Goal: Task Accomplishment & Management: Manage account settings

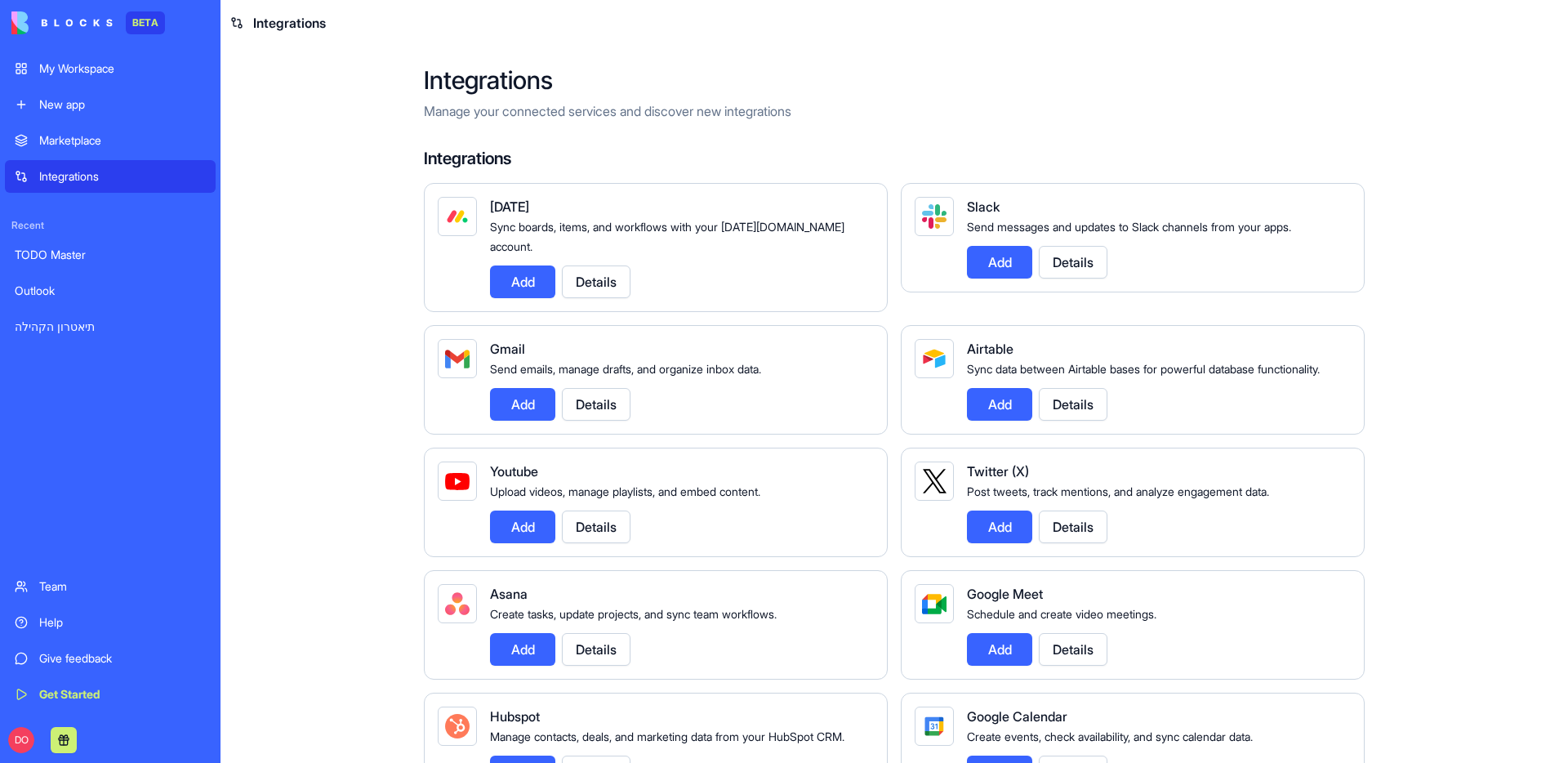
click at [275, 346] on main "Integrations Manage your connected services and discover new integrations Integ…" at bounding box center [895, 405] width 1348 height 718
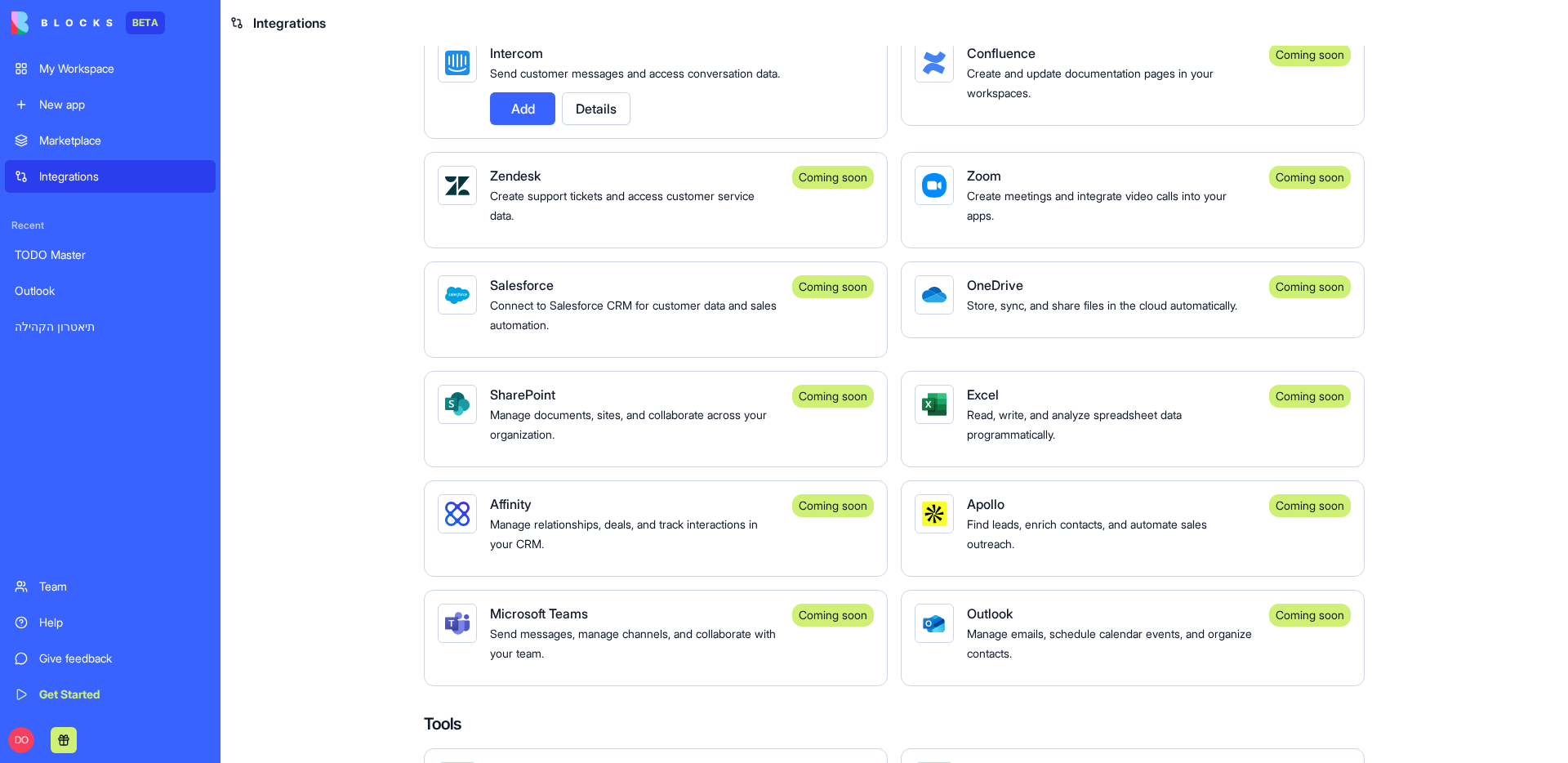
scroll to position [1350, 0]
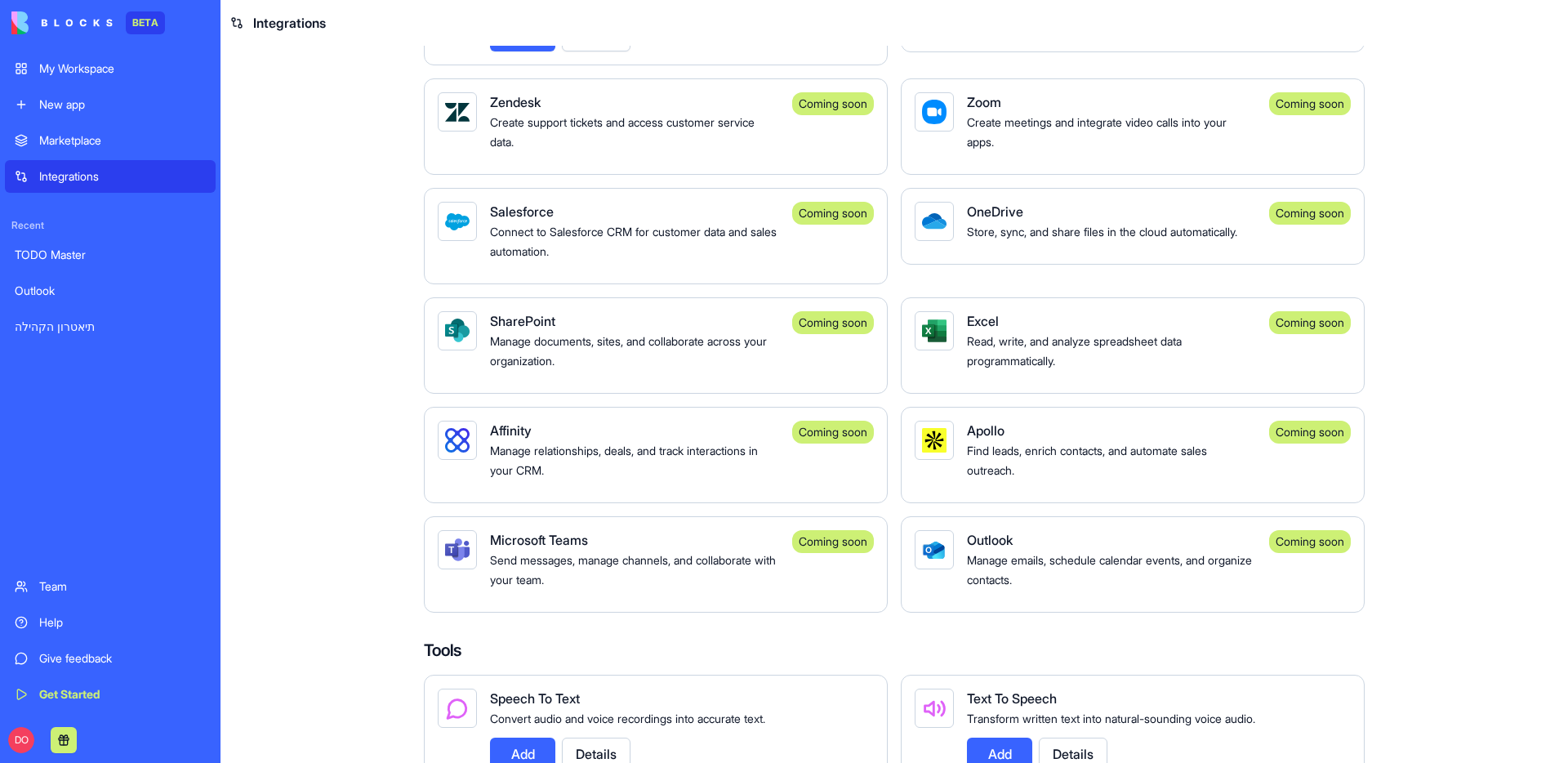
click at [669, 588] on div "Send messages, manage channels, and collaborate with your team." at bounding box center [634, 569] width 289 height 39
click at [953, 568] on div "Outlook Manage emails, schedule calendar events, and organize contacts. Coming …" at bounding box center [1133, 564] width 464 height 96
click at [544, 461] on div "Manage relationships, deals, and track interactions in your CRM." at bounding box center [634, 460] width 289 height 39
click at [972, 471] on span "Find leads, enrich contacts, and automate sales outreach." at bounding box center [1087, 461] width 240 height 34
click at [1008, 368] on div "Read, write, and analyze spreadsheet data programmatically." at bounding box center [1111, 350] width 289 height 39
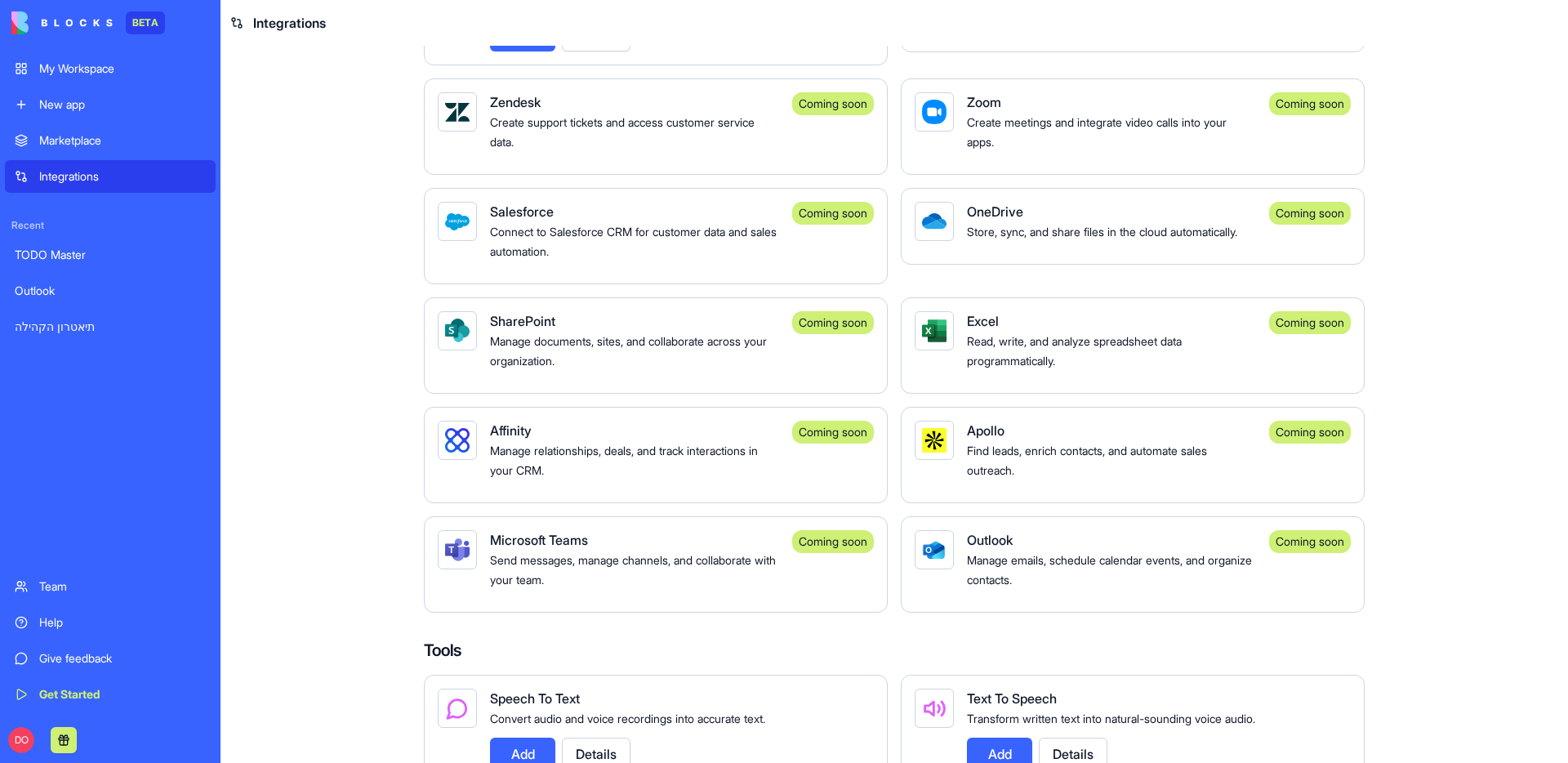
click at [703, 331] on div "SharePoint" at bounding box center [634, 321] width 289 height 20
click at [691, 261] on div "Connect to Salesforce CRM for customer data and sales automation." at bounding box center [634, 241] width 289 height 39
click at [987, 241] on div "Store, sync, and share files in the cloud automatically." at bounding box center [1111, 231] width 289 height 20
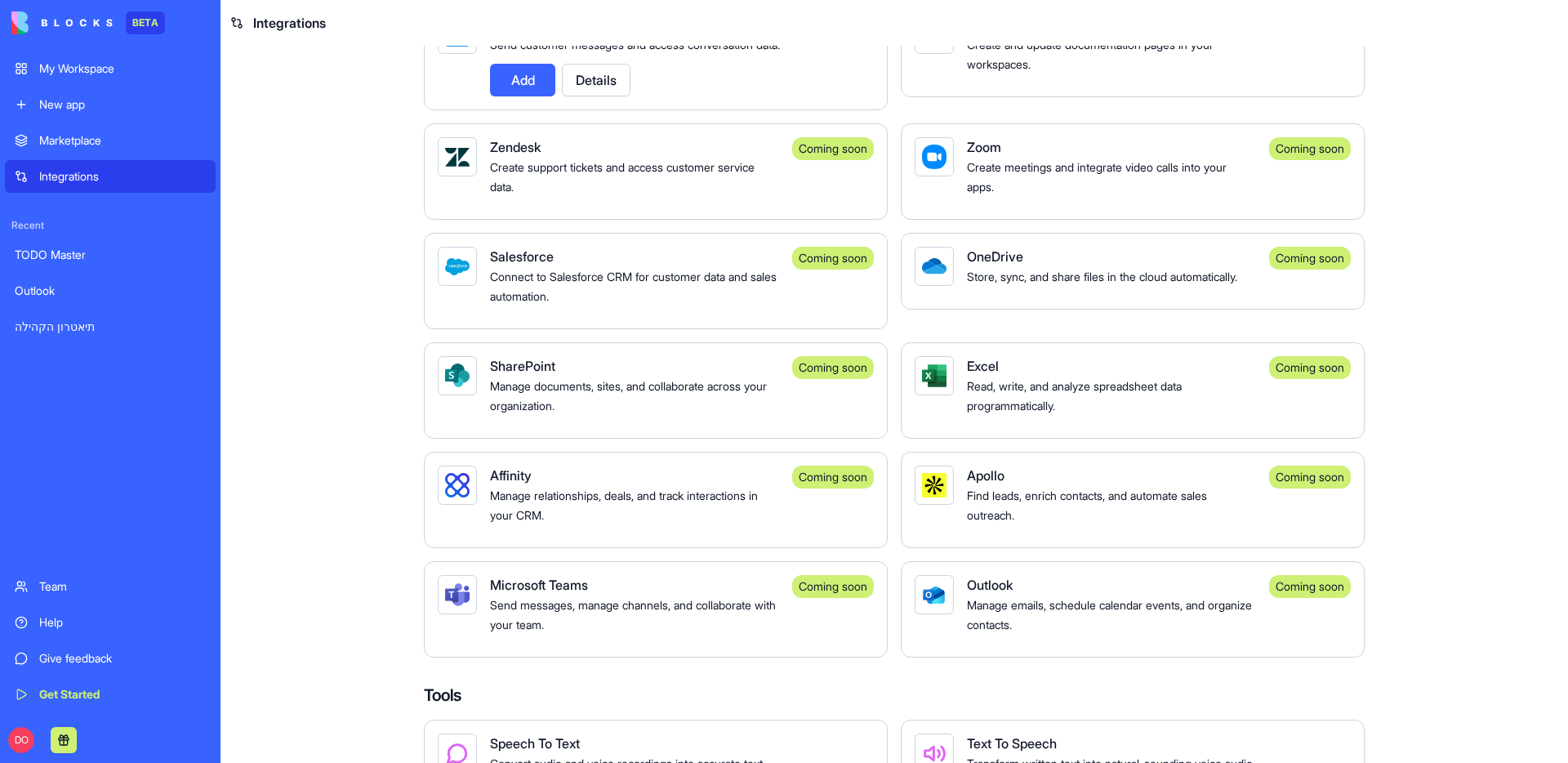
scroll to position [1315, 0]
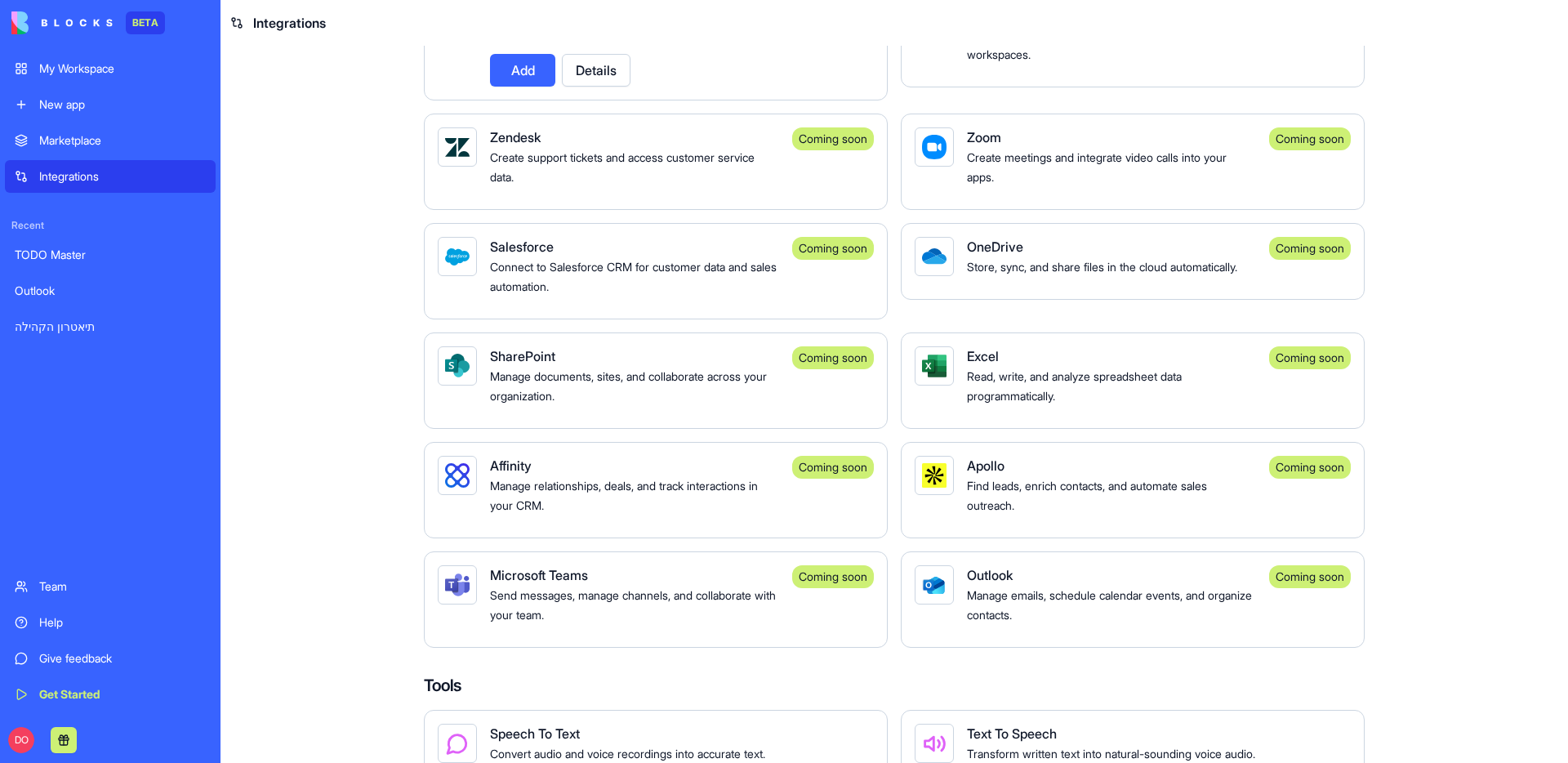
click at [343, 352] on main "Integrations Manage your connected services and discover new integrations Integ…" at bounding box center [895, 405] width 1348 height 718
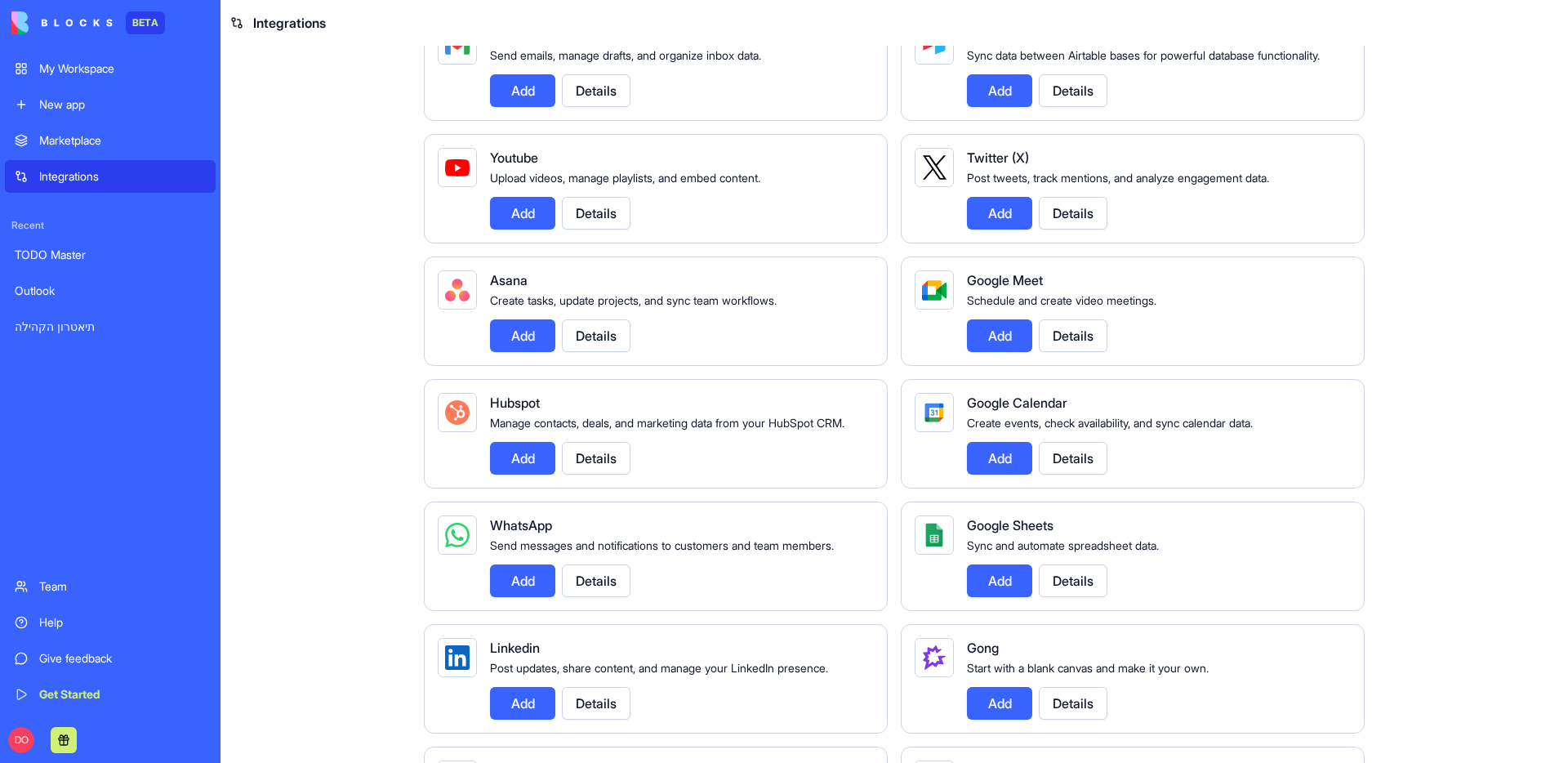
scroll to position [0, 0]
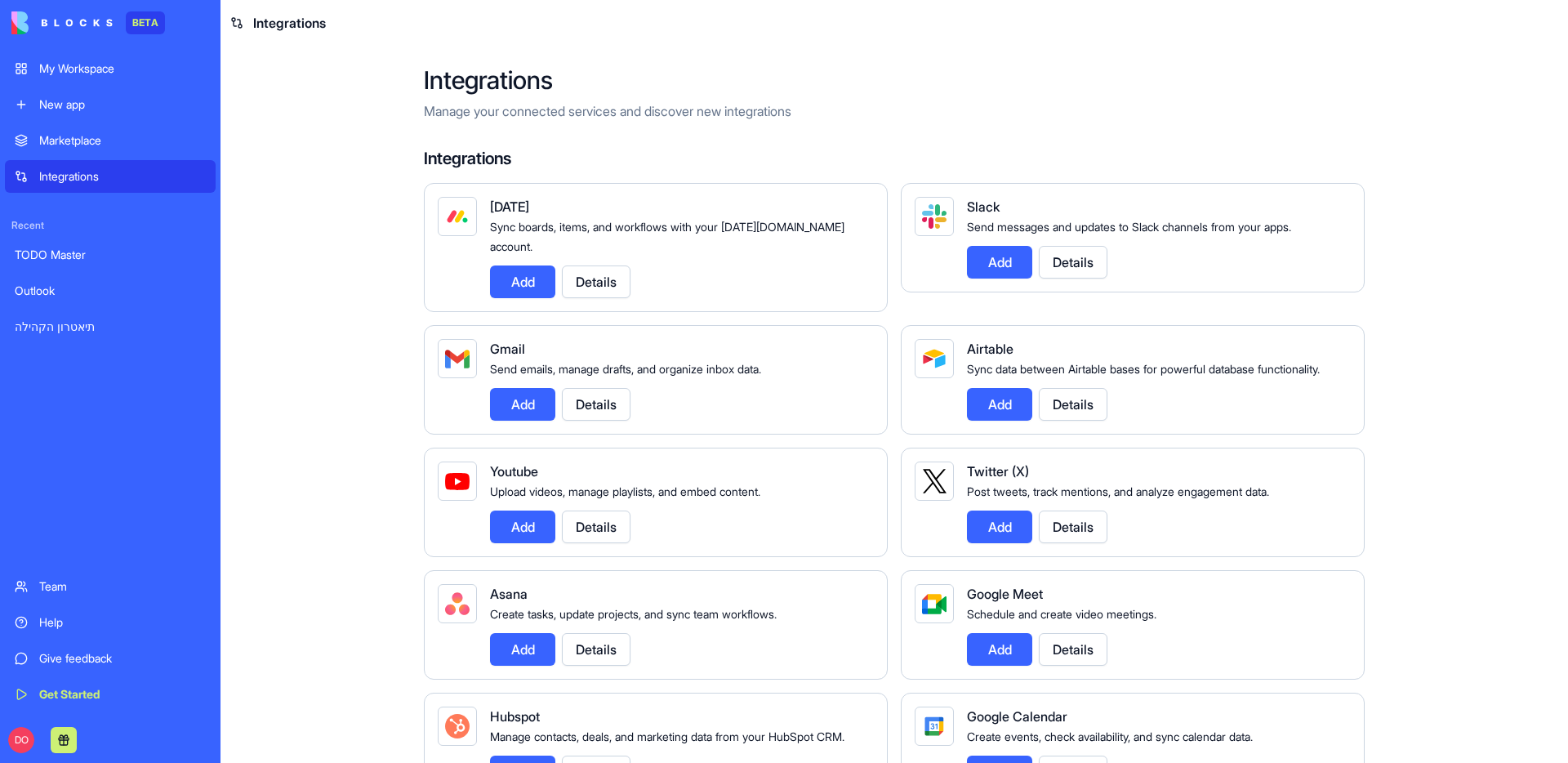
click at [281, 639] on main "Integrations Manage your connected services and discover new integrations Integ…" at bounding box center [895, 405] width 1348 height 718
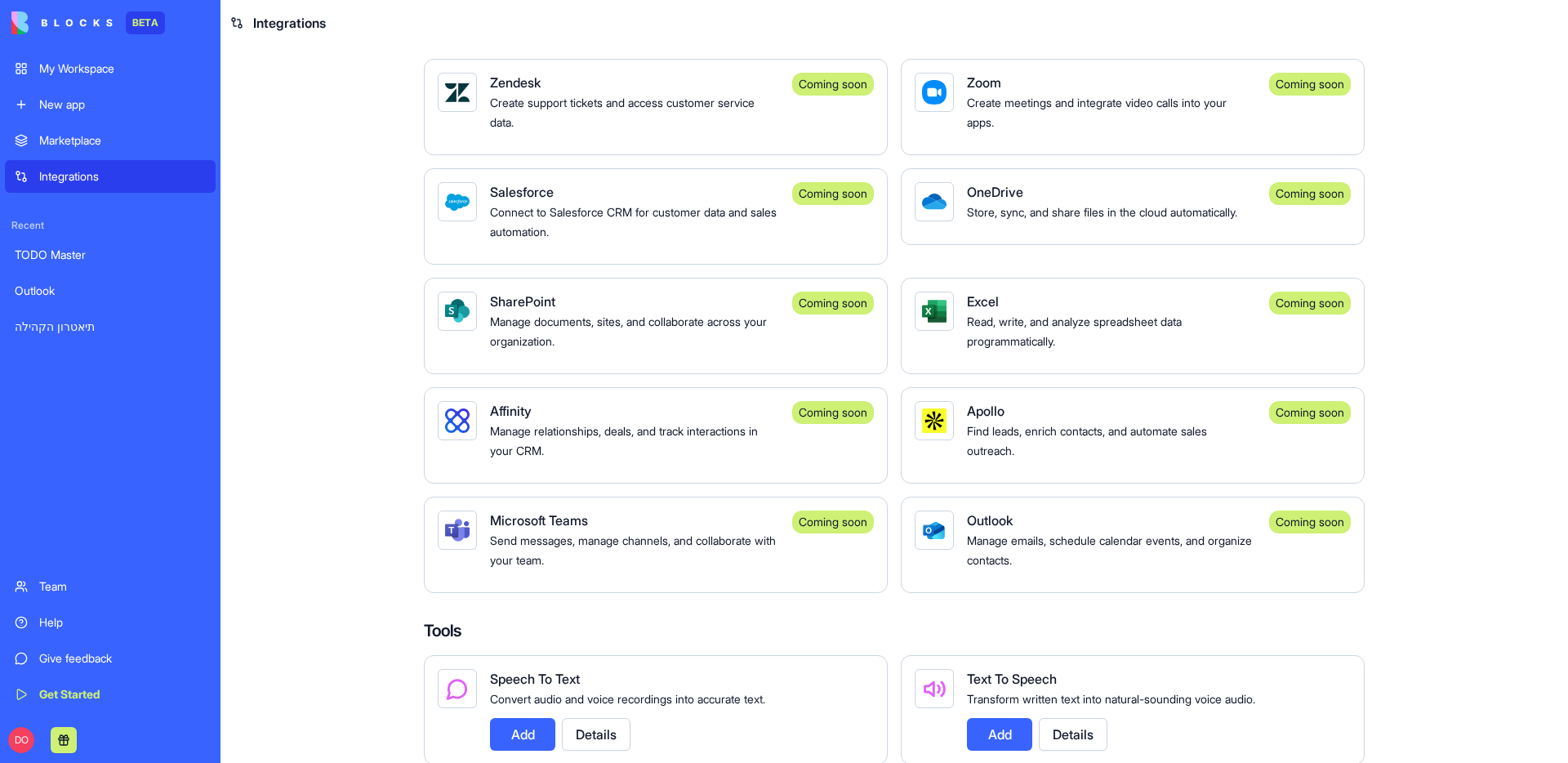
scroll to position [1366, 0]
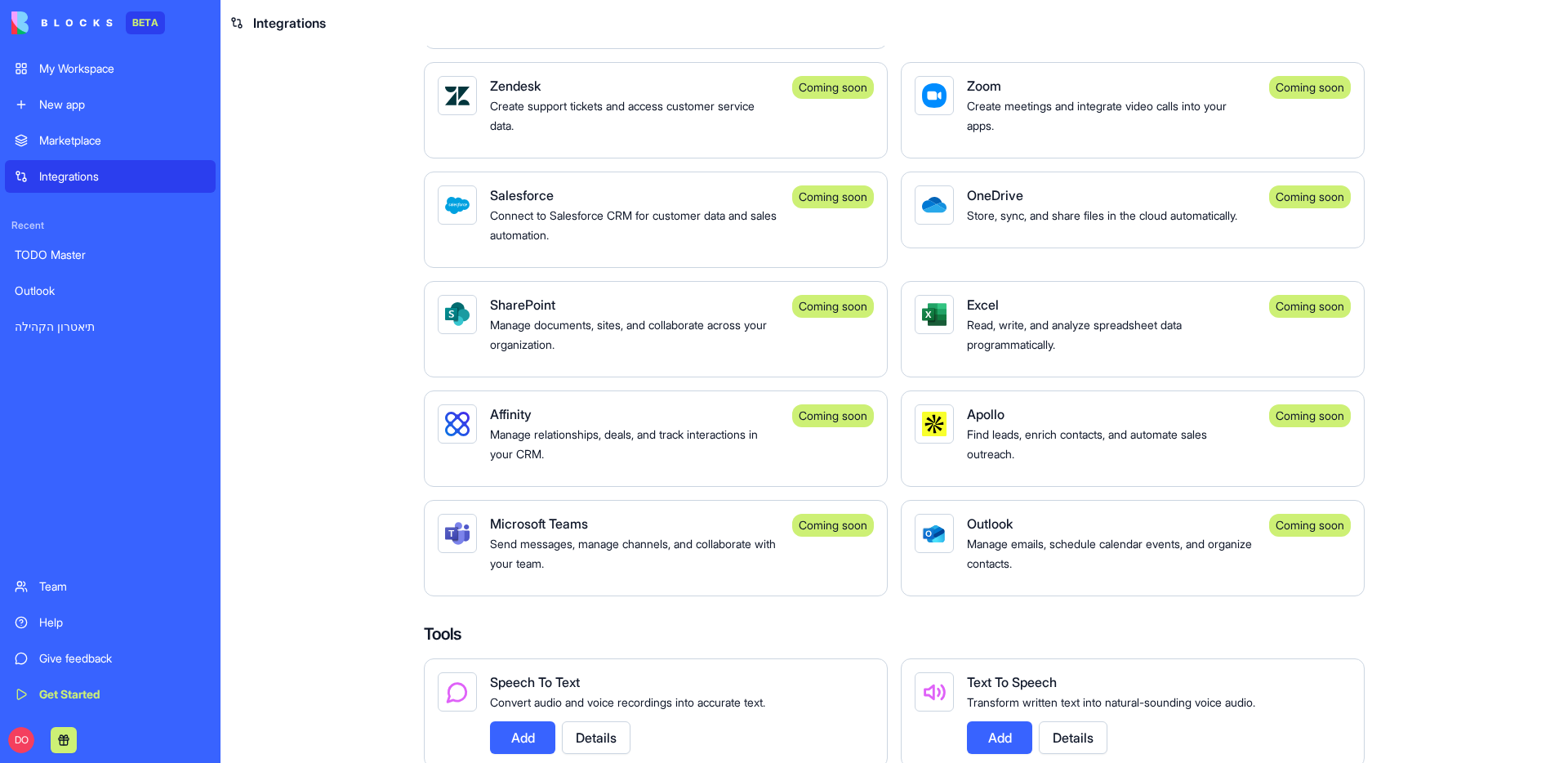
click at [658, 454] on span "Manage relationships, deals, and track interactions in your CRM." at bounding box center [624, 444] width 268 height 34
click at [628, 351] on div "Manage documents, sites, and collaborate across your organization." at bounding box center [634, 334] width 289 height 39
click at [497, 313] on span "SharePoint" at bounding box center [522, 304] width 65 height 17
click at [466, 328] on div at bounding box center [457, 314] width 39 height 39
click at [560, 315] on div "SharePoint" at bounding box center [634, 304] width 289 height 20
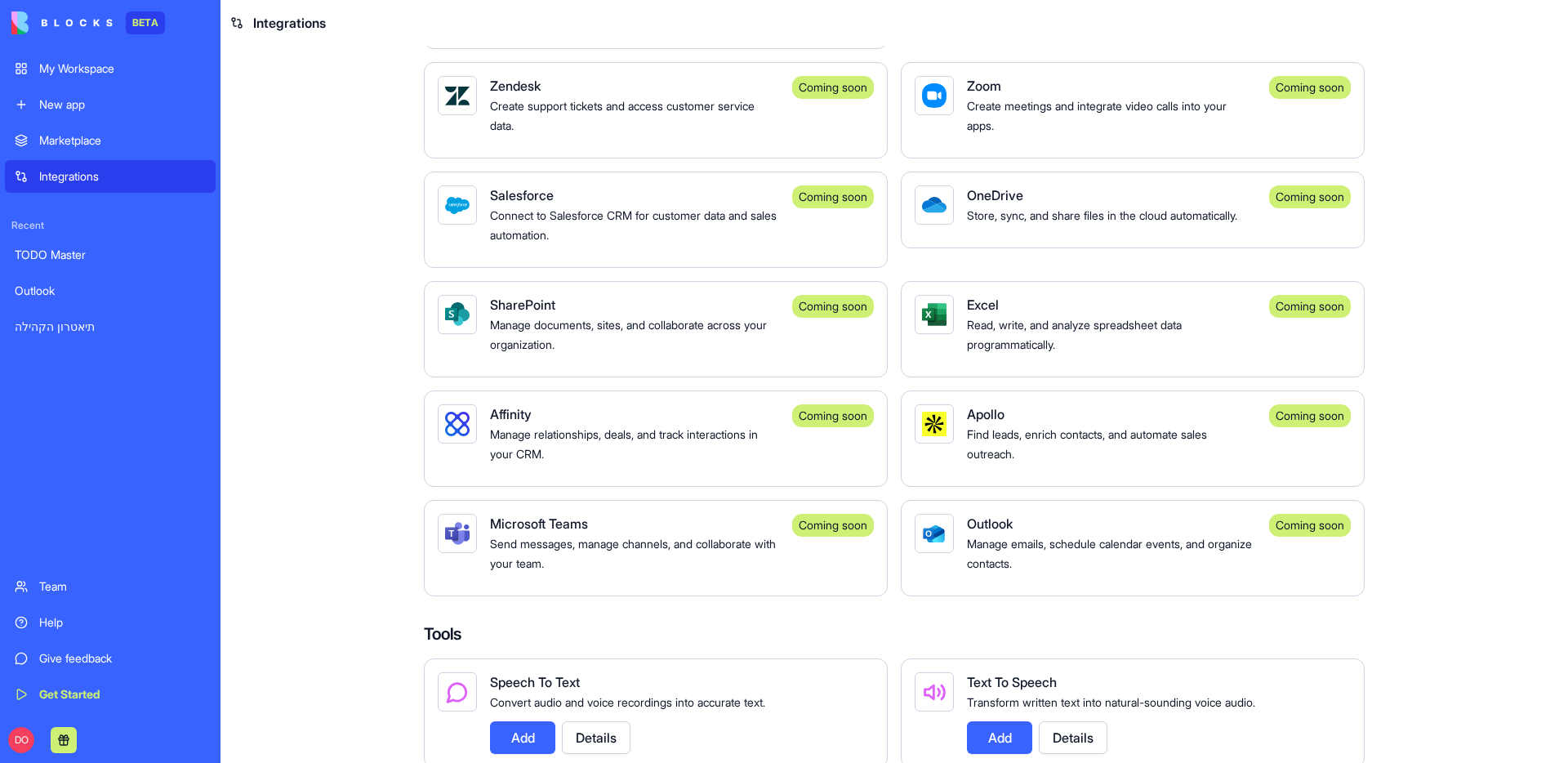
click at [973, 351] on span "Read, write, and analyze spreadsheet data programmatically." at bounding box center [1074, 335] width 215 height 34
drag, startPoint x: 956, startPoint y: 335, endPoint x: 936, endPoint y: 333, distance: 20.1
click at [956, 335] on div "Excel Read, write, and analyze spreadsheet data programmatically. Coming soon" at bounding box center [1133, 328] width 464 height 96
drag, startPoint x: 925, startPoint y: 333, endPoint x: 948, endPoint y: 331, distance: 23.1
click at [925, 327] on div at bounding box center [935, 315] width 24 height 24
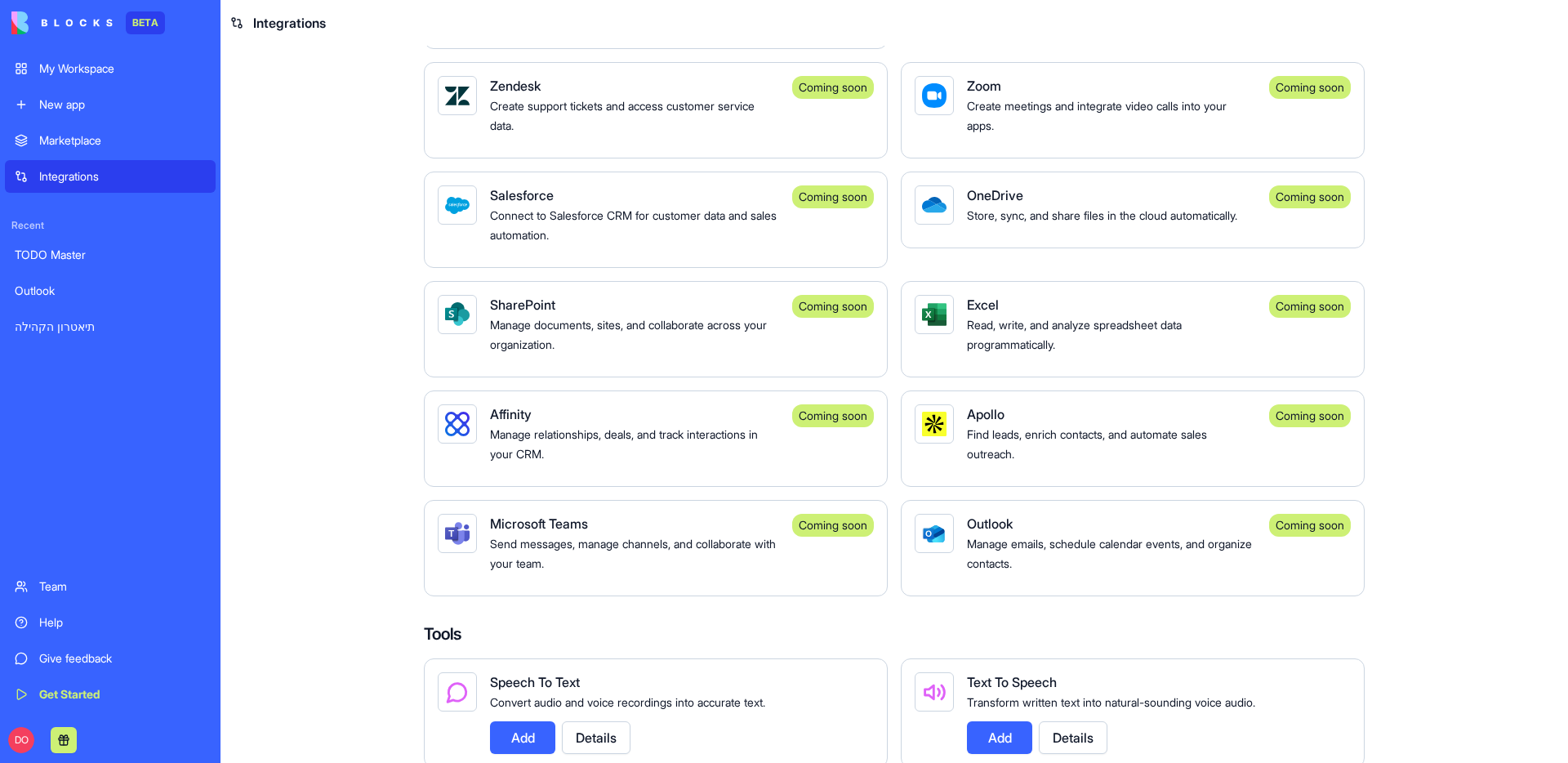
click at [974, 313] on span "Excel" at bounding box center [982, 304] width 32 height 17
click at [995, 203] on span "OneDrive" at bounding box center [995, 195] width 56 height 17
click at [949, 212] on div "OneDrive Store, sync, and share files in the cloud automatically. Coming soon" at bounding box center [1133, 209] width 464 height 76
click at [549, 232] on span "Connect to Salesforce CRM for customer data and sales automation." at bounding box center [633, 225] width 287 height 34
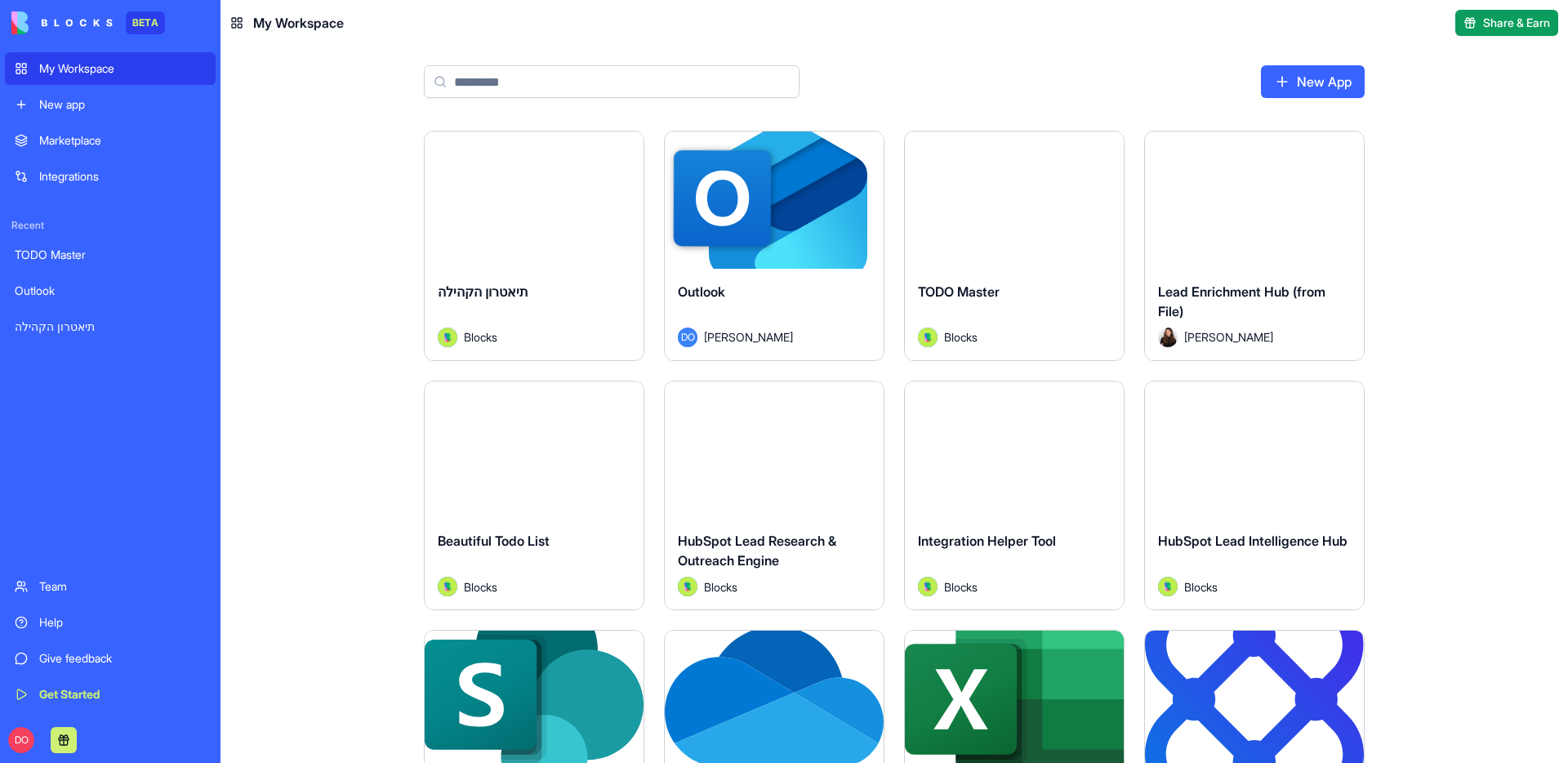
click at [869, 150] on html "BETA My Workspace New app Marketplace Integrations Recent TODO Master Outlook ת…" at bounding box center [784, 382] width 1568 height 763
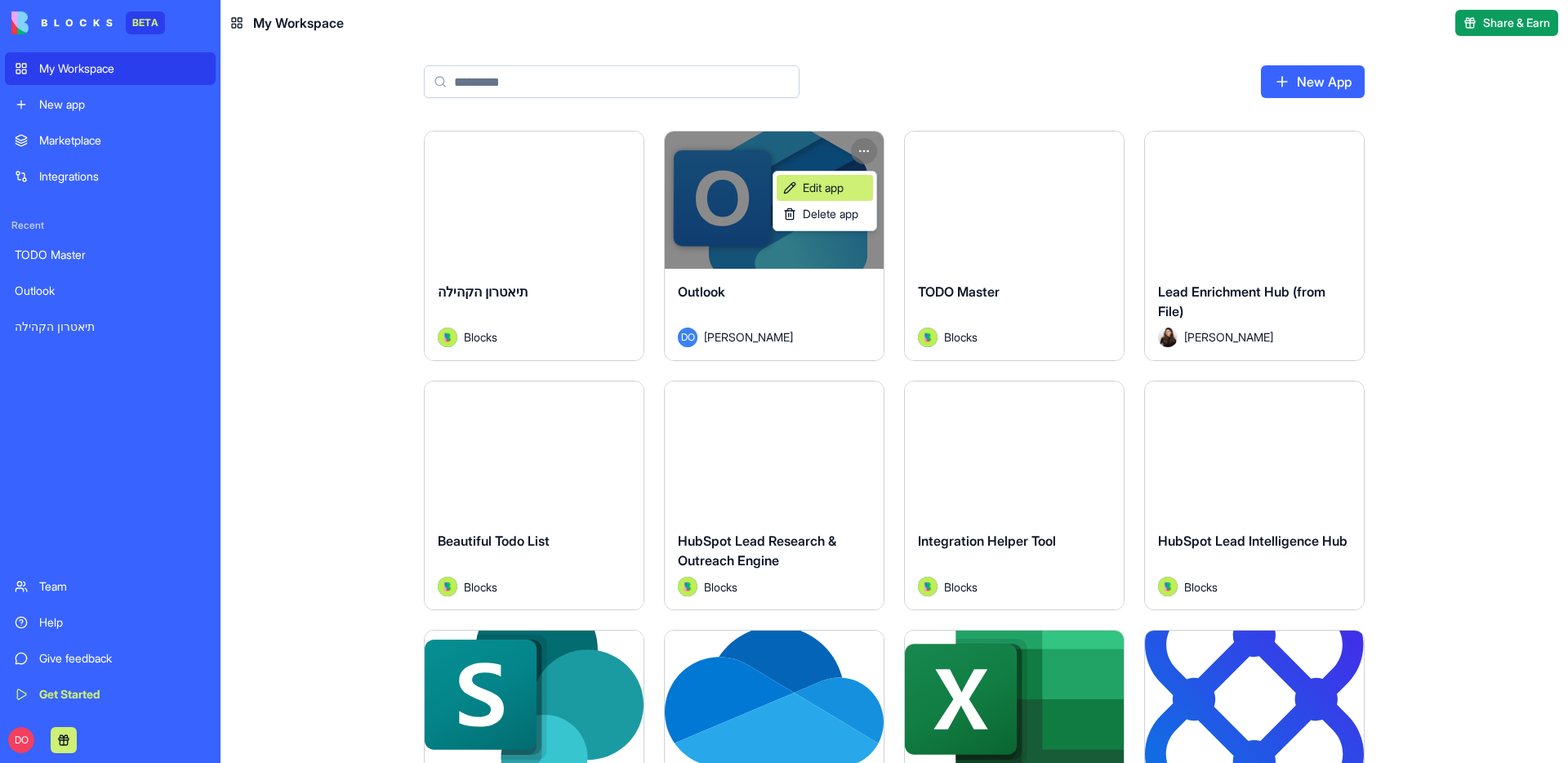
click at [826, 191] on span "Edit app" at bounding box center [823, 188] width 41 height 17
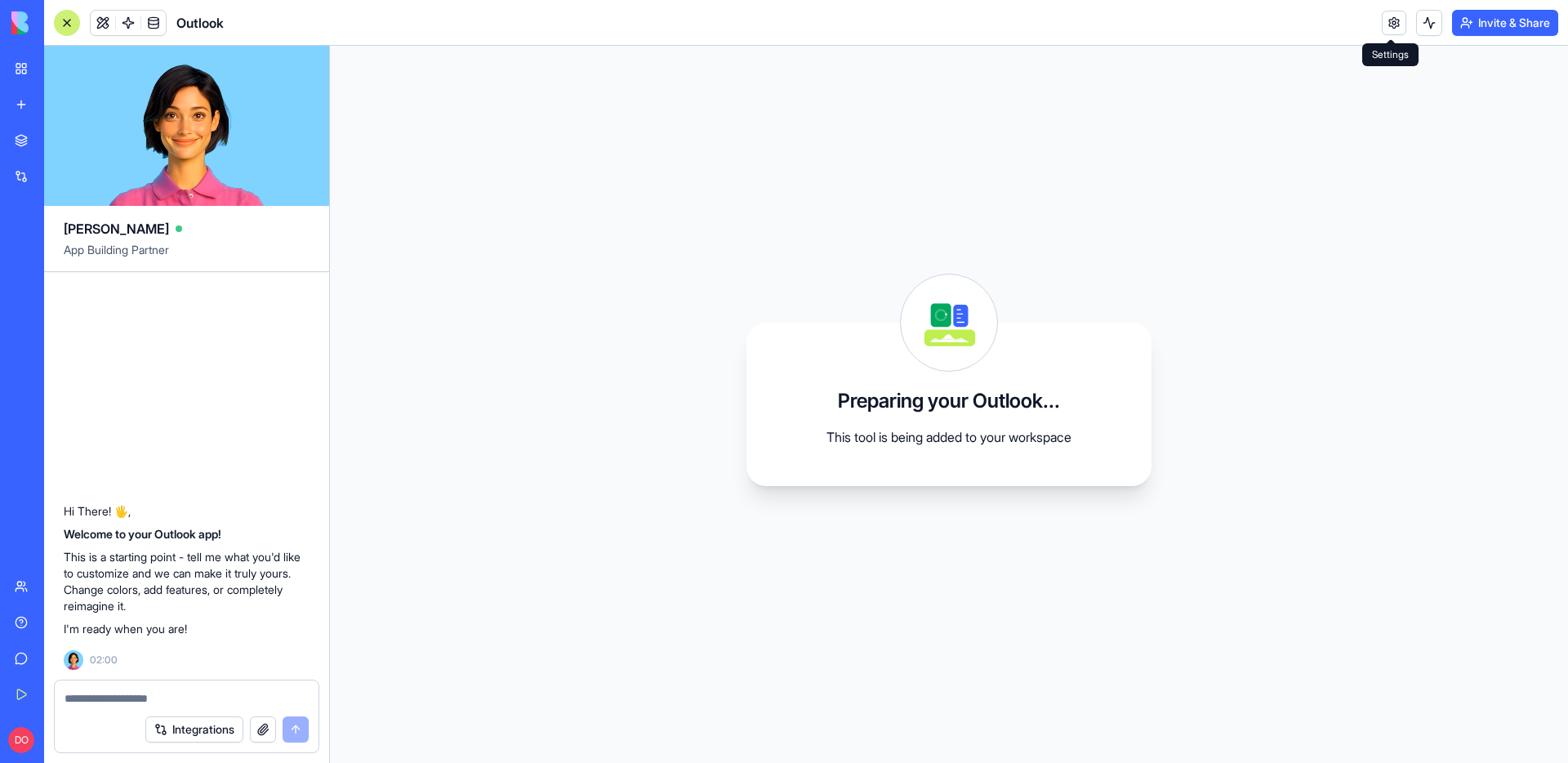
click at [1382, 32] on link at bounding box center [1394, 23] width 24 height 24
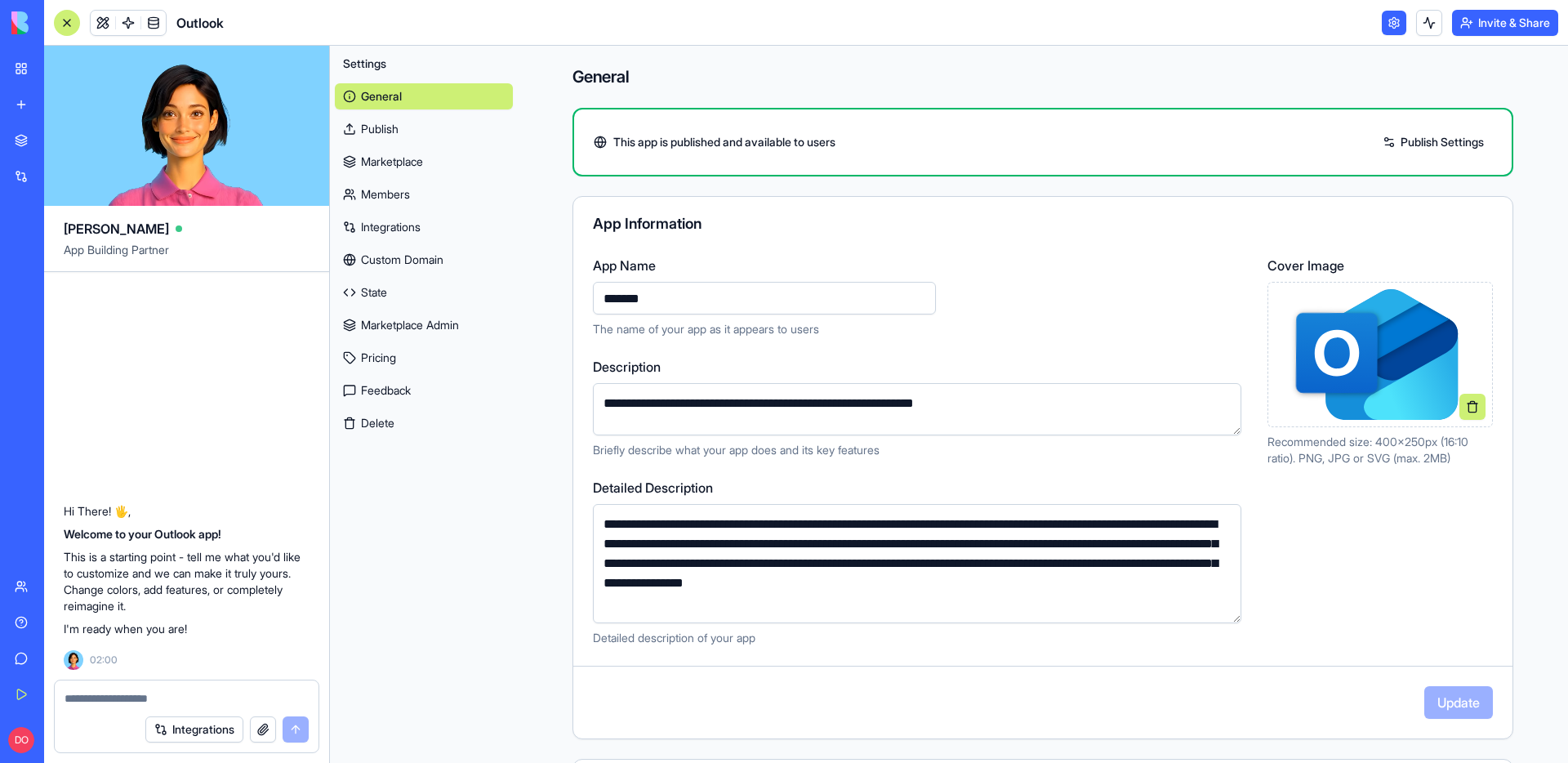
click at [436, 163] on link "Marketplace" at bounding box center [424, 162] width 178 height 26
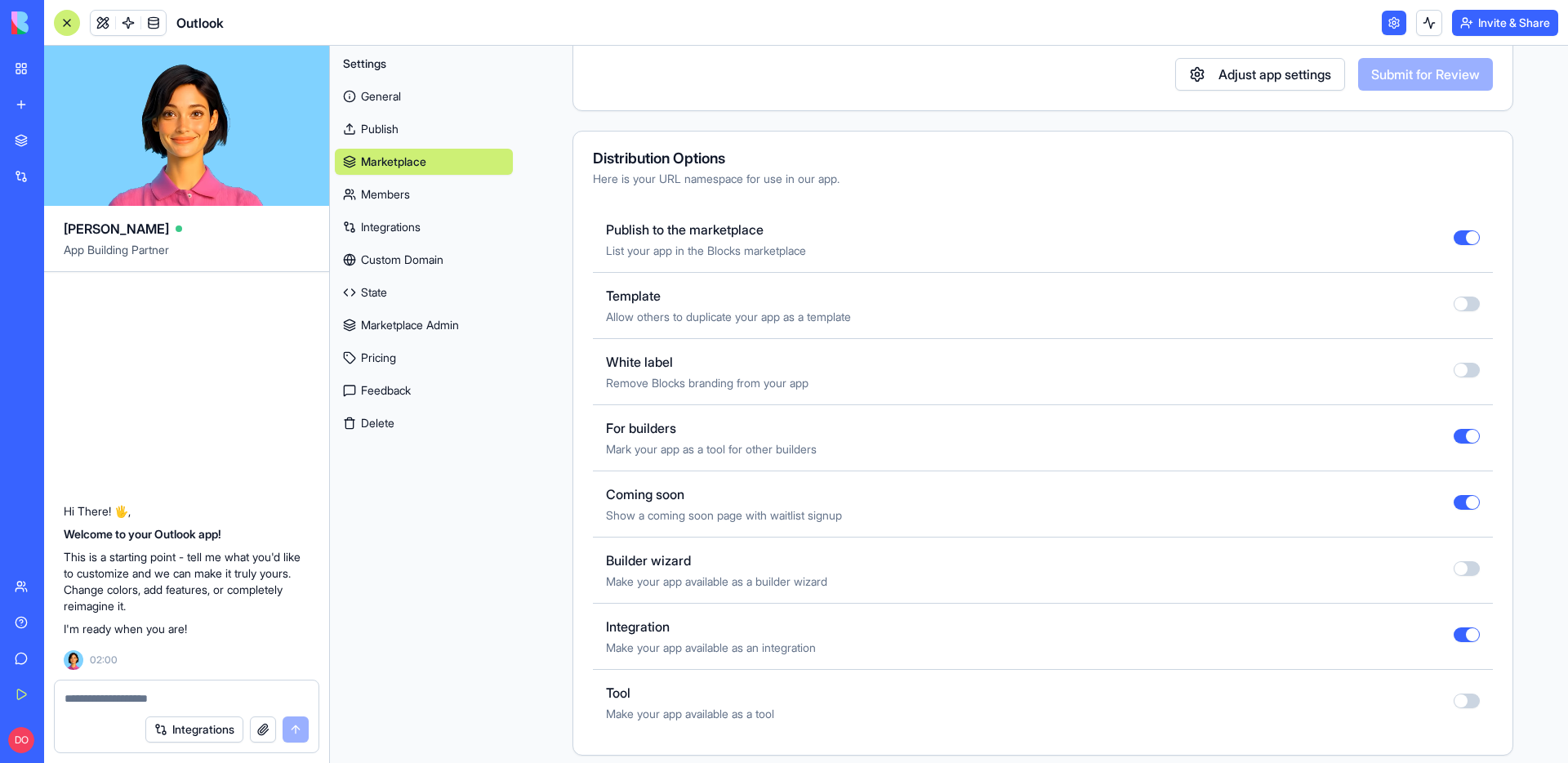
scroll to position [481, 0]
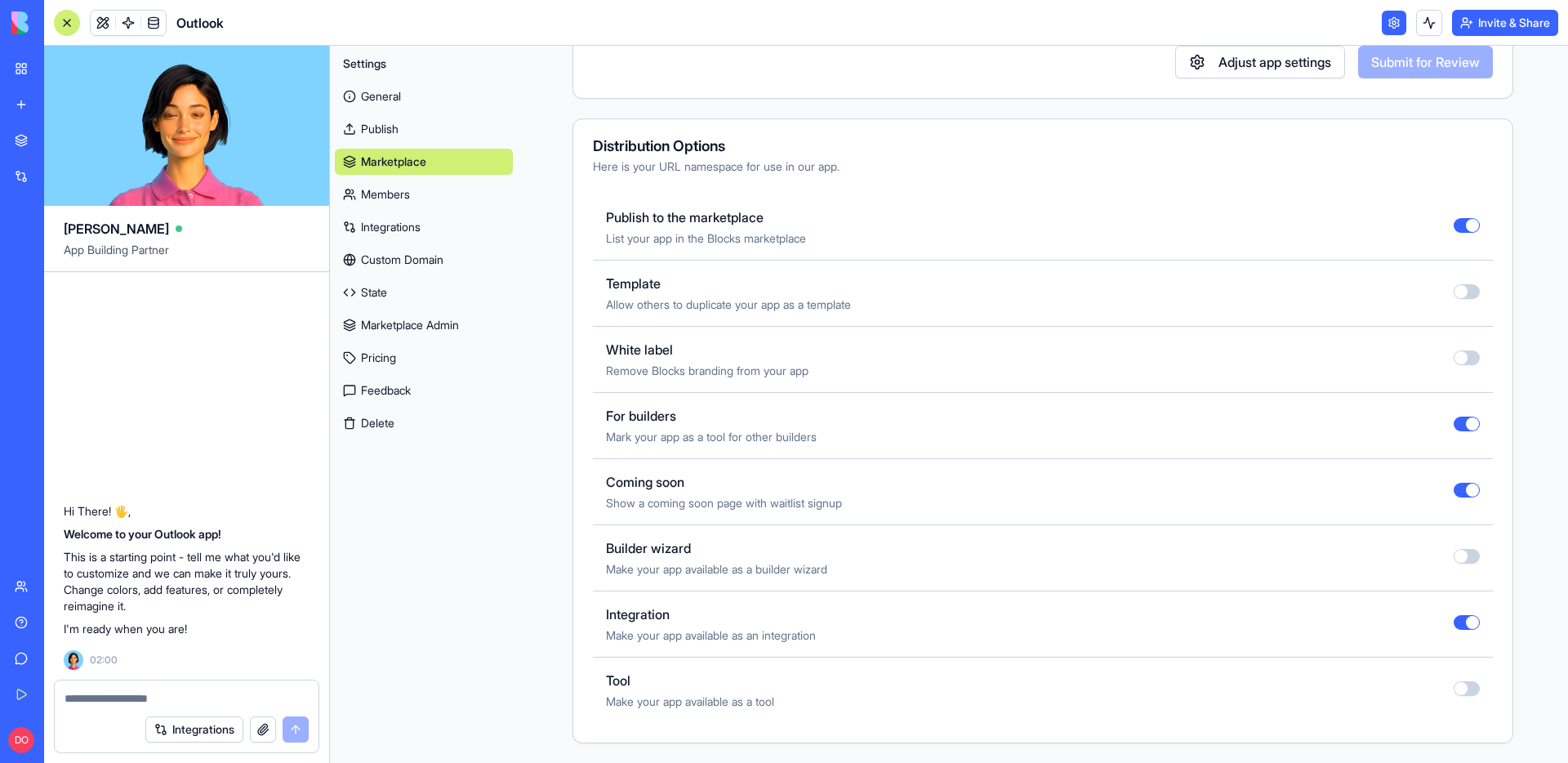
click at [1465, 491] on button "button" at bounding box center [1467, 490] width 26 height 15
click at [61, 62] on div "My Workspace" at bounding box center [50, 69] width 21 height 17
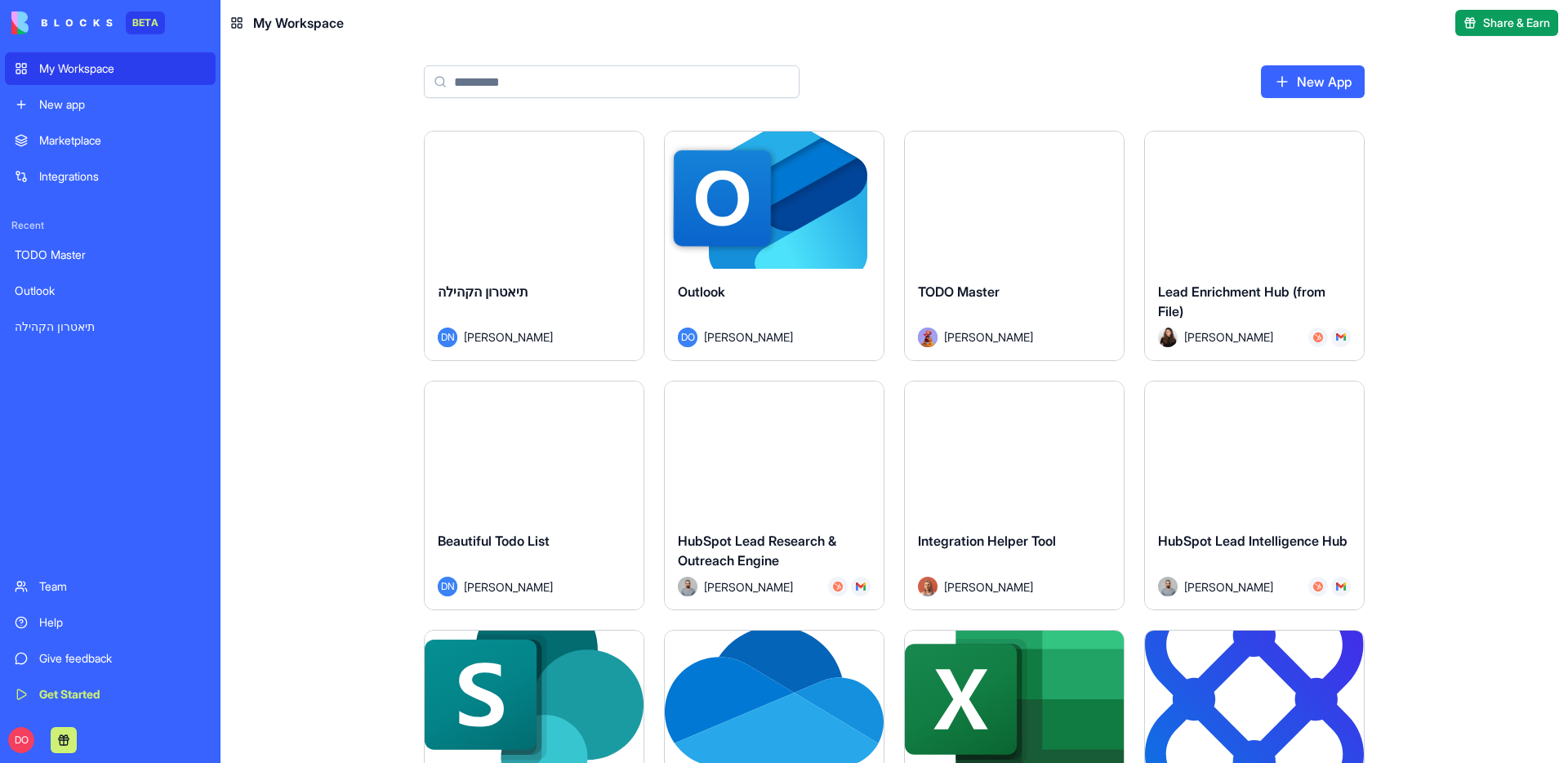
click at [579, 75] on input at bounding box center [612, 82] width 376 height 33
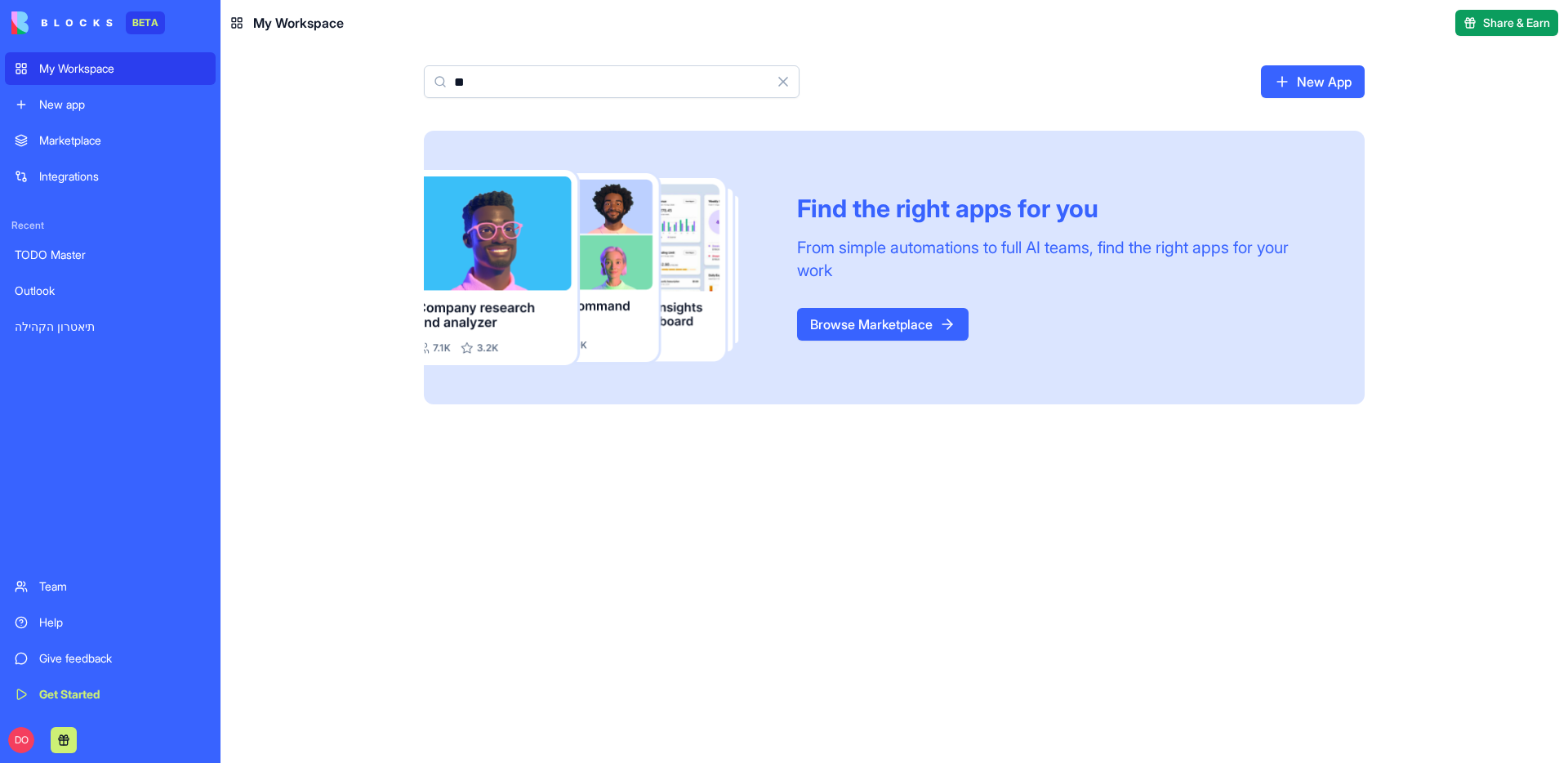
type input "*"
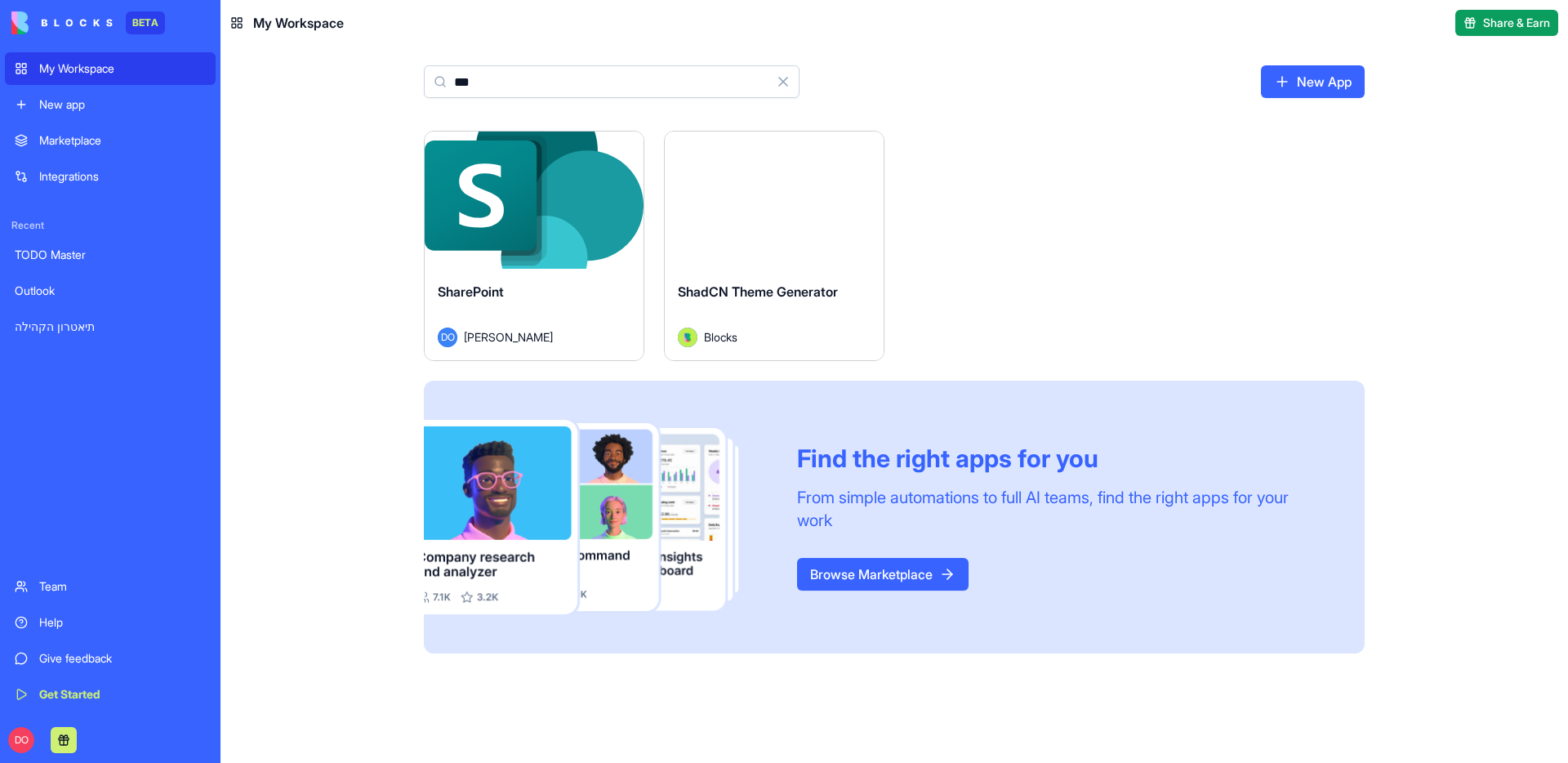
type input "***"
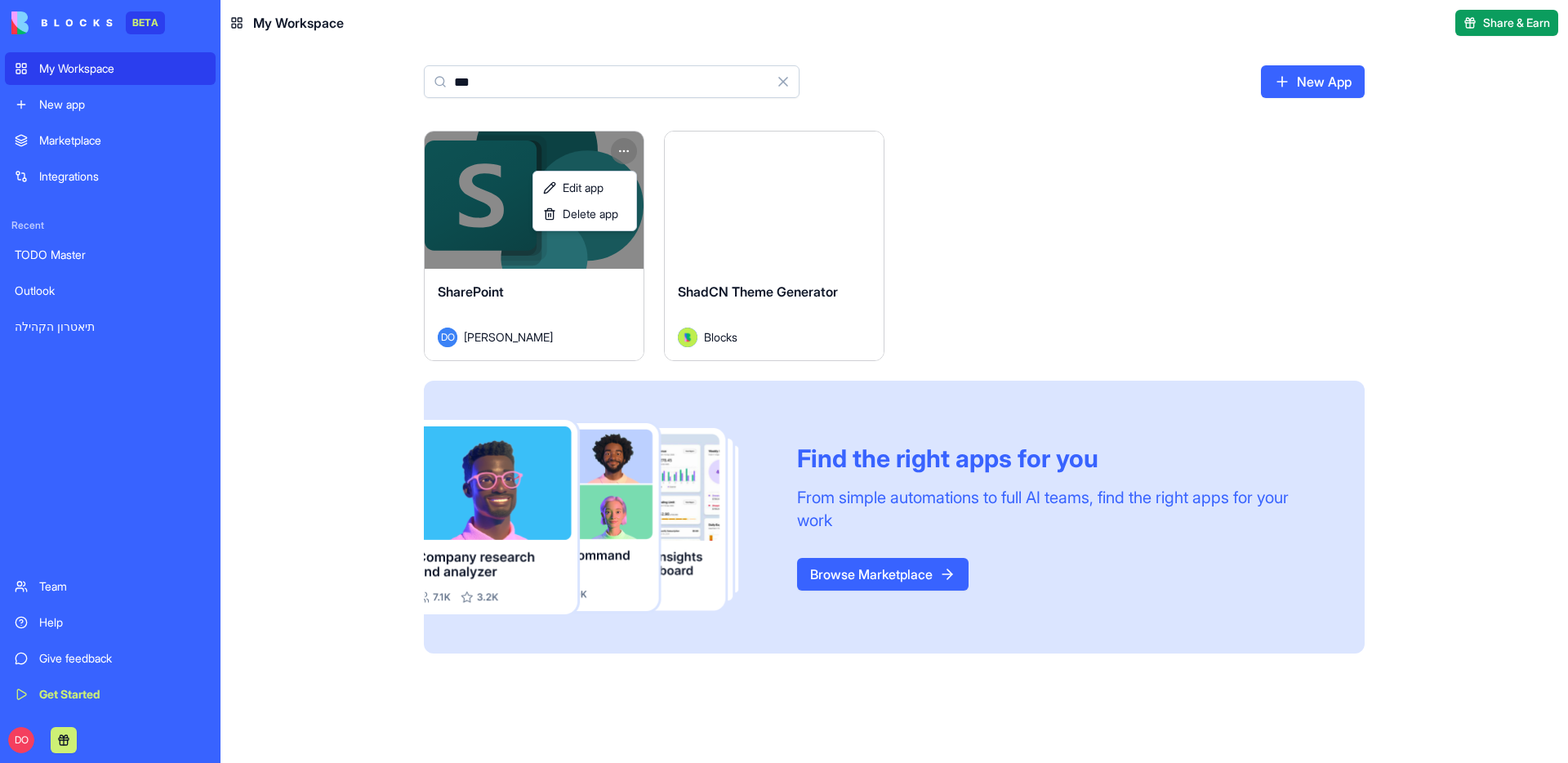
click at [620, 150] on html "BETA My Workspace New app Marketplace Integrations Recent TODO Master Outlook ת…" at bounding box center [784, 382] width 1568 height 763
click at [608, 179] on link "Edit app" at bounding box center [585, 188] width 96 height 26
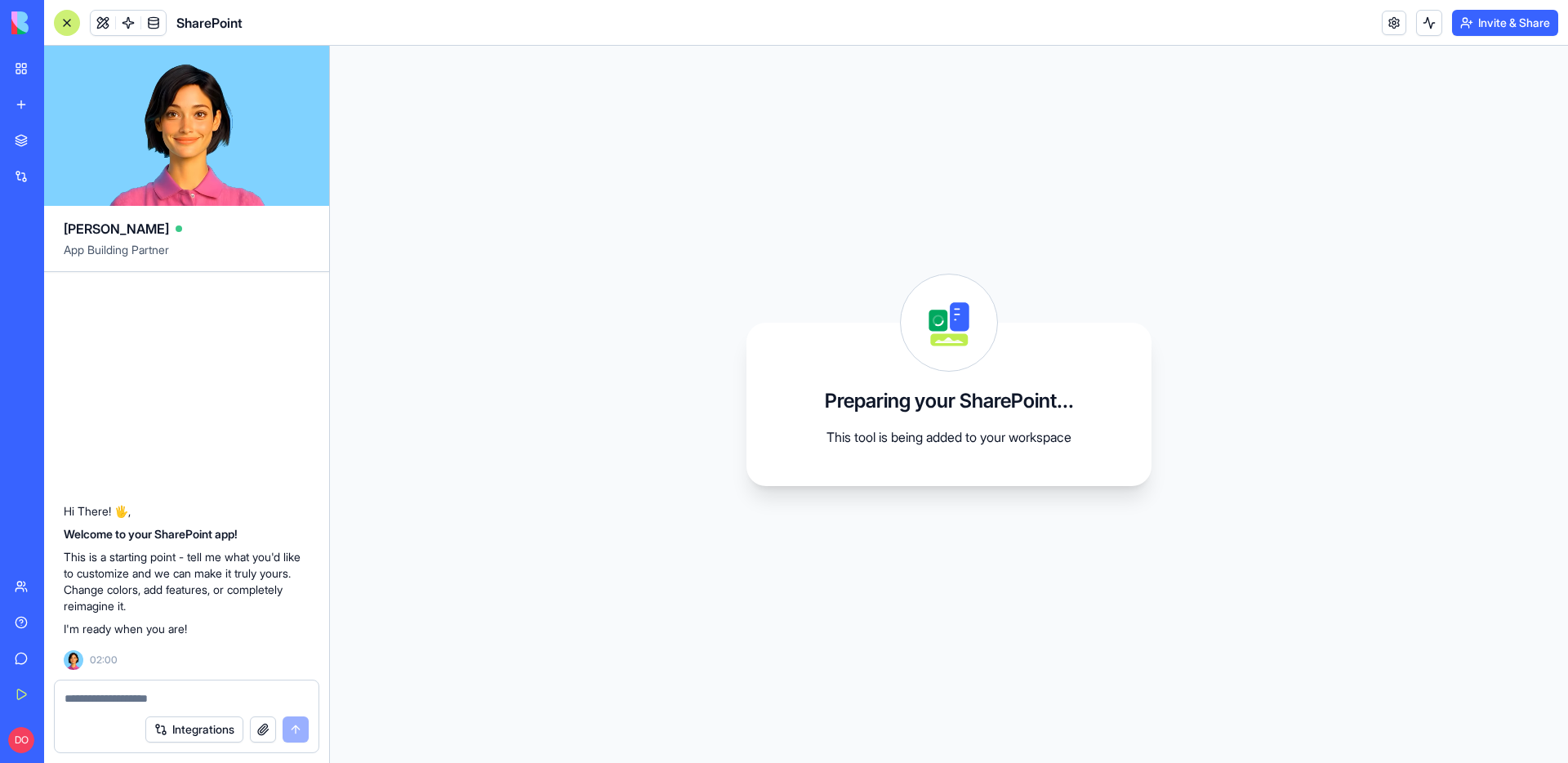
click at [1376, 28] on header "SharePoint Invite & Share" at bounding box center [806, 23] width 1525 height 46
click at [1389, 24] on link at bounding box center [1394, 23] width 24 height 24
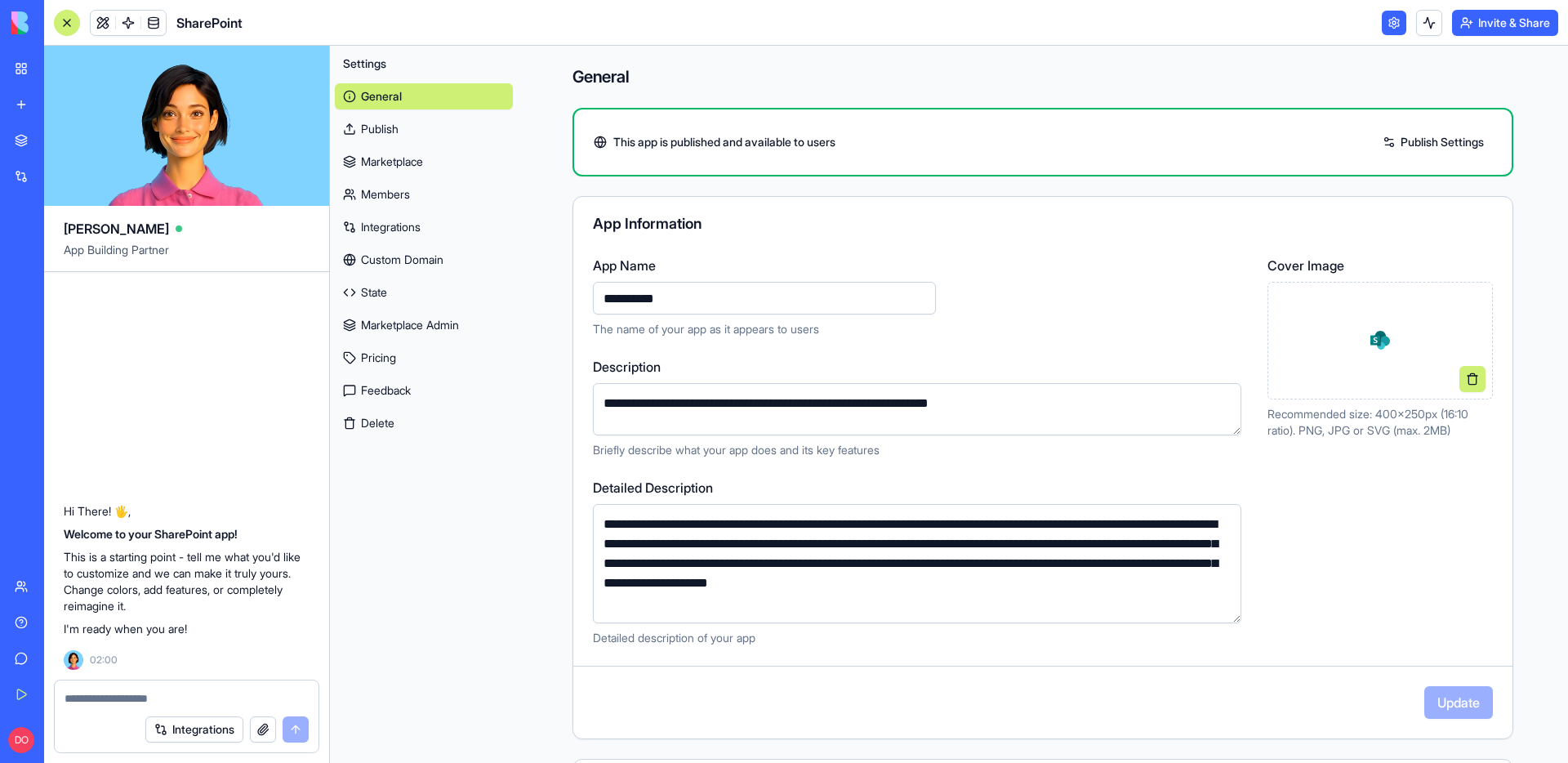
click at [434, 241] on div "General Publish Marketplace Members Integrations Custom Domain State Marketplac…" at bounding box center [424, 256] width 178 height 360
click at [429, 230] on link "Integrations" at bounding box center [424, 227] width 178 height 26
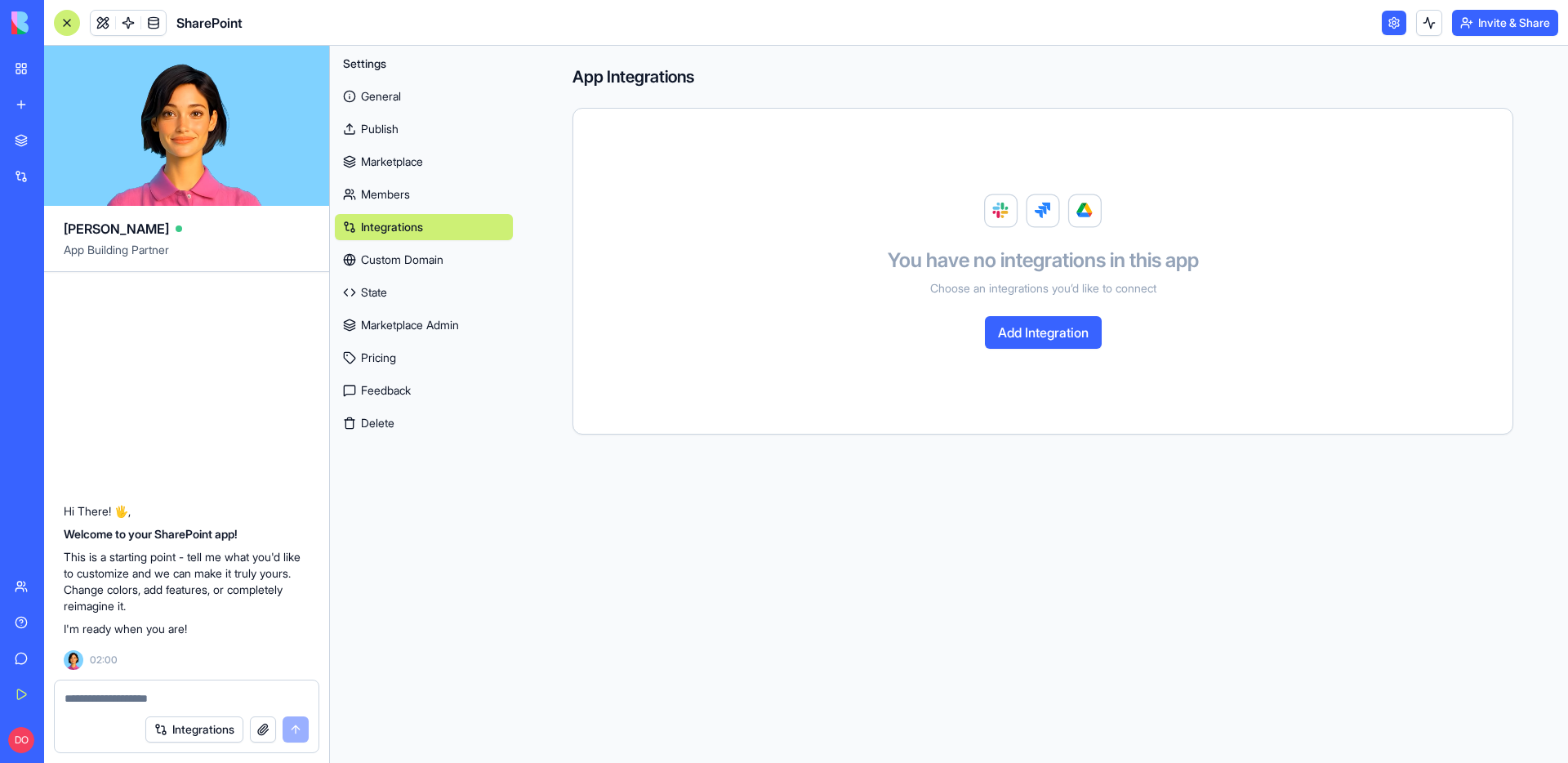
click at [435, 169] on link "Marketplace" at bounding box center [424, 162] width 178 height 26
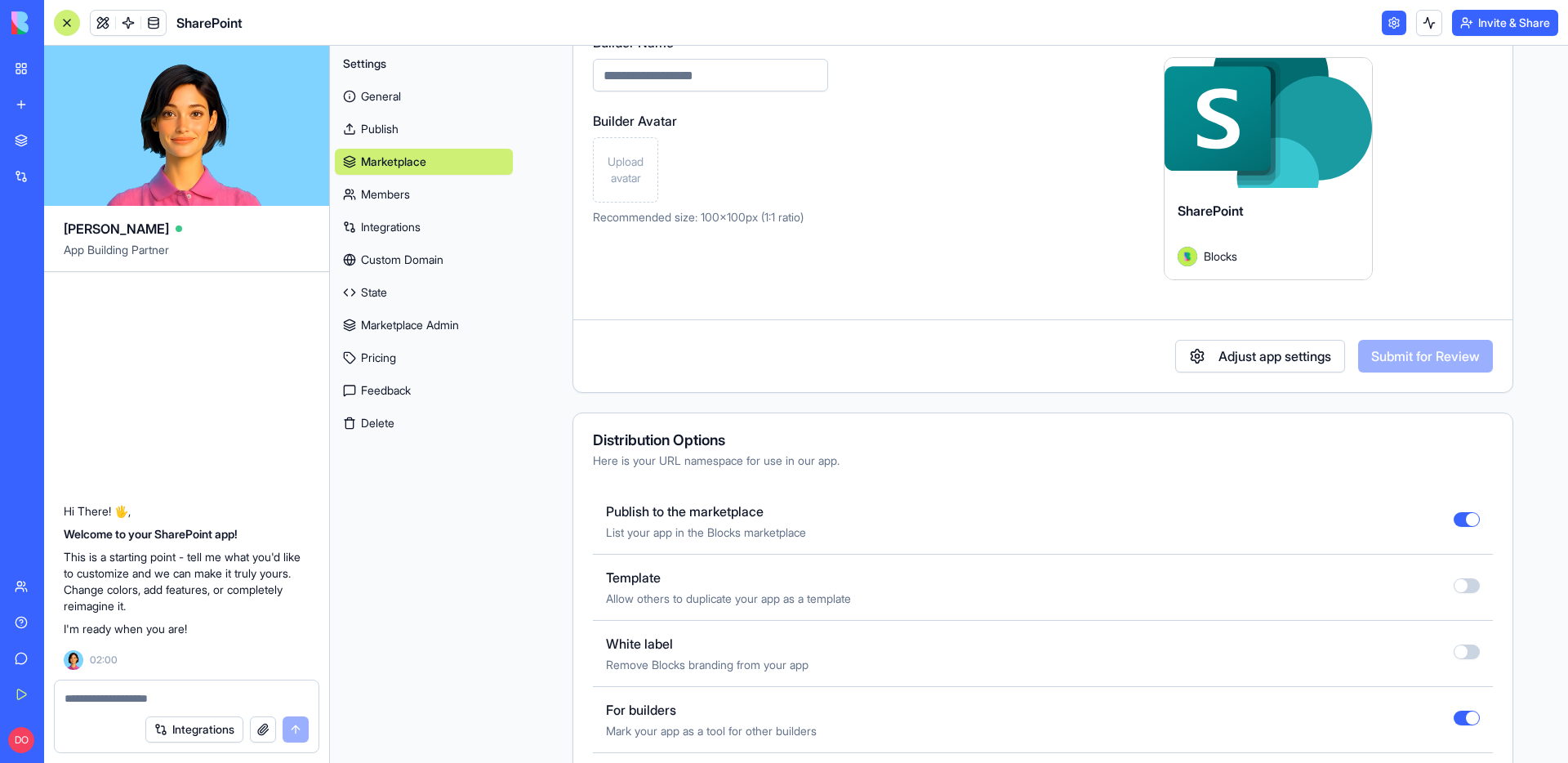
scroll to position [481, 0]
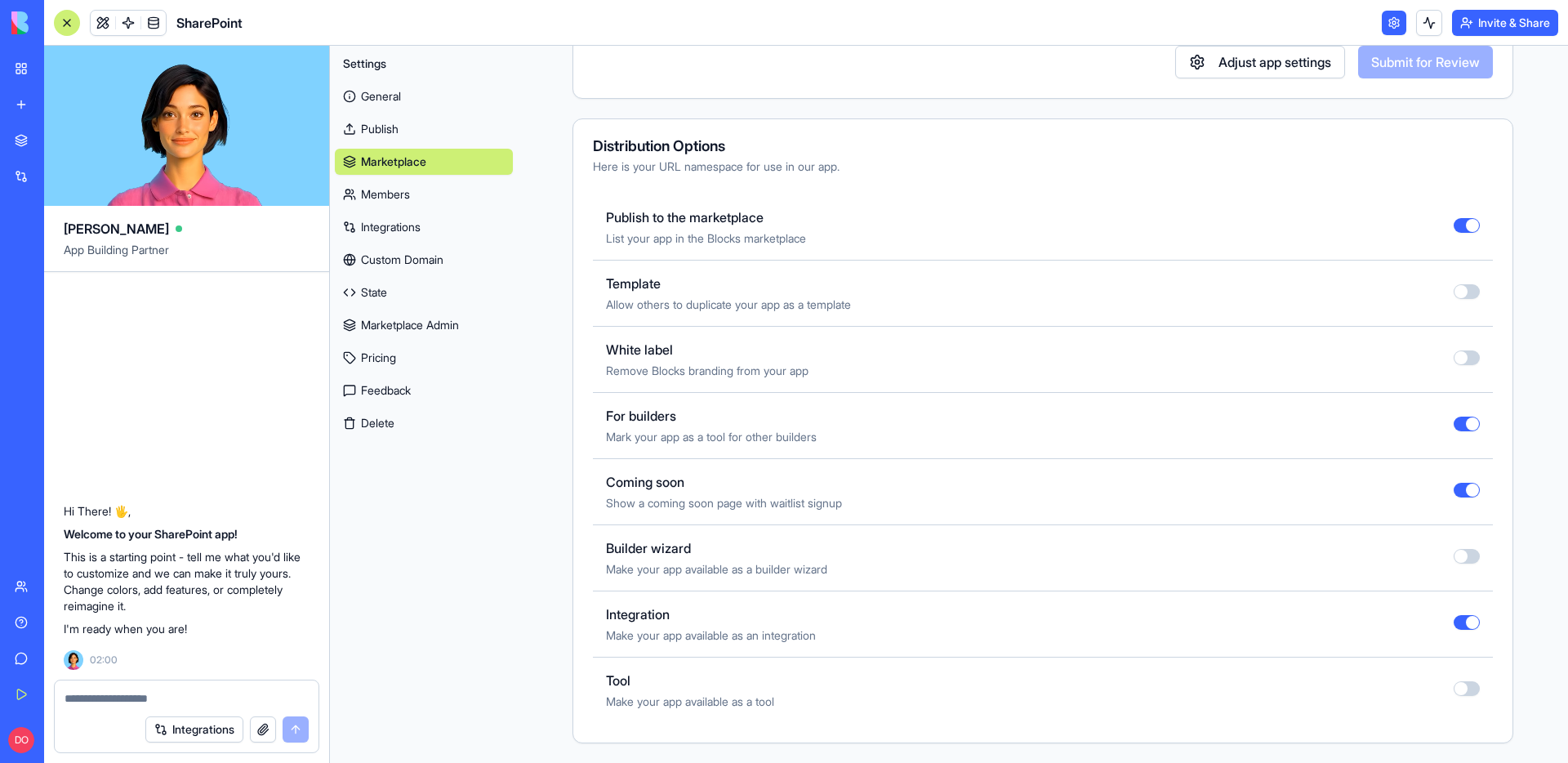
click at [1462, 493] on button "button" at bounding box center [1467, 490] width 26 height 15
click at [19, 70] on link "My Workspace" at bounding box center [37, 69] width 65 height 33
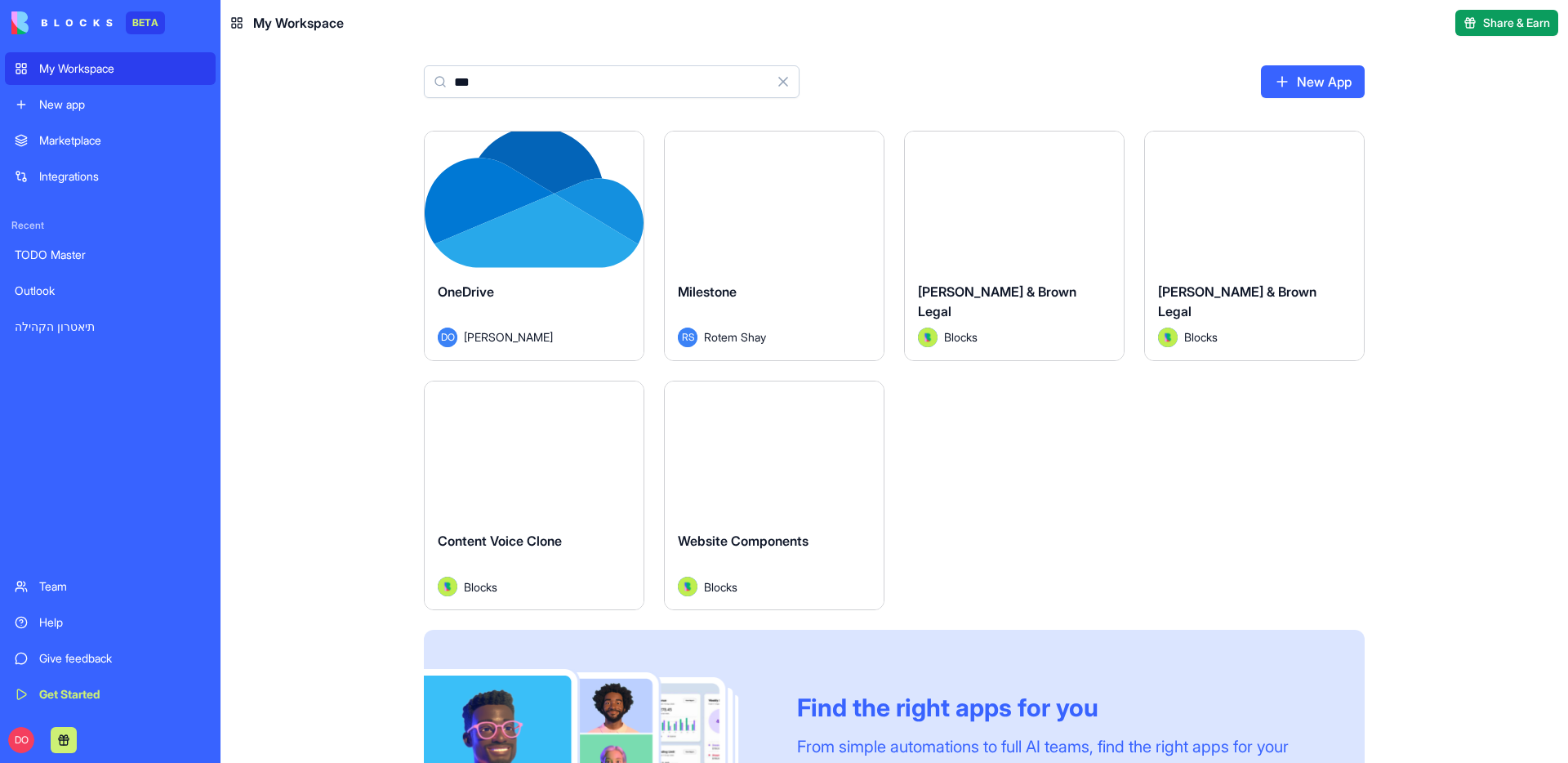
type input "***"
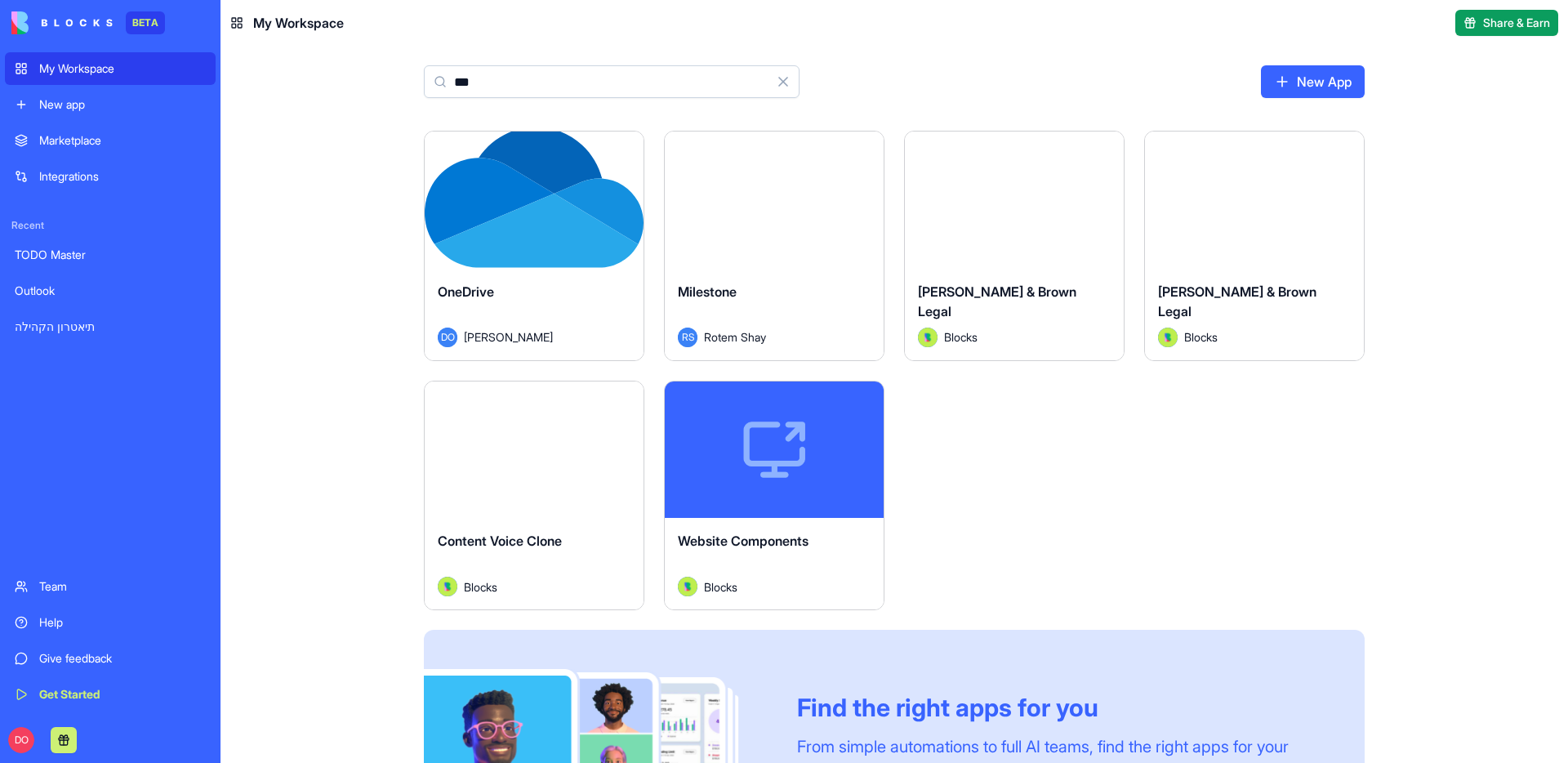
click at [627, 151] on html "BETA My Workspace New app Marketplace Integrations Recent TODO Master Outlook ת…" at bounding box center [784, 382] width 1568 height 763
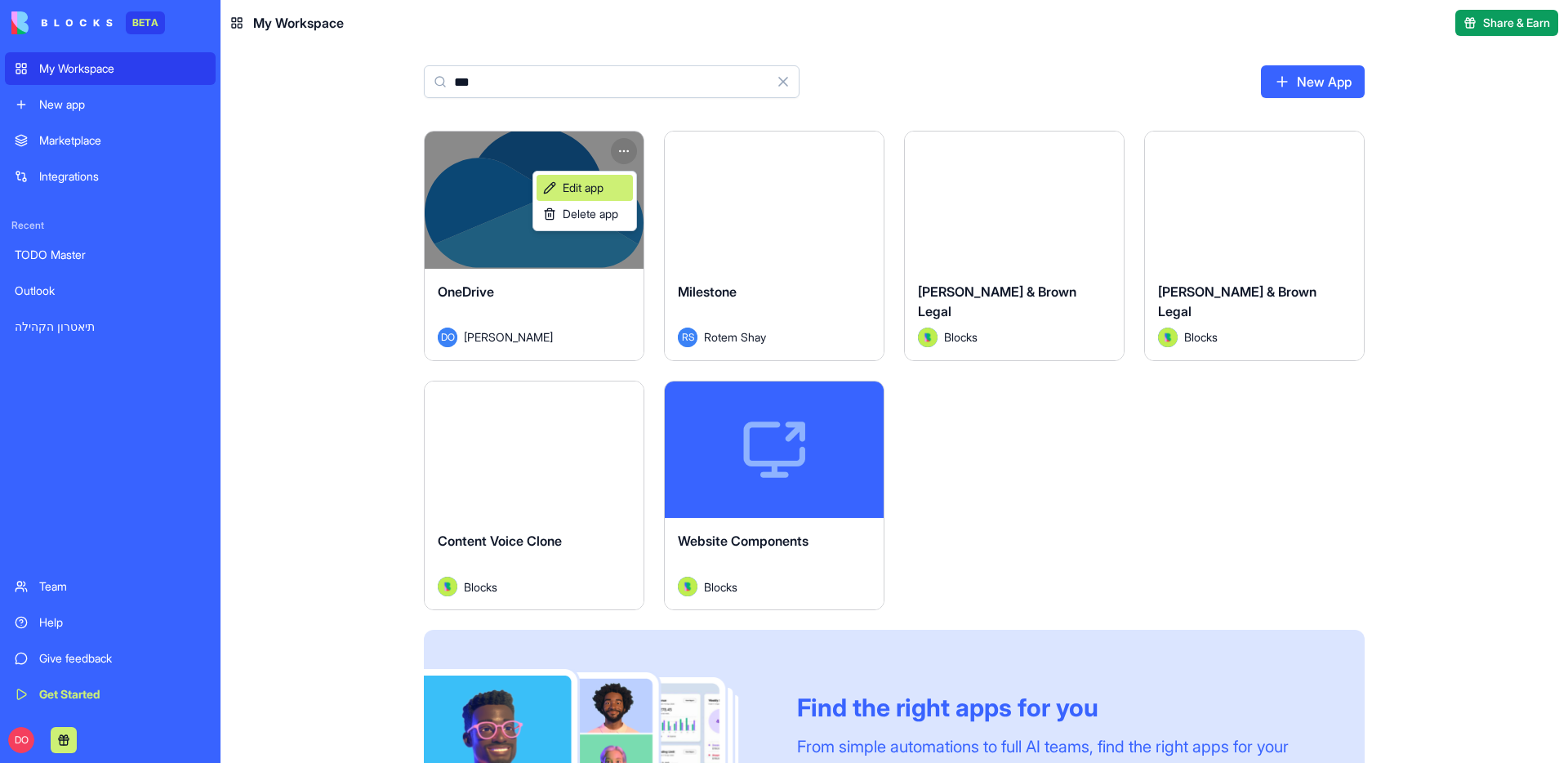
click at [592, 185] on span "Edit app" at bounding box center [583, 188] width 41 height 17
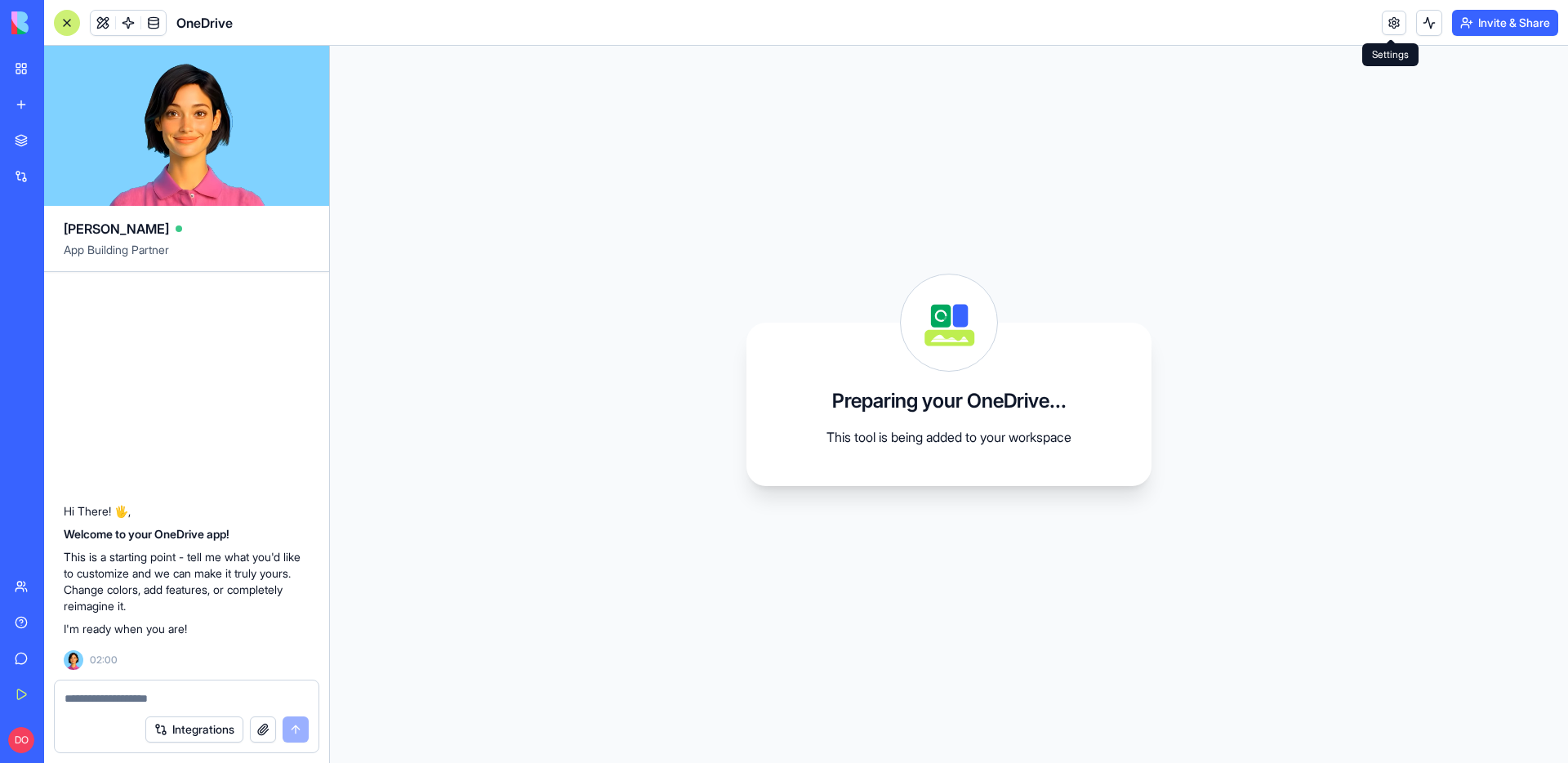
click at [1385, 23] on link at bounding box center [1394, 23] width 24 height 24
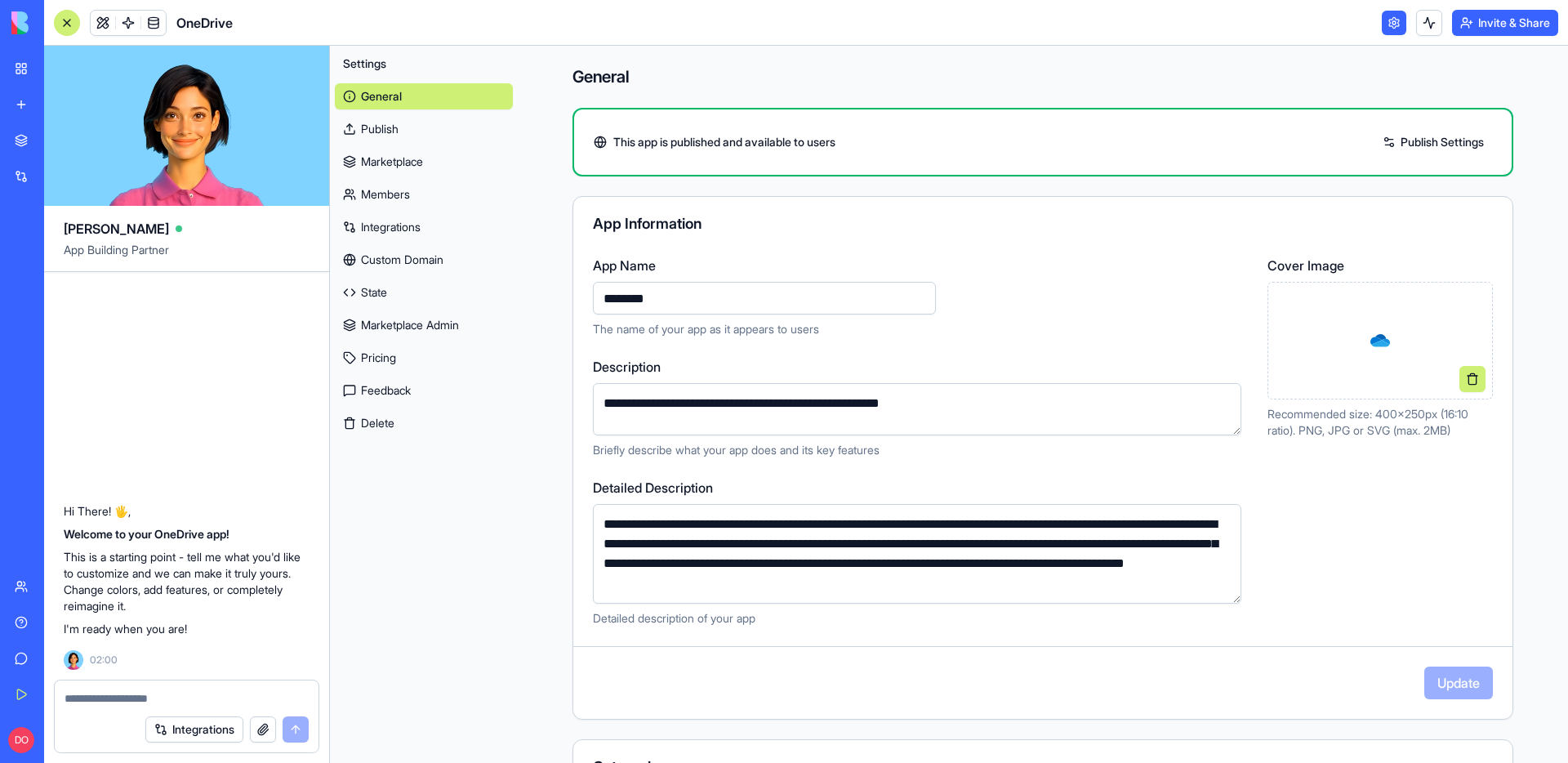
click at [389, 227] on link "Integrations" at bounding box center [424, 227] width 178 height 26
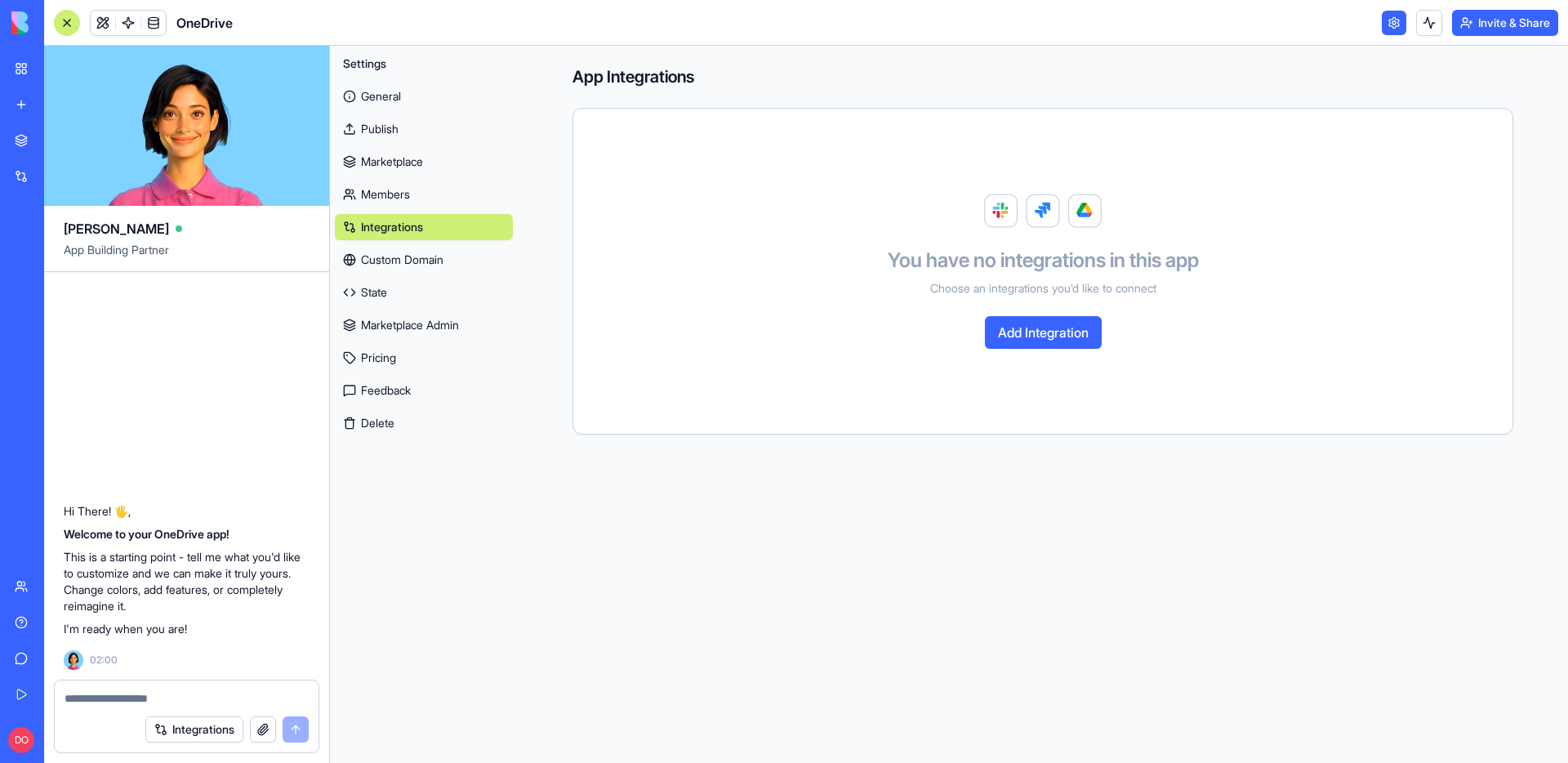
click at [389, 164] on link "Marketplace" at bounding box center [424, 162] width 178 height 26
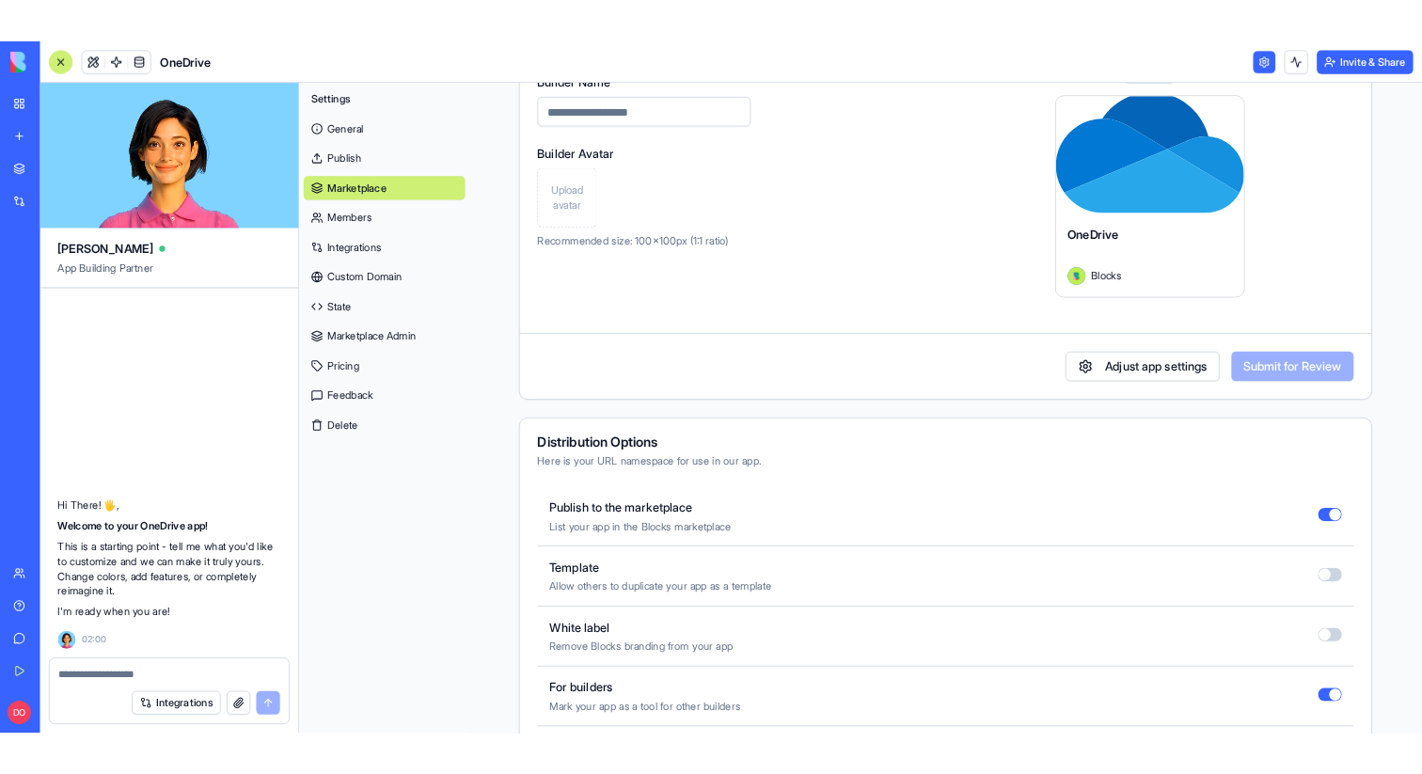
scroll to position [554, 0]
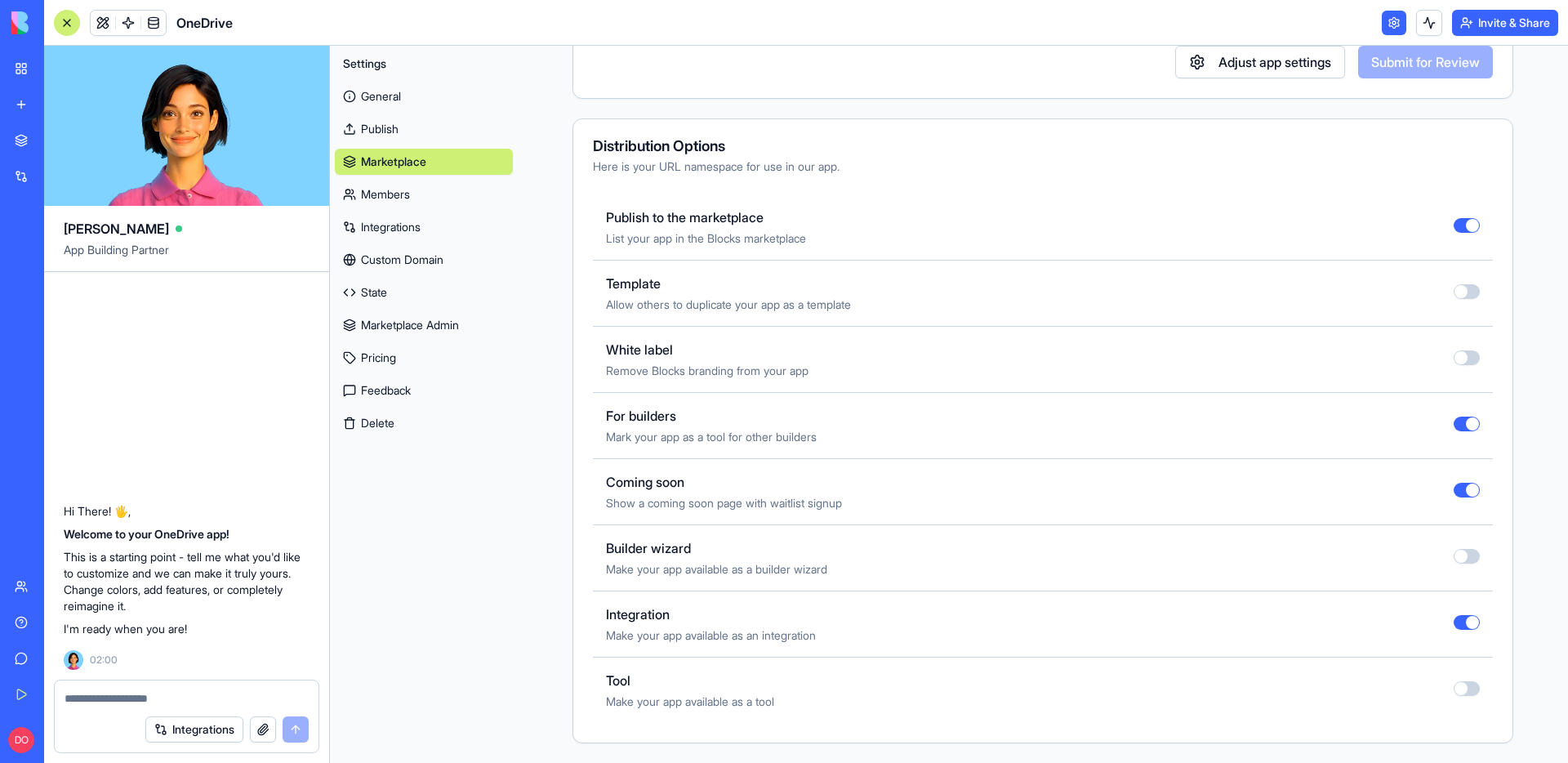
click at [1454, 497] on button "button" at bounding box center [1467, 490] width 26 height 15
click at [23, 63] on link "My Workspace" at bounding box center [37, 69] width 65 height 33
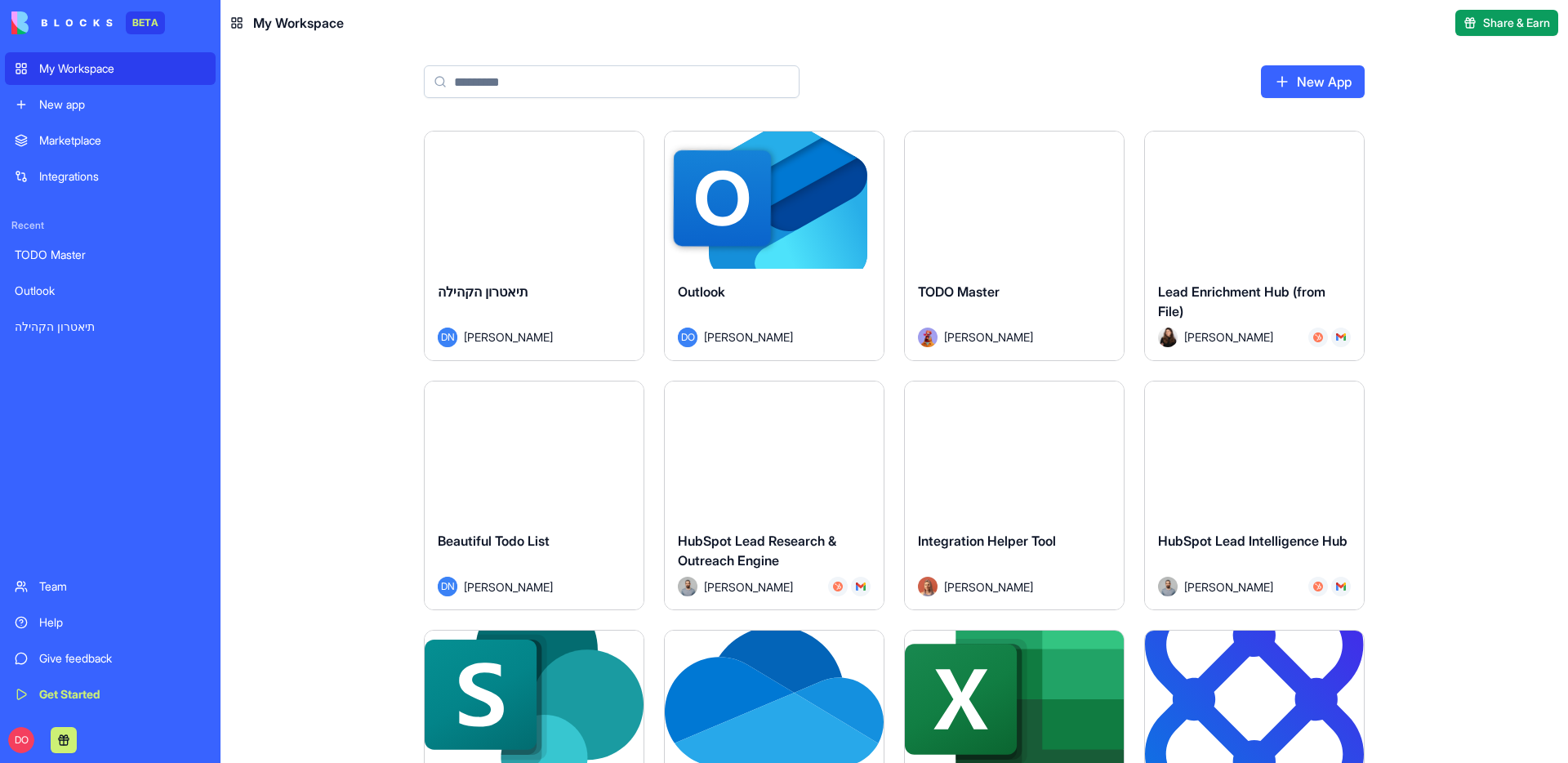
click at [87, 174] on div "Integrations" at bounding box center [122, 176] width 167 height 17
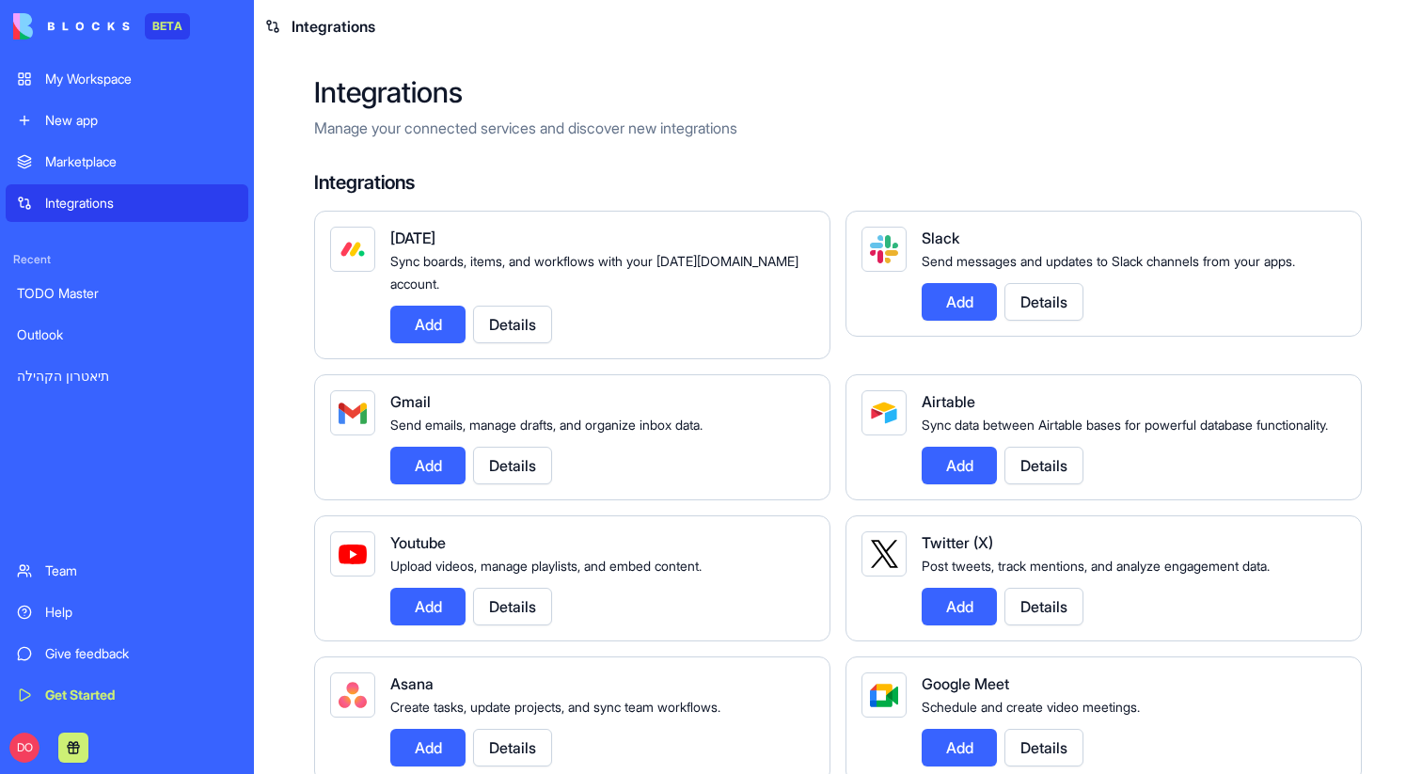
click at [106, 77] on div "My Workspace" at bounding box center [141, 79] width 192 height 19
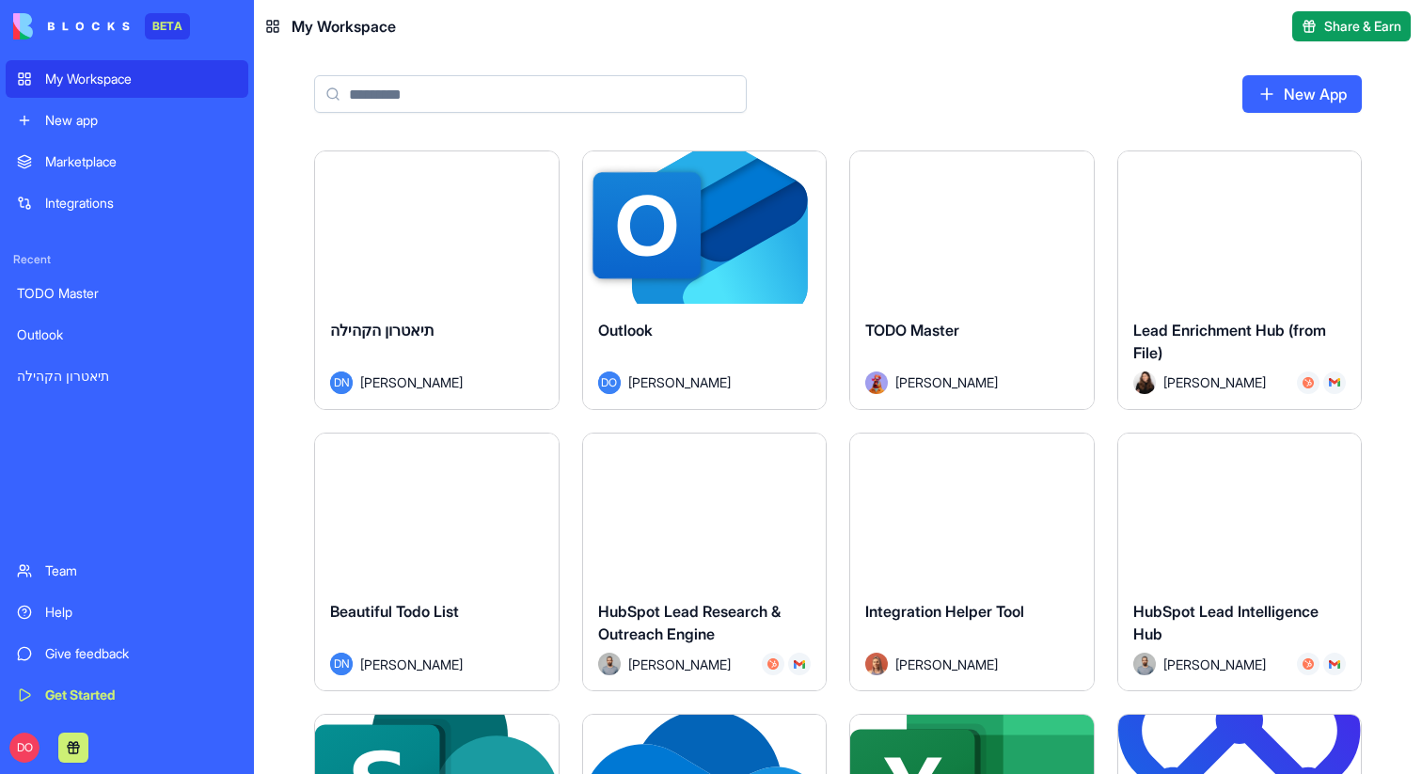
click at [542, 91] on input at bounding box center [530, 94] width 433 height 38
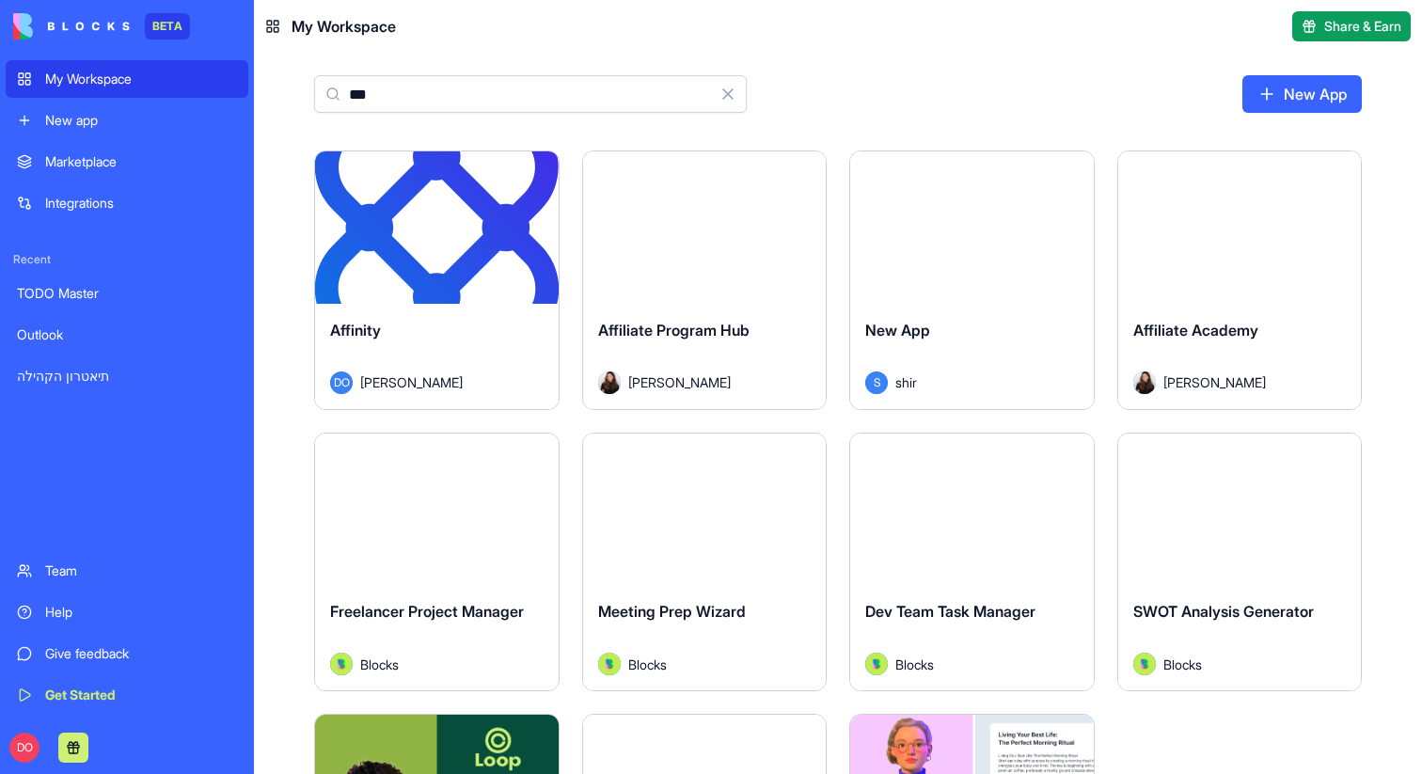
type input "***"
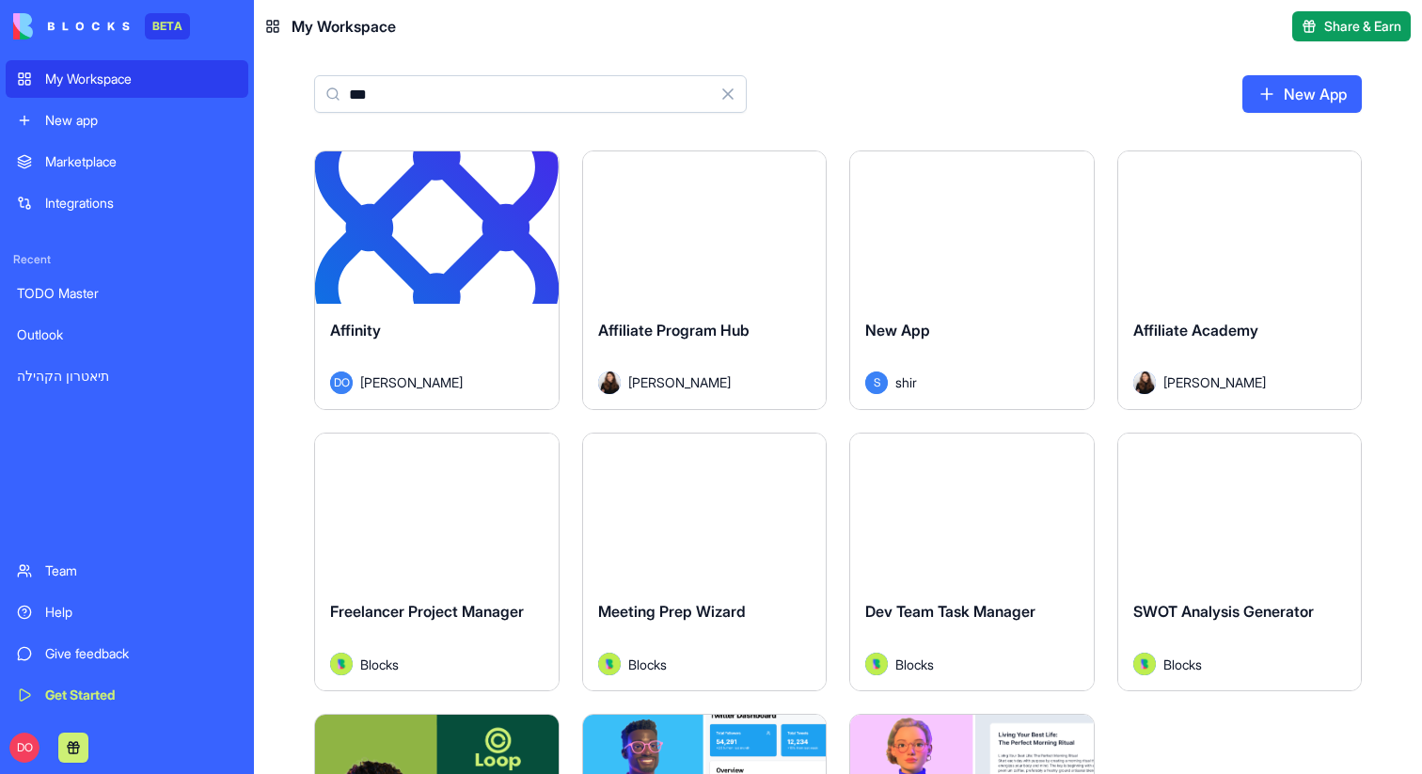
click at [532, 174] on html "BETA My Workspace New app Marketplace Integrations Recent TODO Master Outlook ת…" at bounding box center [711, 387] width 1422 height 774
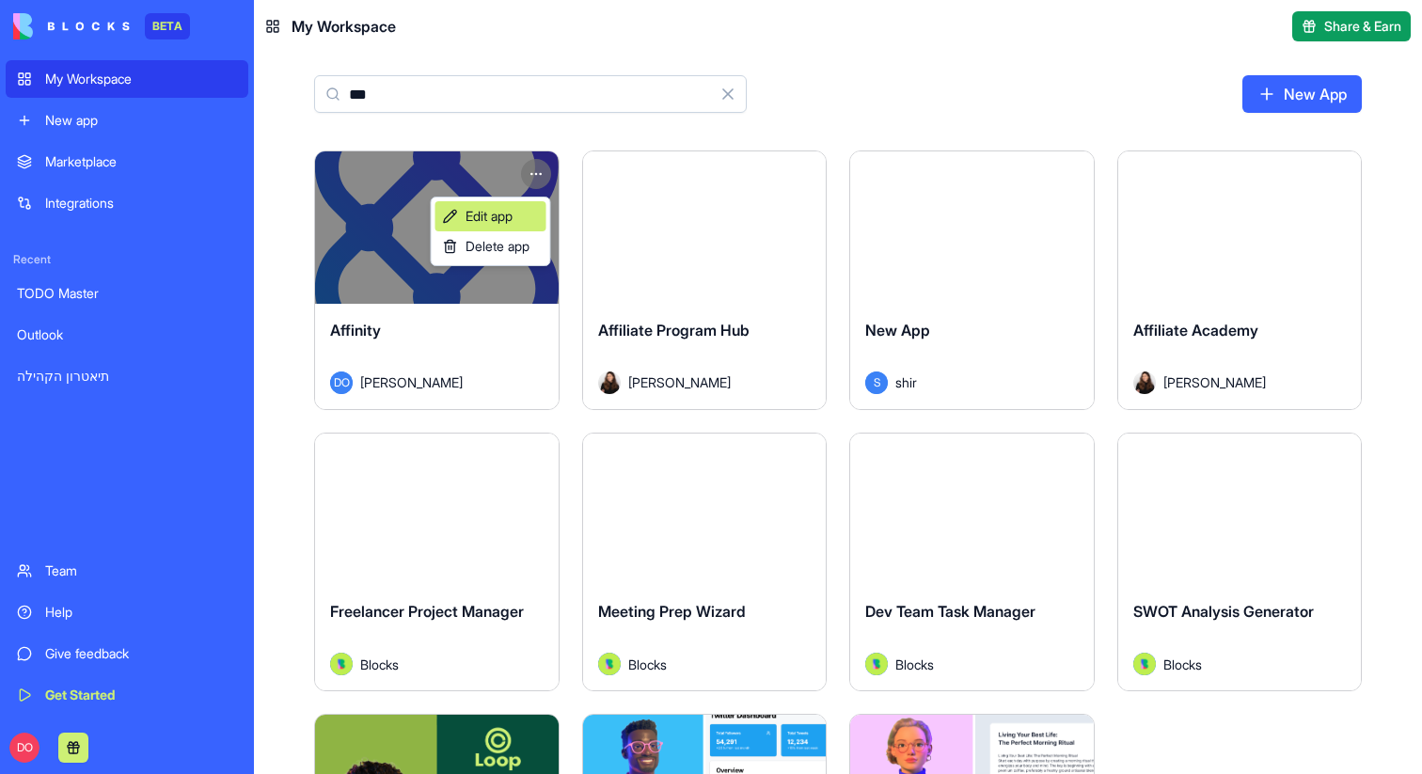
click at [518, 211] on link "Edit app" at bounding box center [490, 216] width 111 height 30
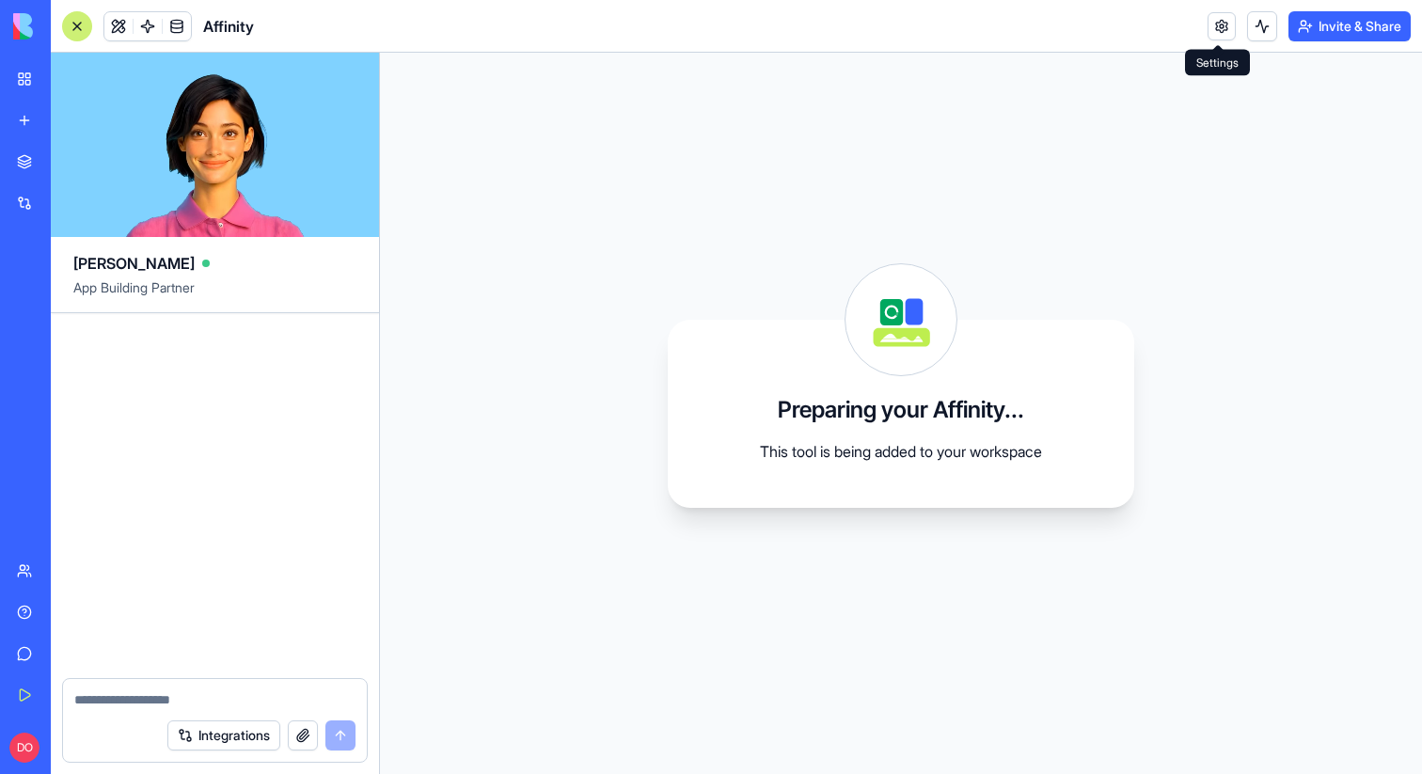
click at [1212, 24] on link at bounding box center [1221, 26] width 28 height 28
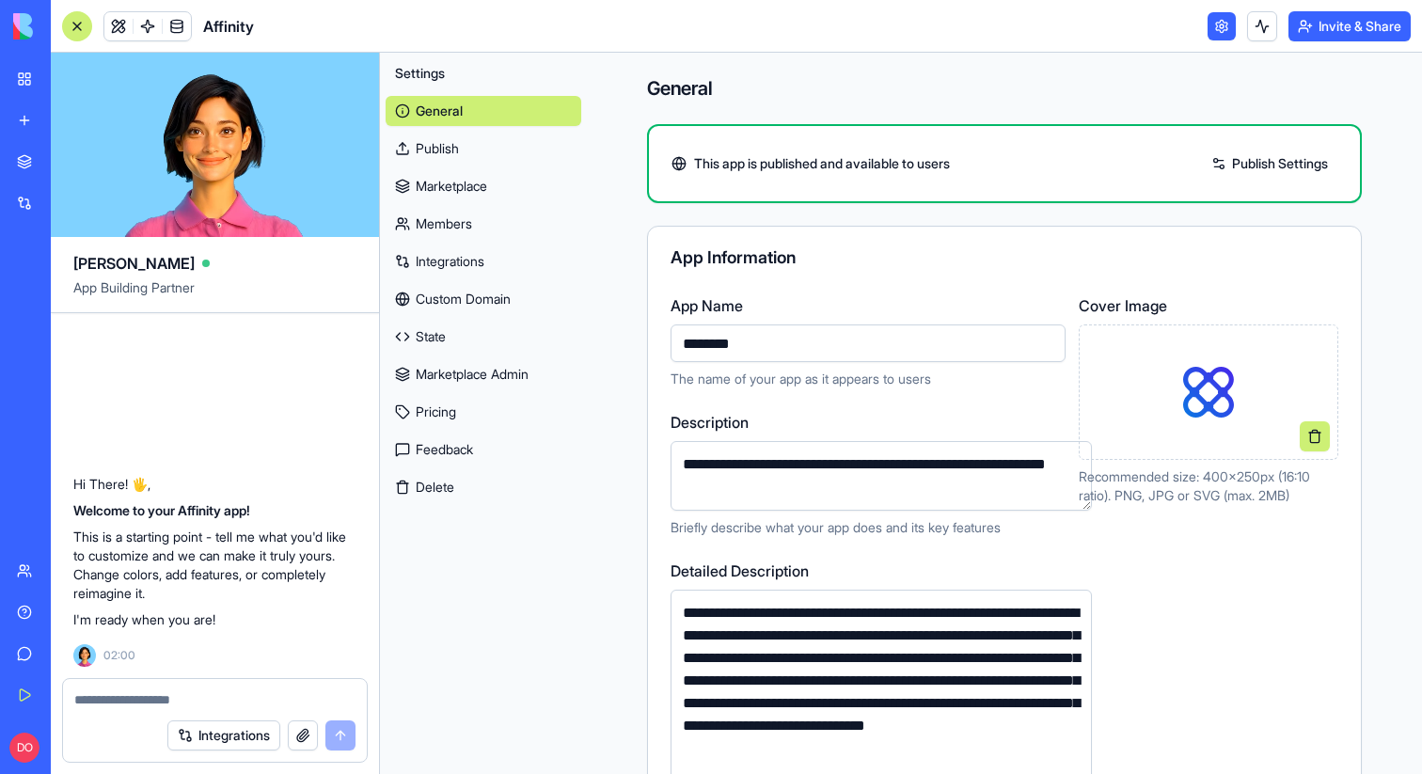
click at [447, 340] on link "State" at bounding box center [484, 337] width 196 height 30
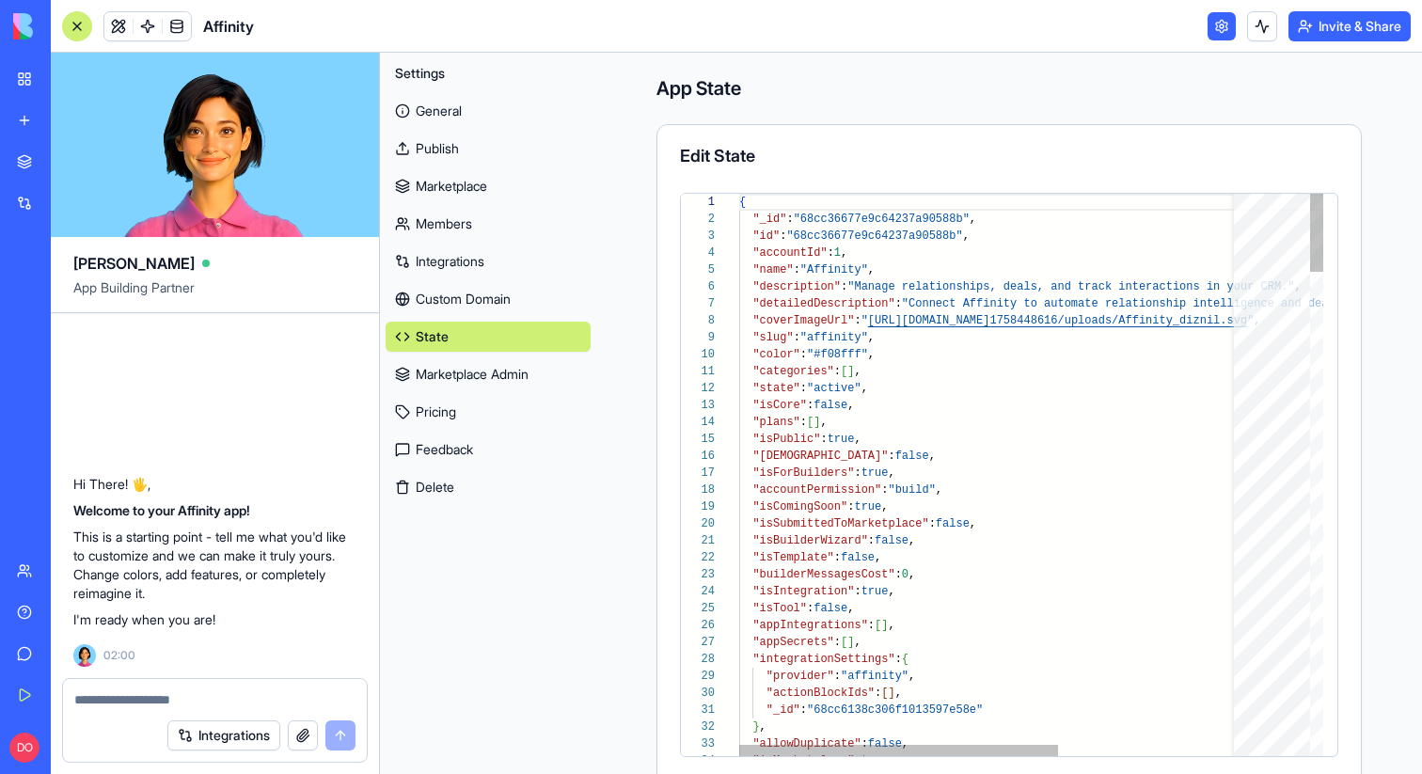
scroll to position [102, 0]
click at [471, 167] on div "General Publish Marketplace Members Integrations Custom Domain State Marketplac…" at bounding box center [488, 295] width 205 height 414
click at [468, 178] on link "Marketplace" at bounding box center [488, 186] width 205 height 30
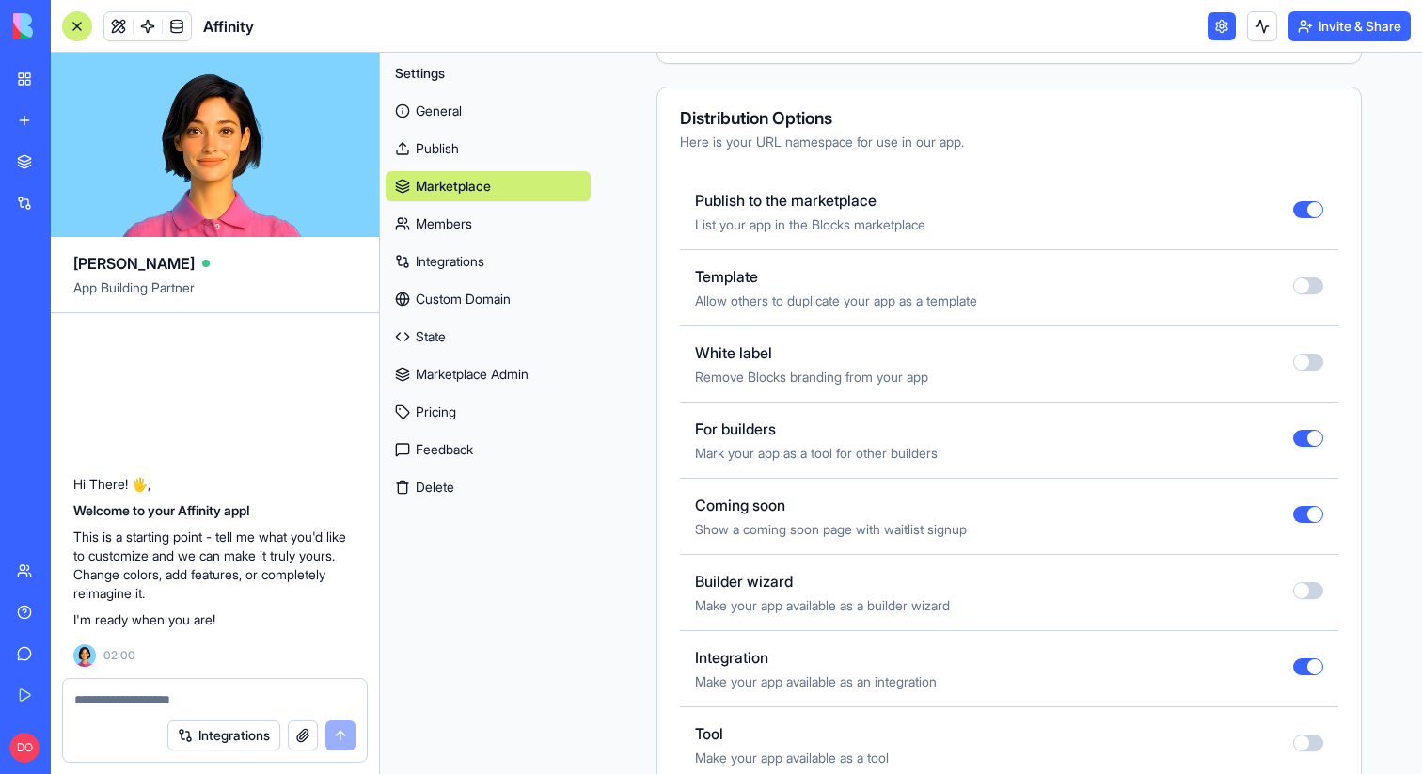
scroll to position [642, 0]
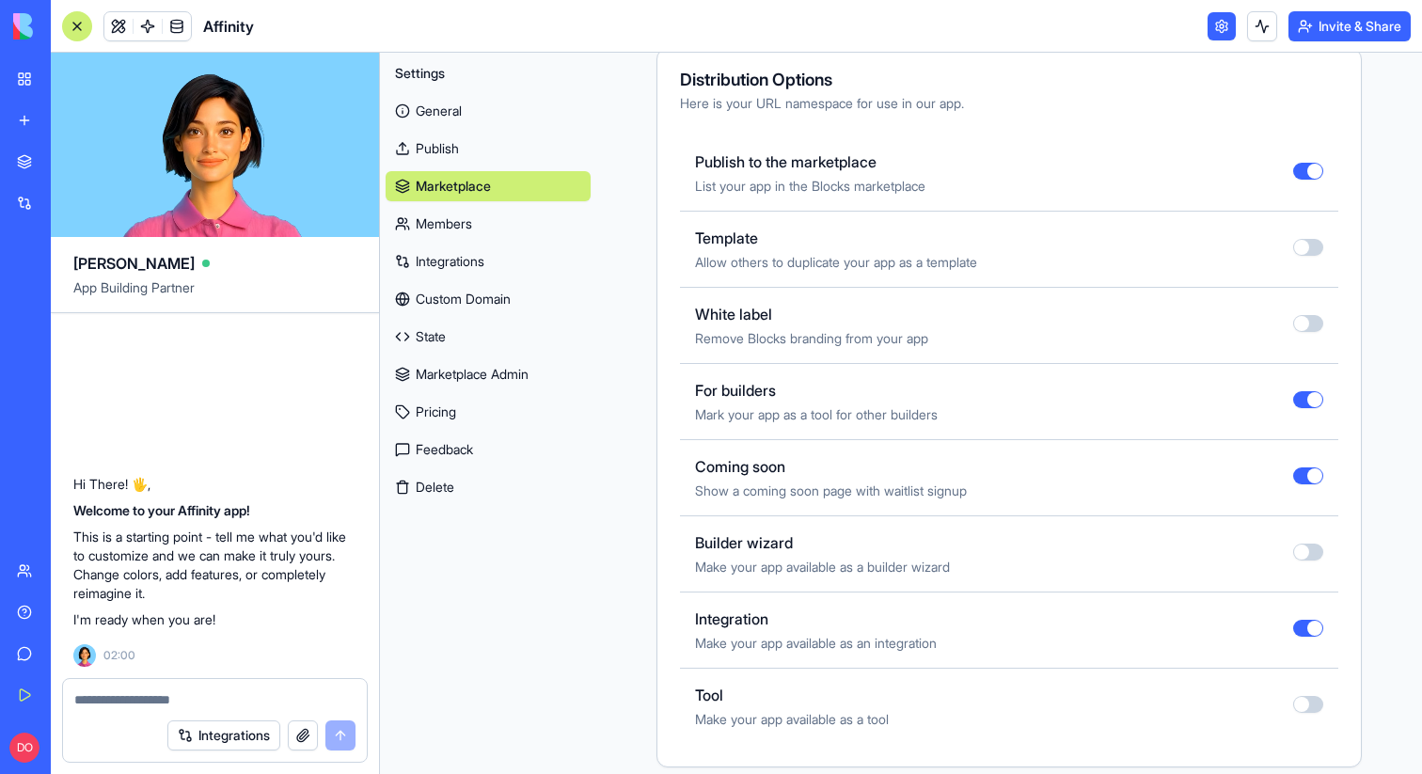
click at [1293, 470] on button "button" at bounding box center [1308, 475] width 30 height 17
click at [27, 75] on link "My Workspace" at bounding box center [43, 79] width 75 height 38
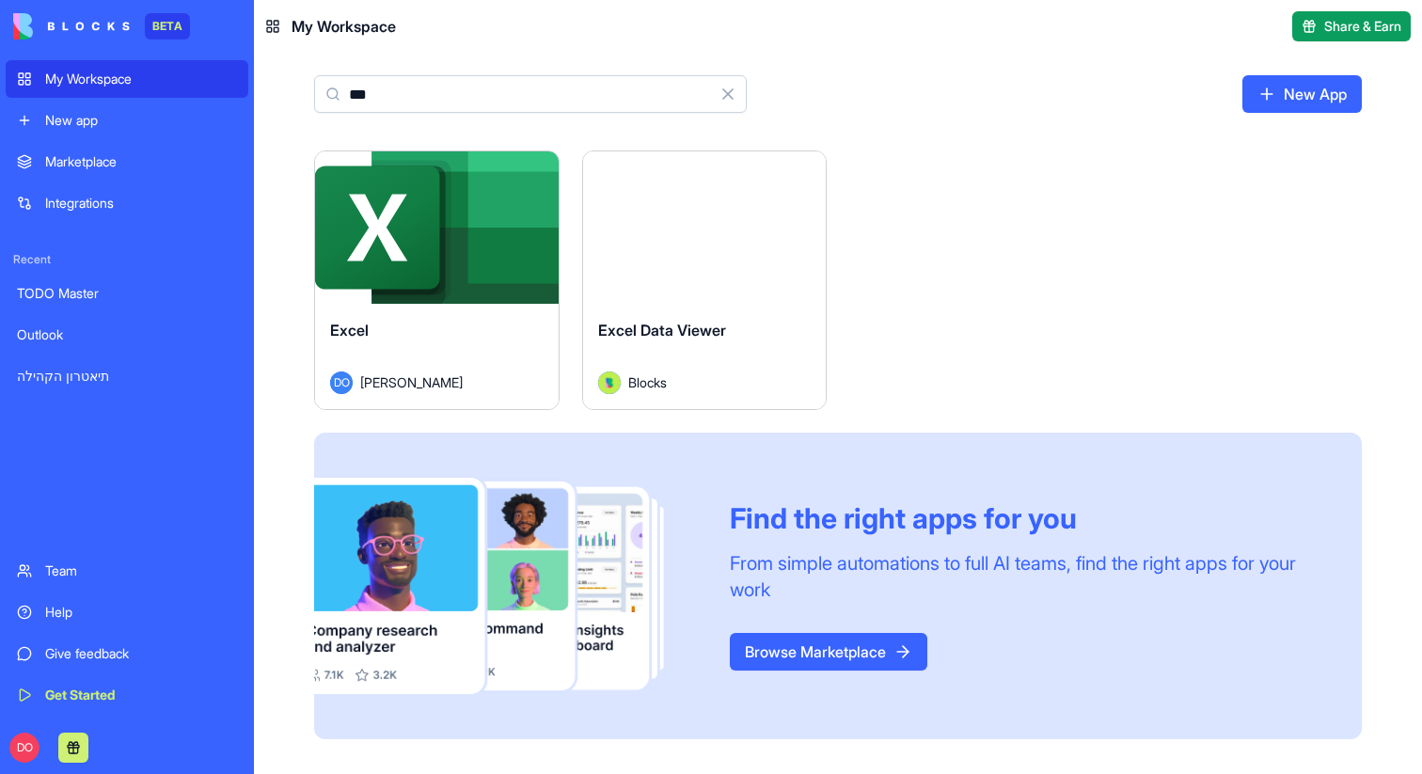
type input "***"
click at [541, 181] on html "BETA My Workspace New app Marketplace Integrations Recent TODO Master Outlook ת…" at bounding box center [711, 387] width 1422 height 774
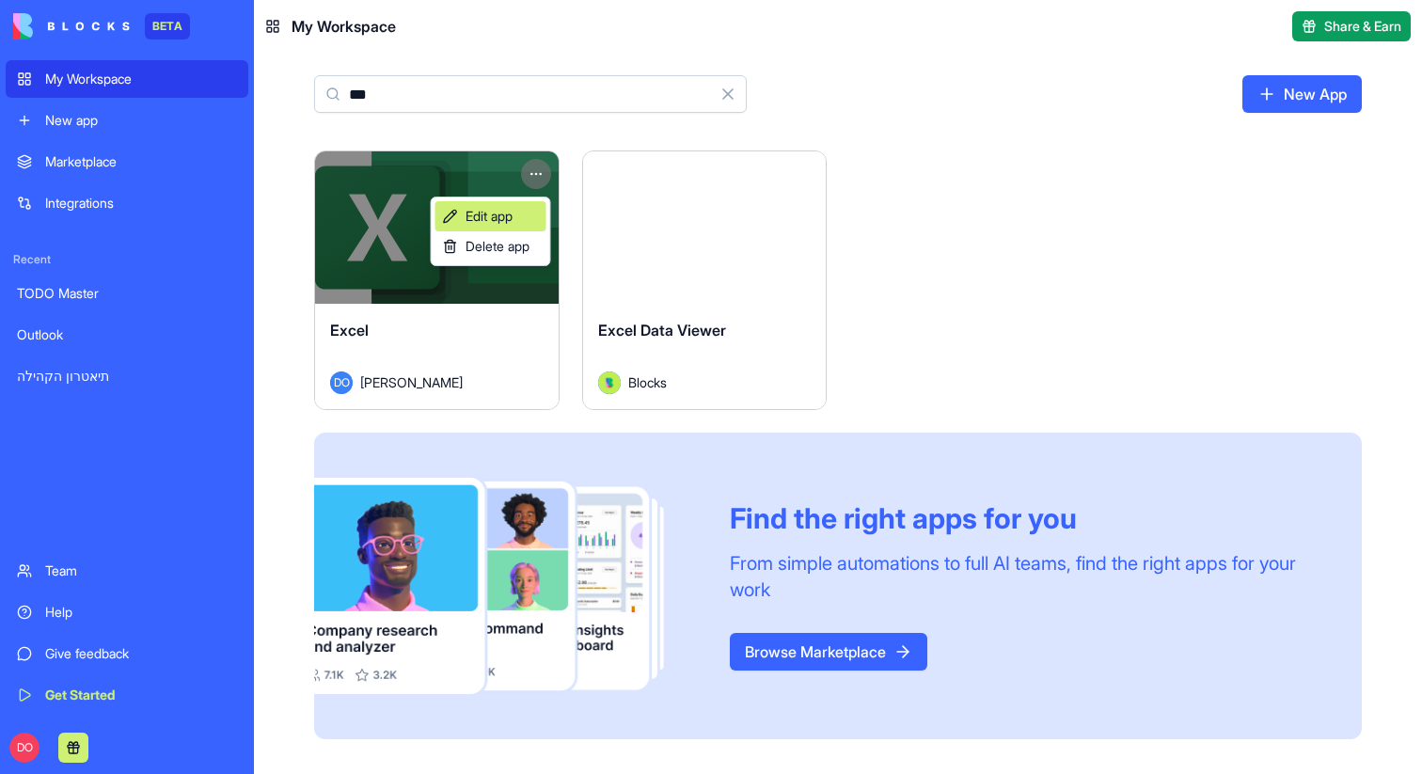
click at [515, 208] on link "Edit app" at bounding box center [490, 216] width 111 height 30
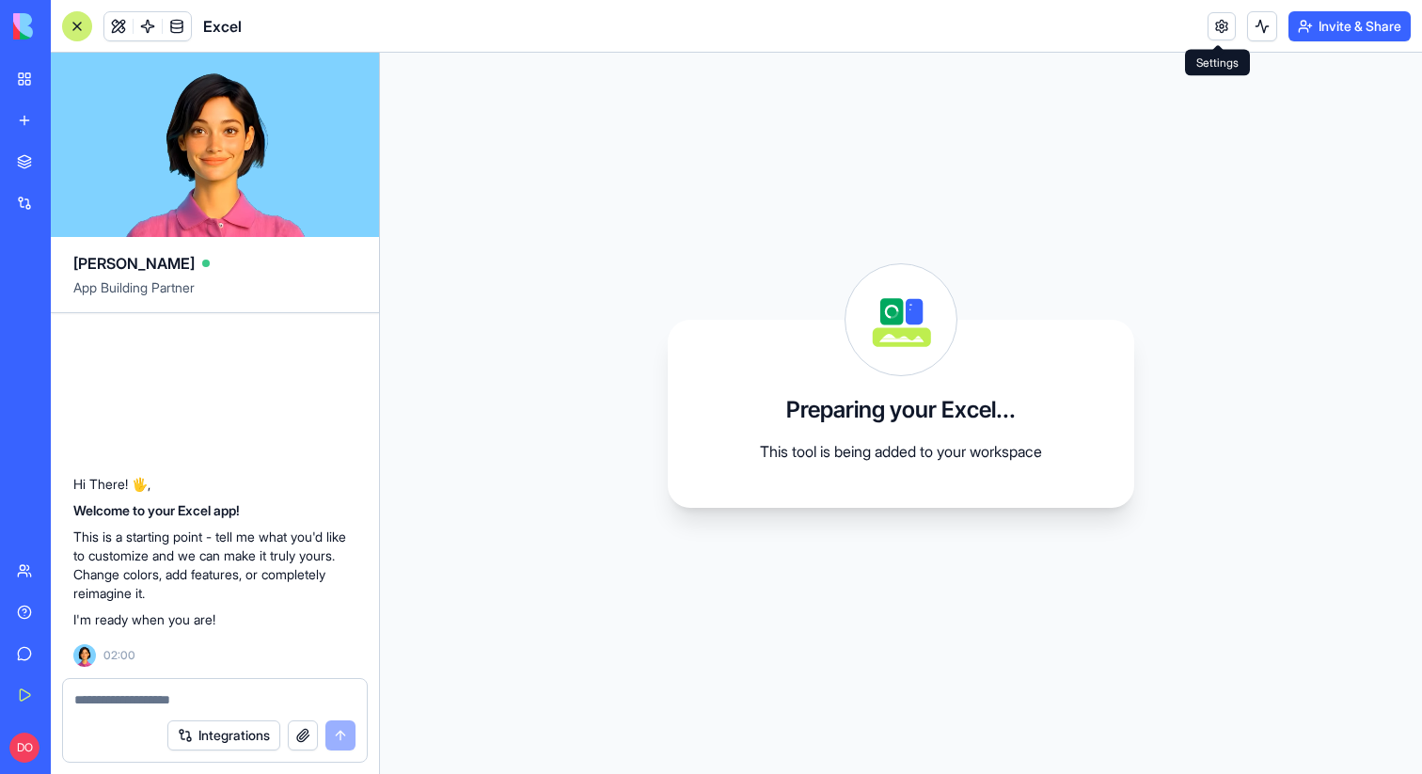
click at [1216, 33] on link at bounding box center [1221, 26] width 28 height 28
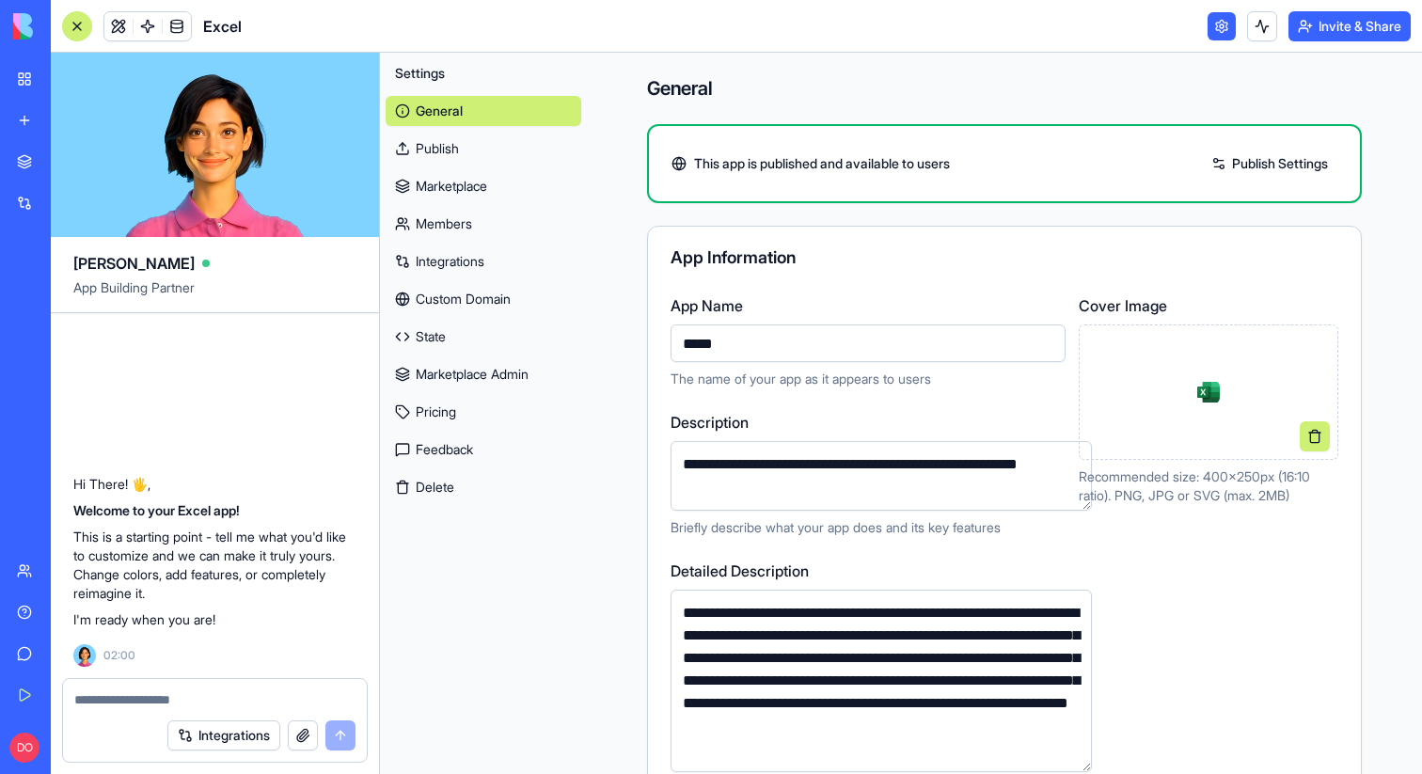
click at [447, 191] on link "Marketplace" at bounding box center [484, 186] width 196 height 30
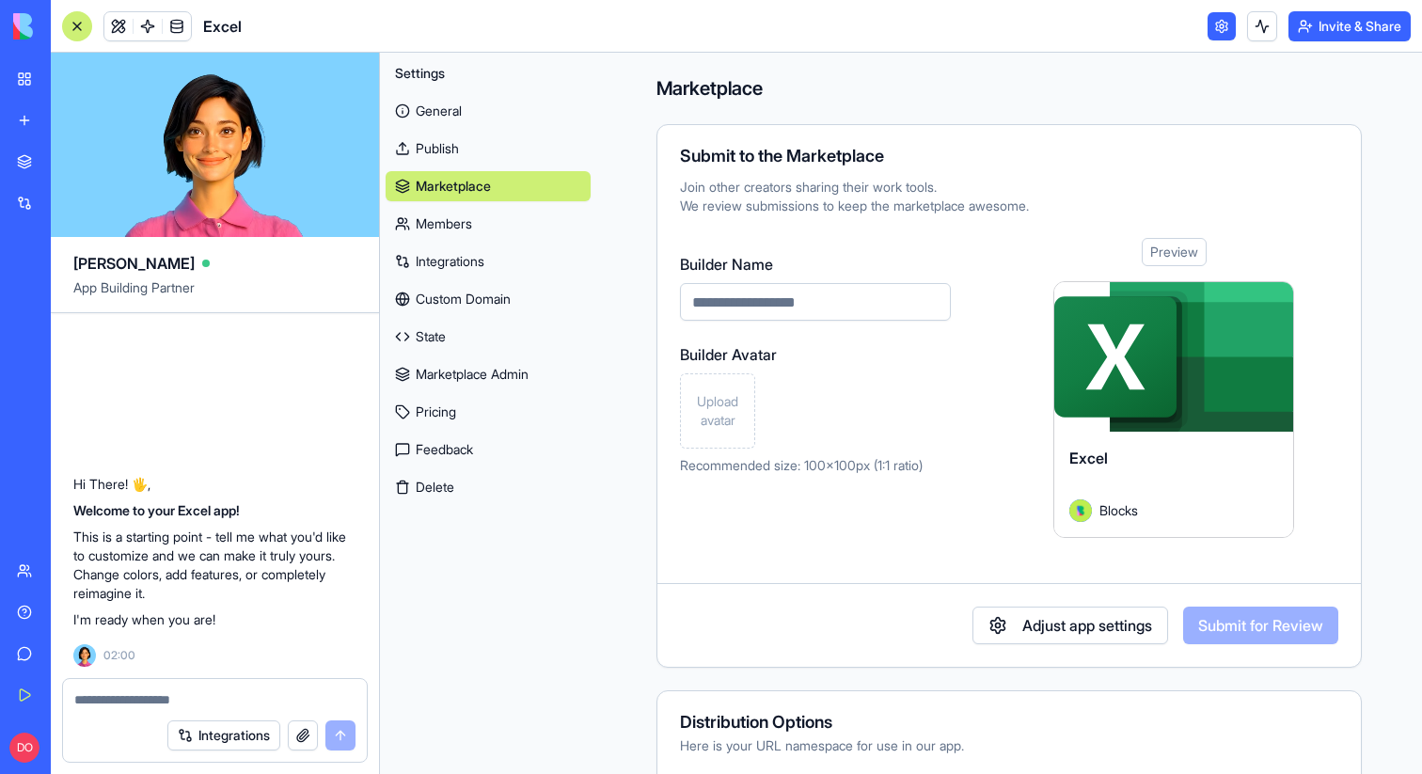
click at [466, 141] on link "Publish" at bounding box center [488, 149] width 205 height 30
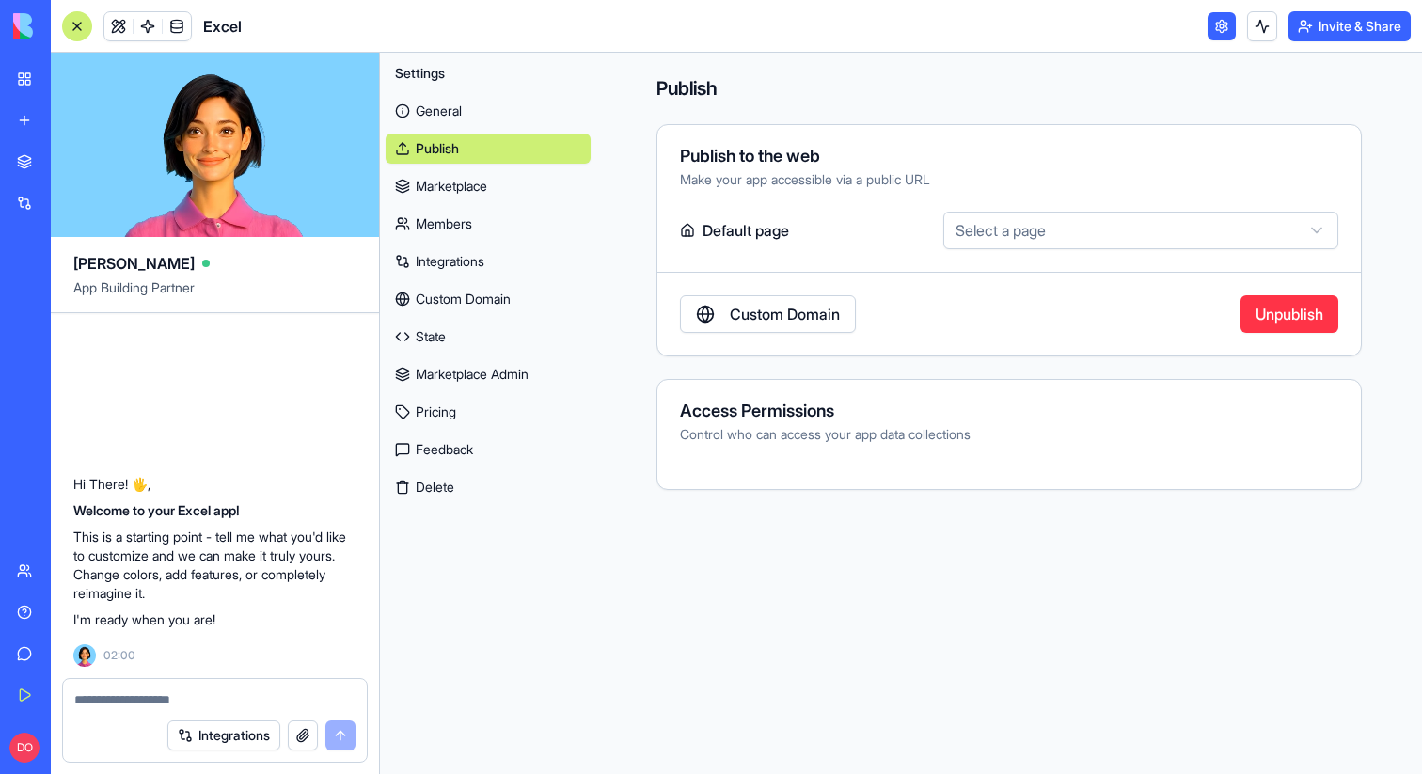
click at [459, 179] on link "Marketplace" at bounding box center [488, 186] width 205 height 30
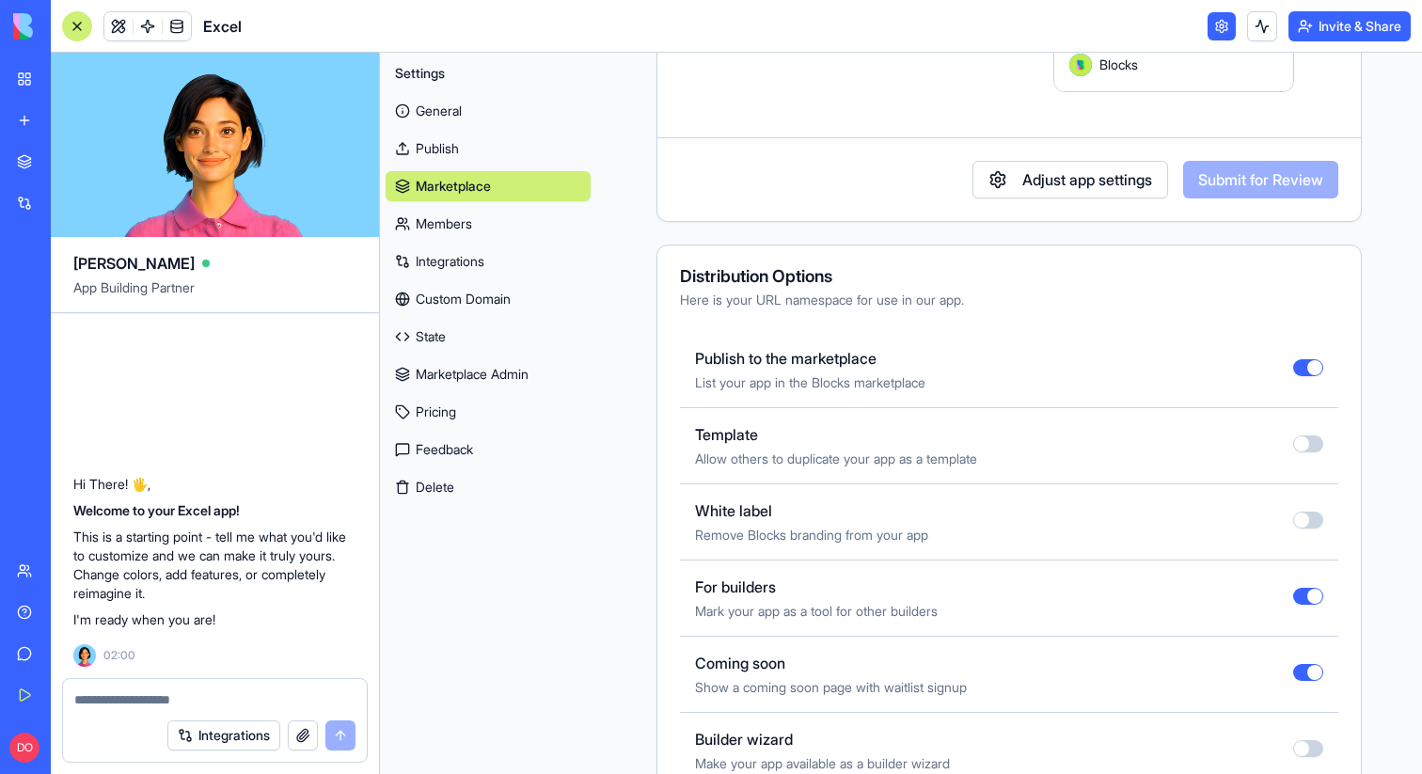
scroll to position [530, 0]
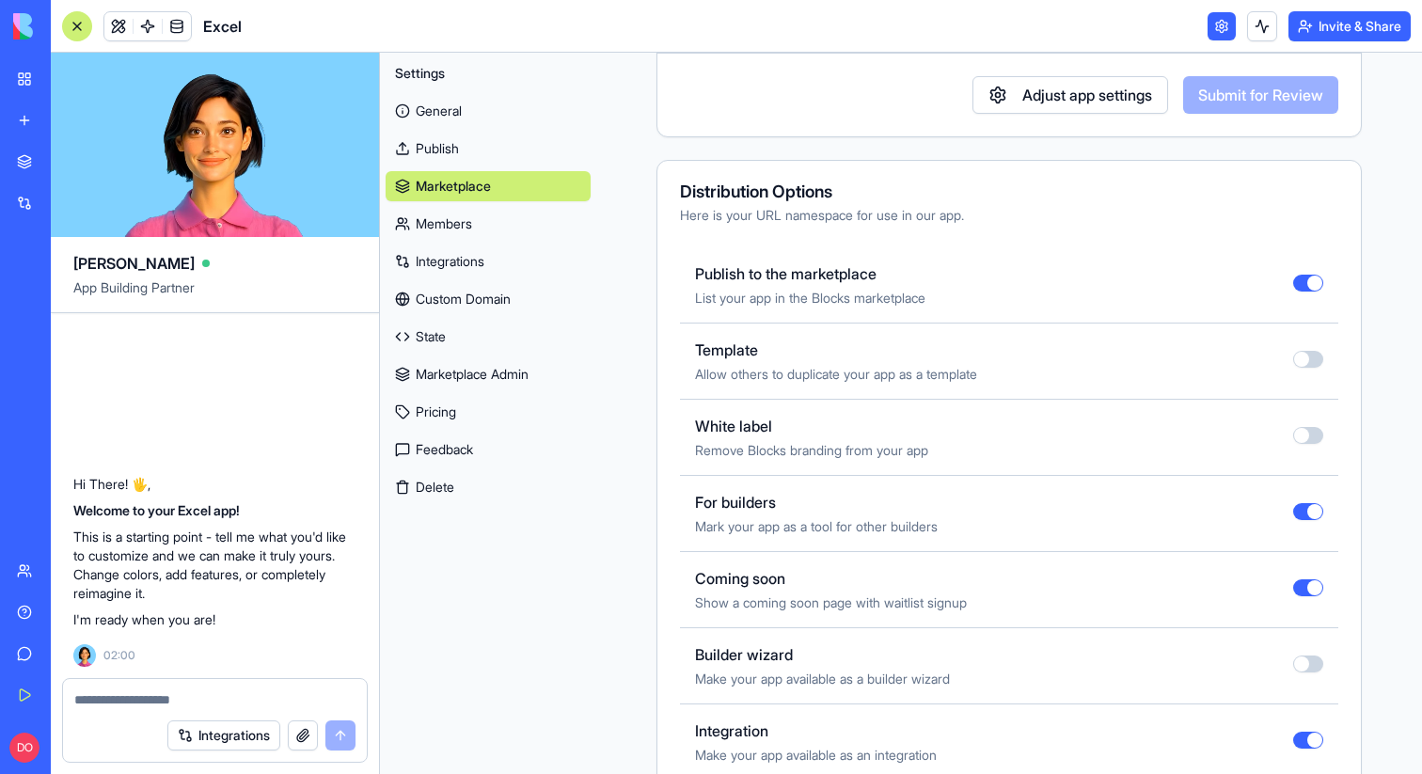
click at [1294, 588] on button "button" at bounding box center [1308, 587] width 30 height 17
click at [71, 24] on div at bounding box center [77, 26] width 30 height 30
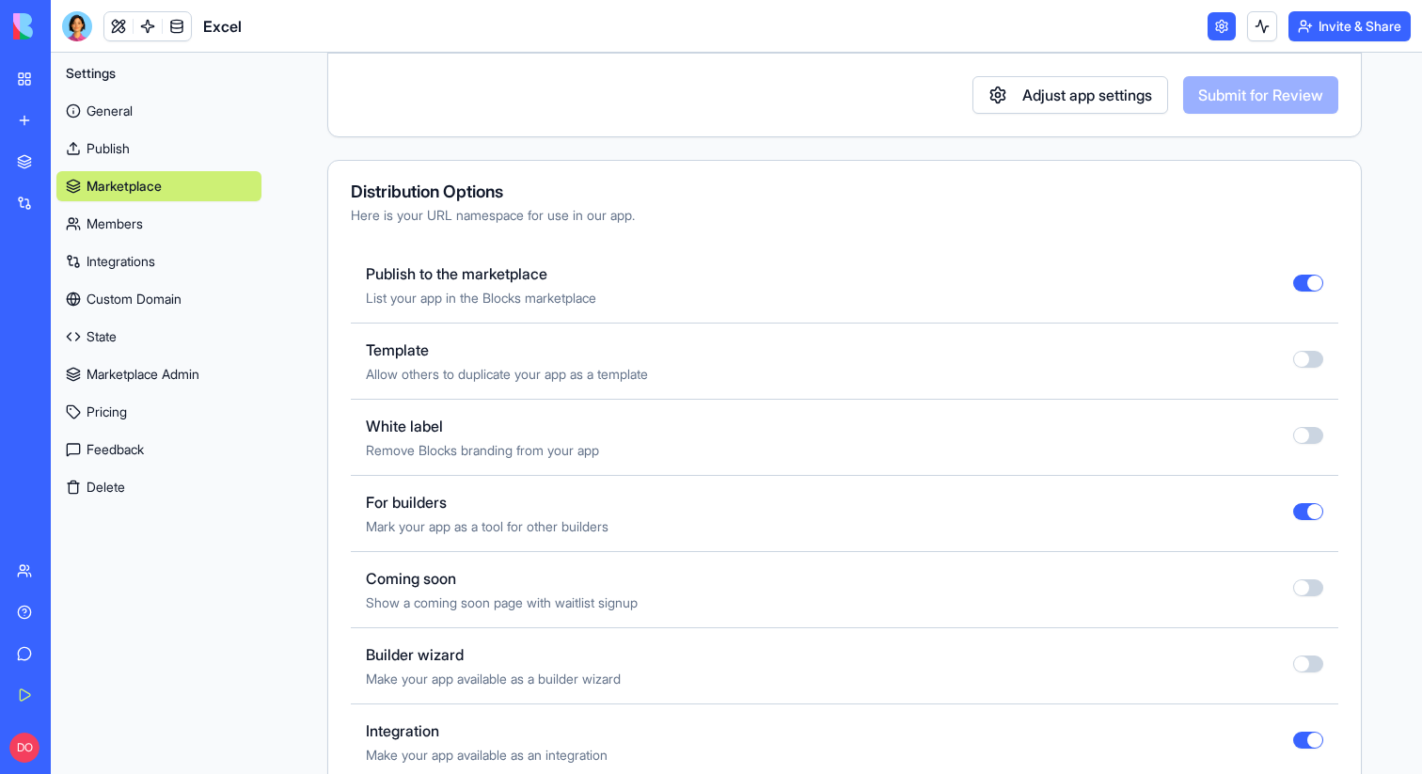
click at [40, 77] on link "My Workspace" at bounding box center [43, 79] width 75 height 38
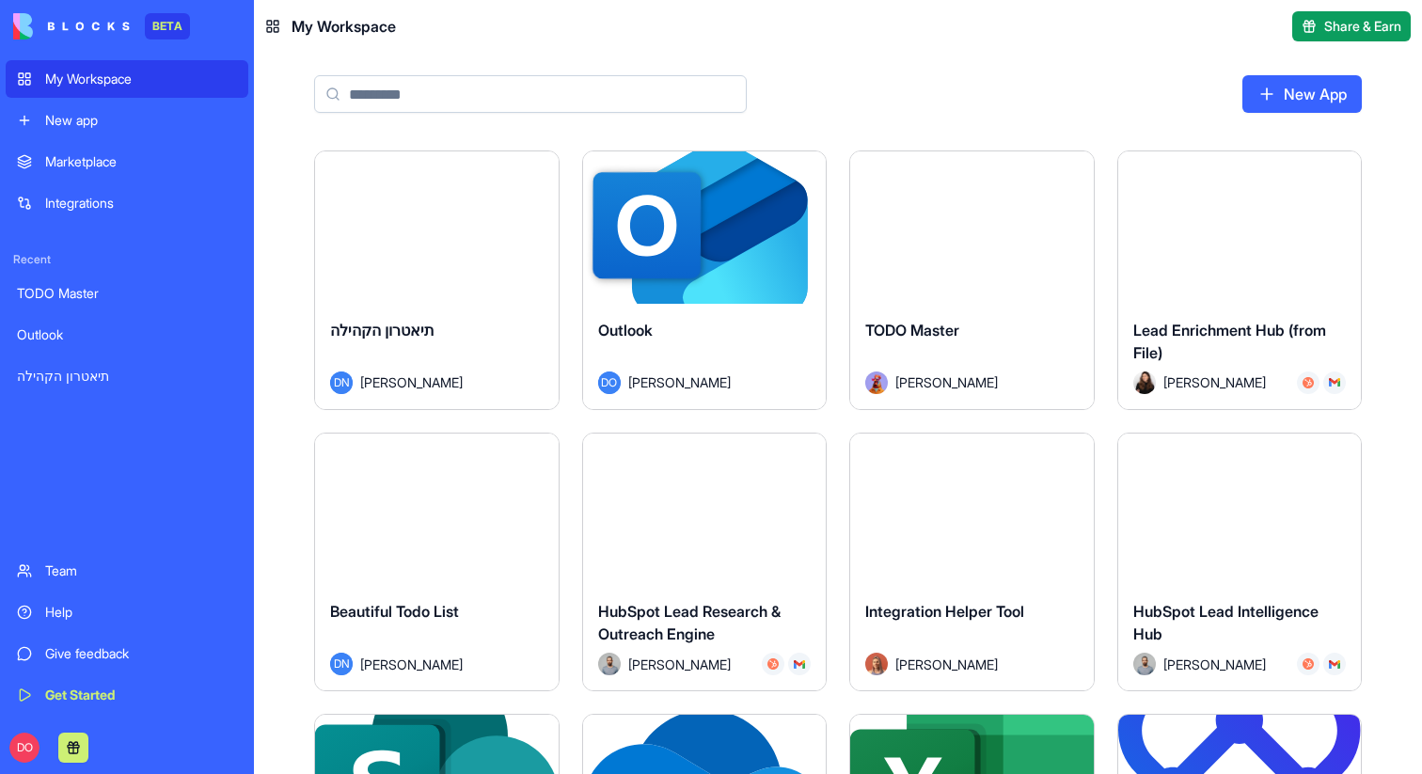
click at [437, 93] on input at bounding box center [530, 94] width 433 height 38
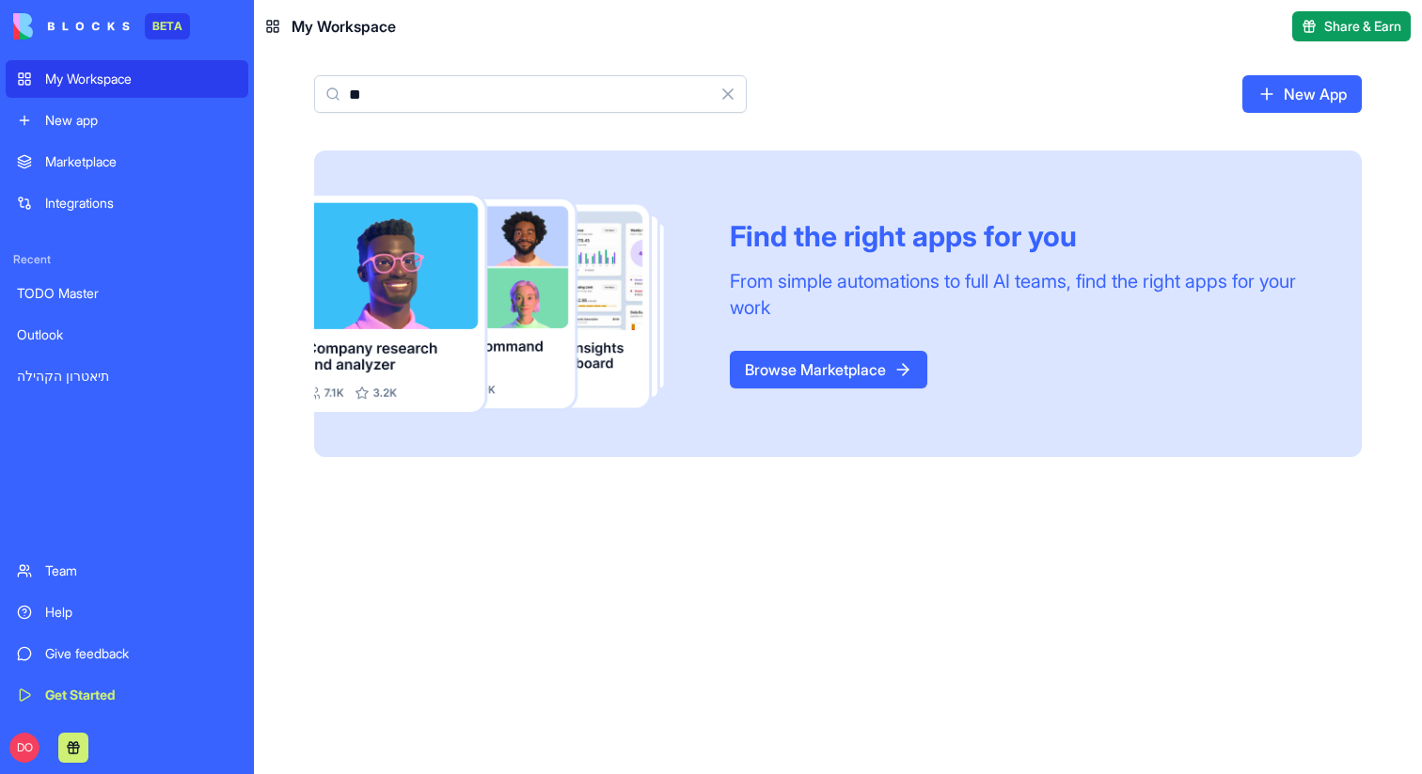
type input "*"
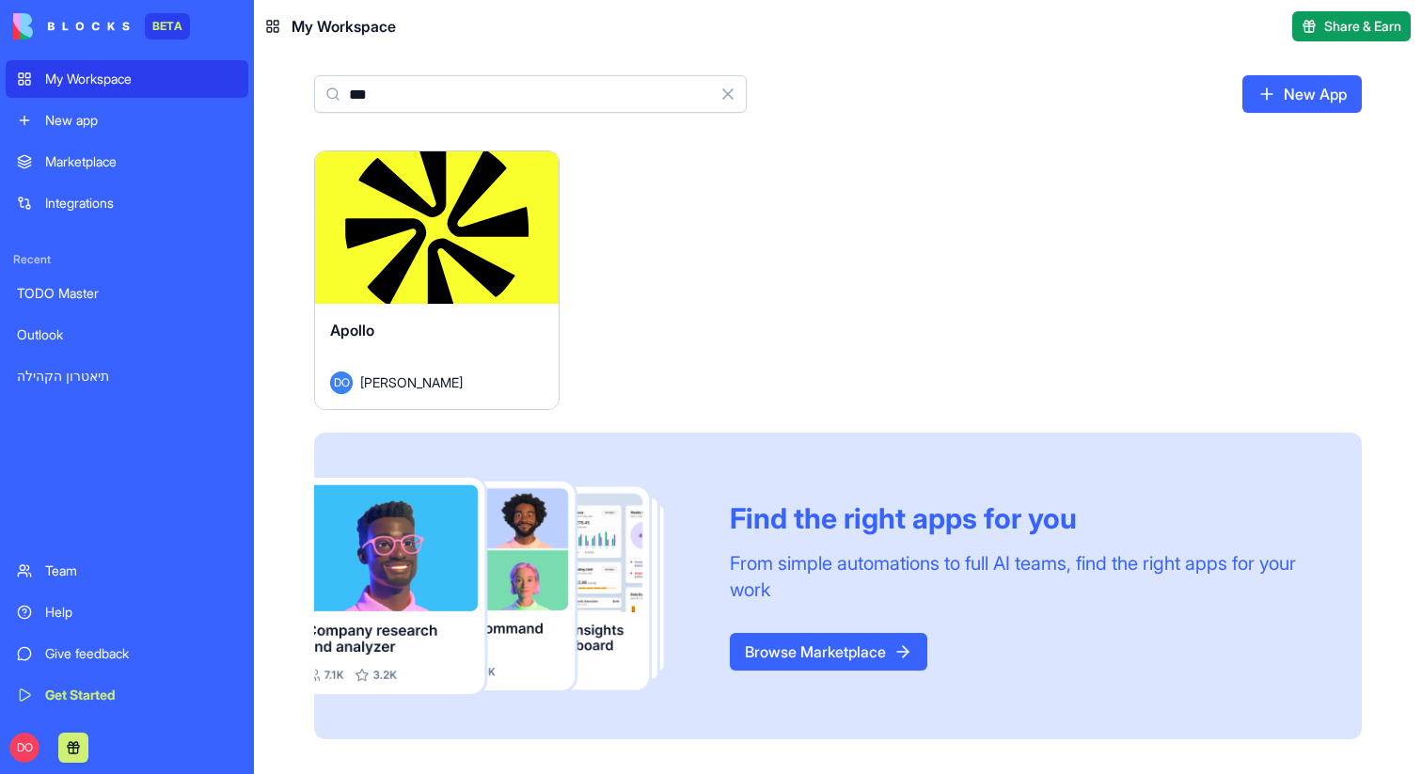
type input "***"
click at [537, 172] on html "BETA My Workspace New app Marketplace Integrations Recent TODO Master Outlook ת…" at bounding box center [711, 387] width 1422 height 774
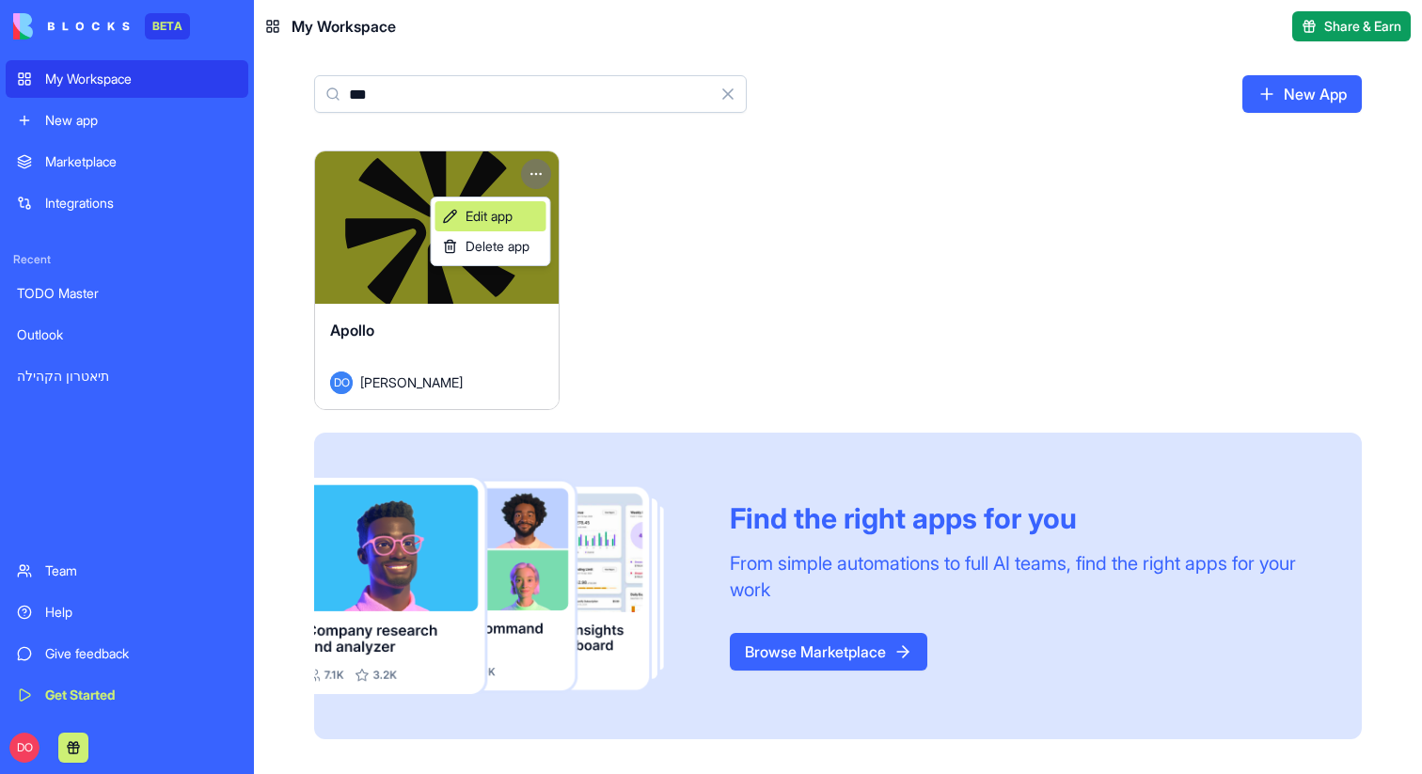
click at [504, 208] on span "Edit app" at bounding box center [488, 216] width 47 height 19
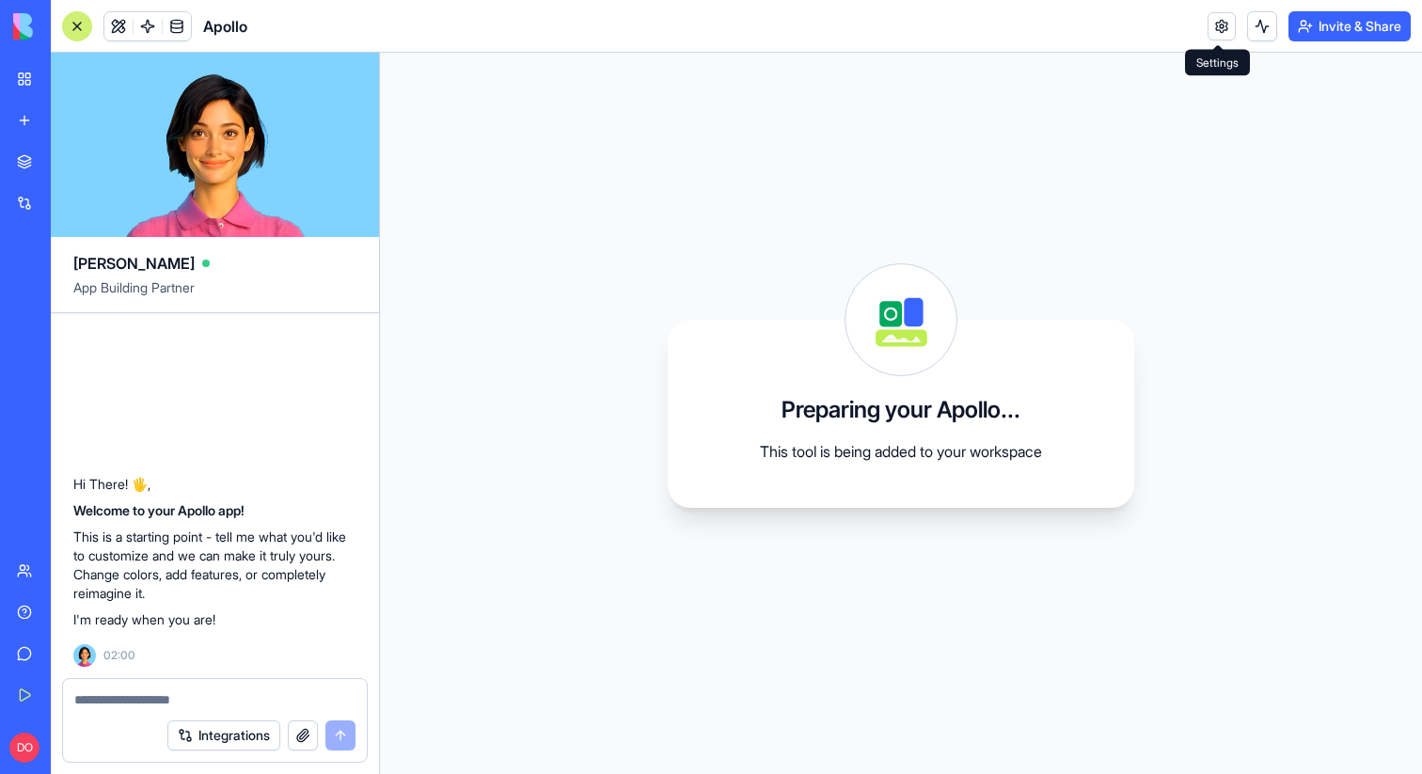
click at [1219, 14] on link at bounding box center [1221, 26] width 28 height 28
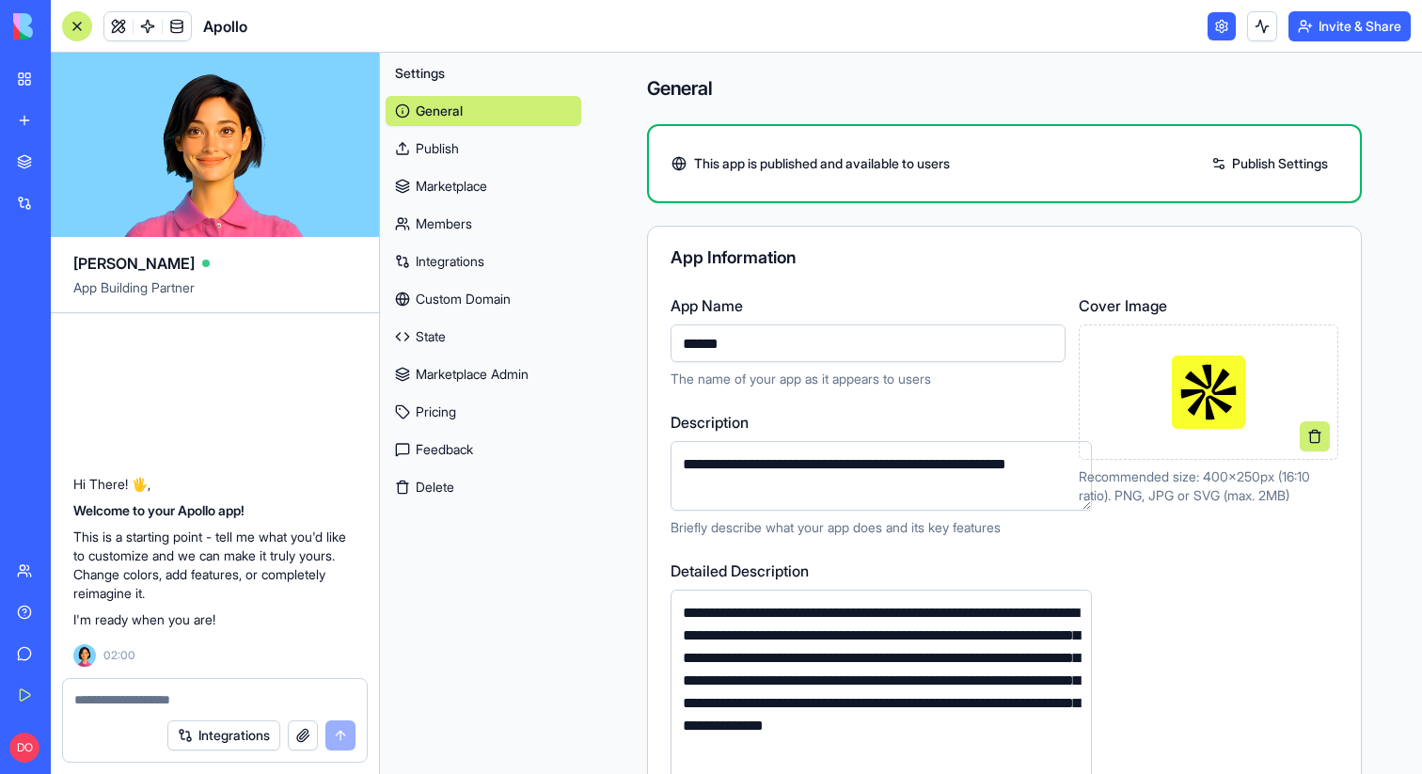
click at [457, 180] on link "Marketplace" at bounding box center [484, 186] width 196 height 30
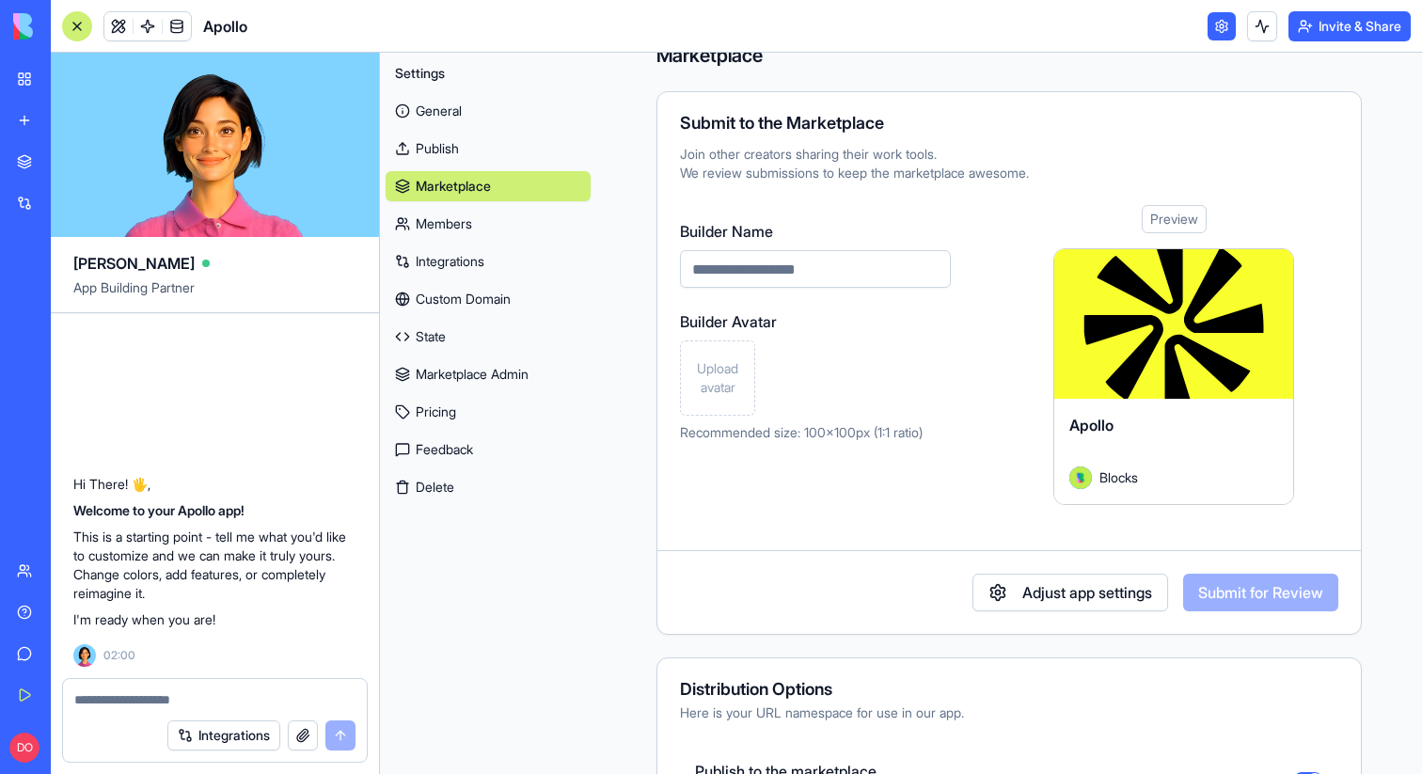
scroll to position [658, 0]
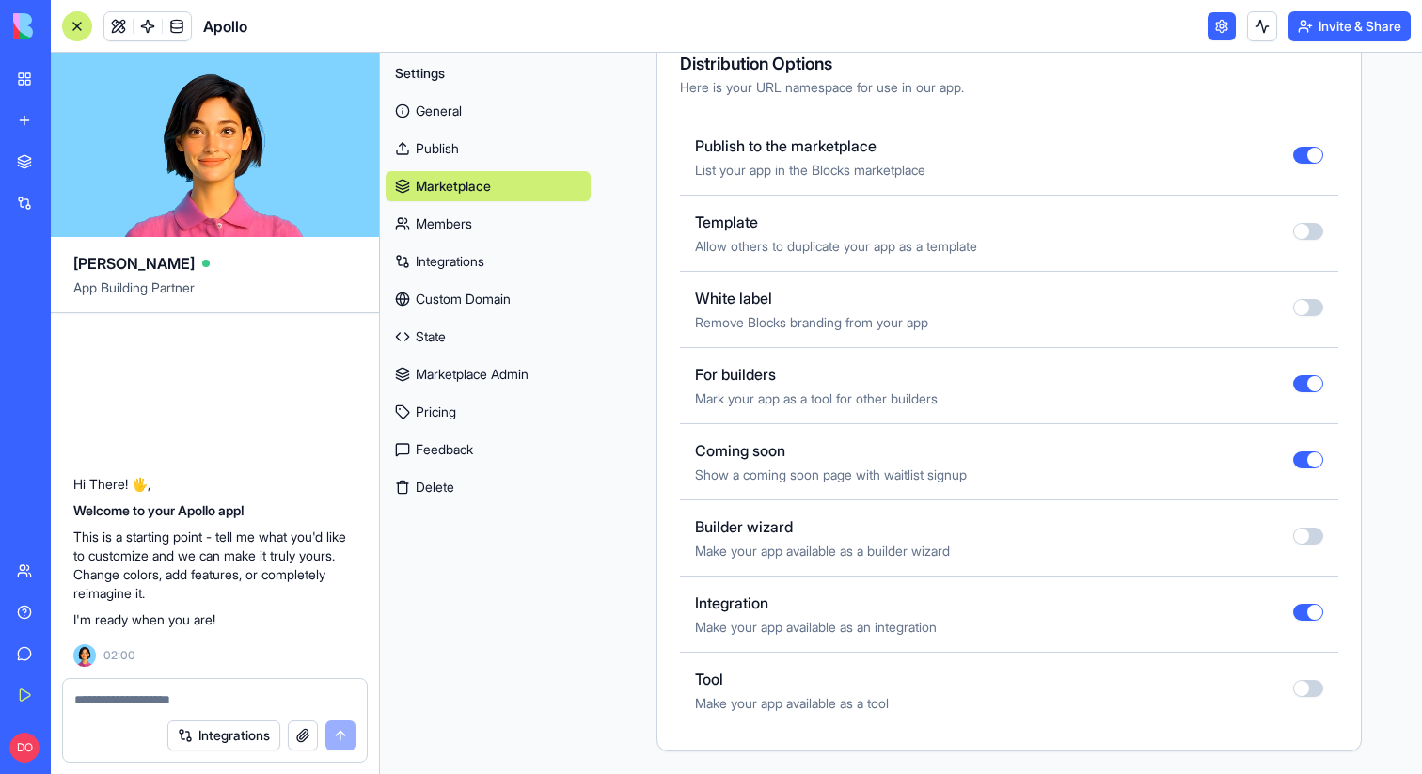
click at [1293, 459] on button "button" at bounding box center [1308, 459] width 30 height 17
click at [70, 75] on div "My Workspace" at bounding box center [57, 79] width 24 height 19
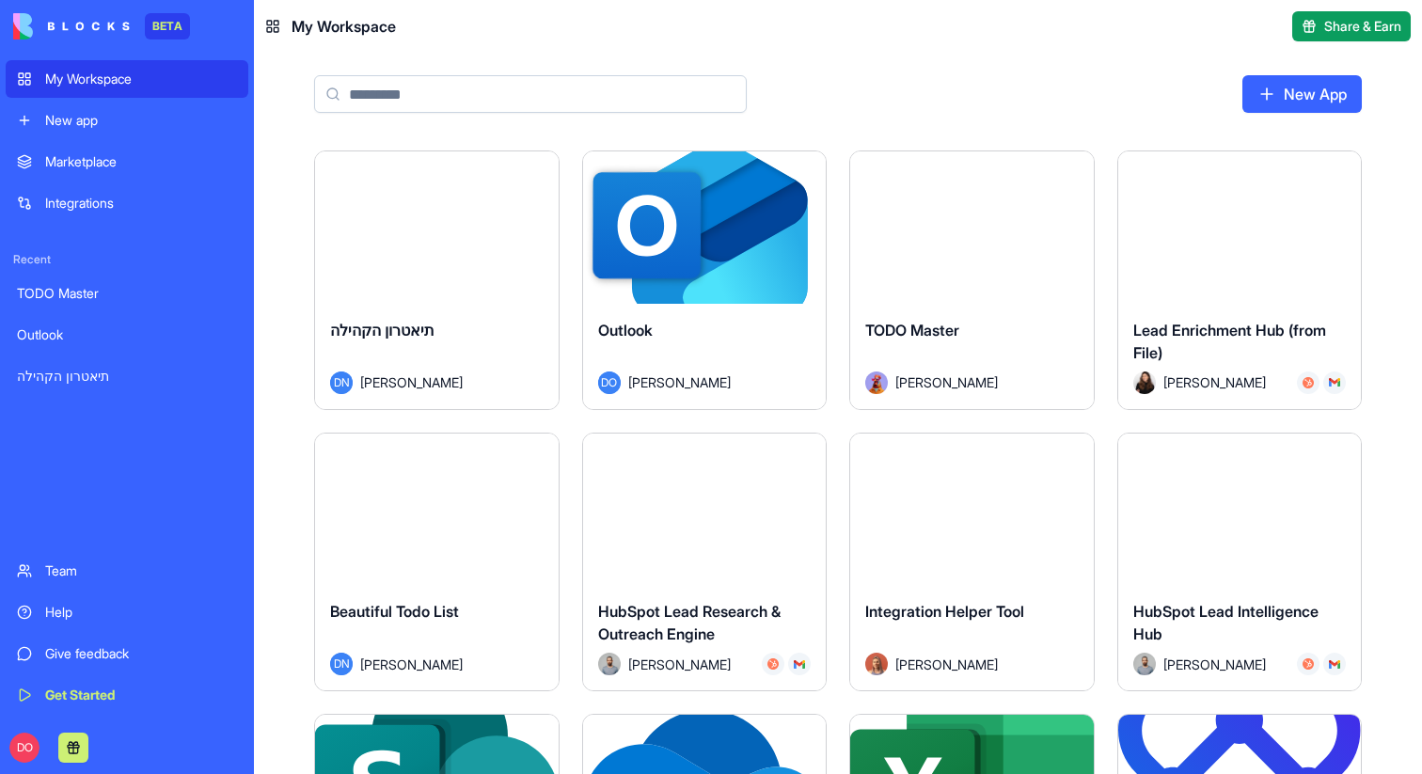
click at [431, 93] on input at bounding box center [530, 94] width 433 height 38
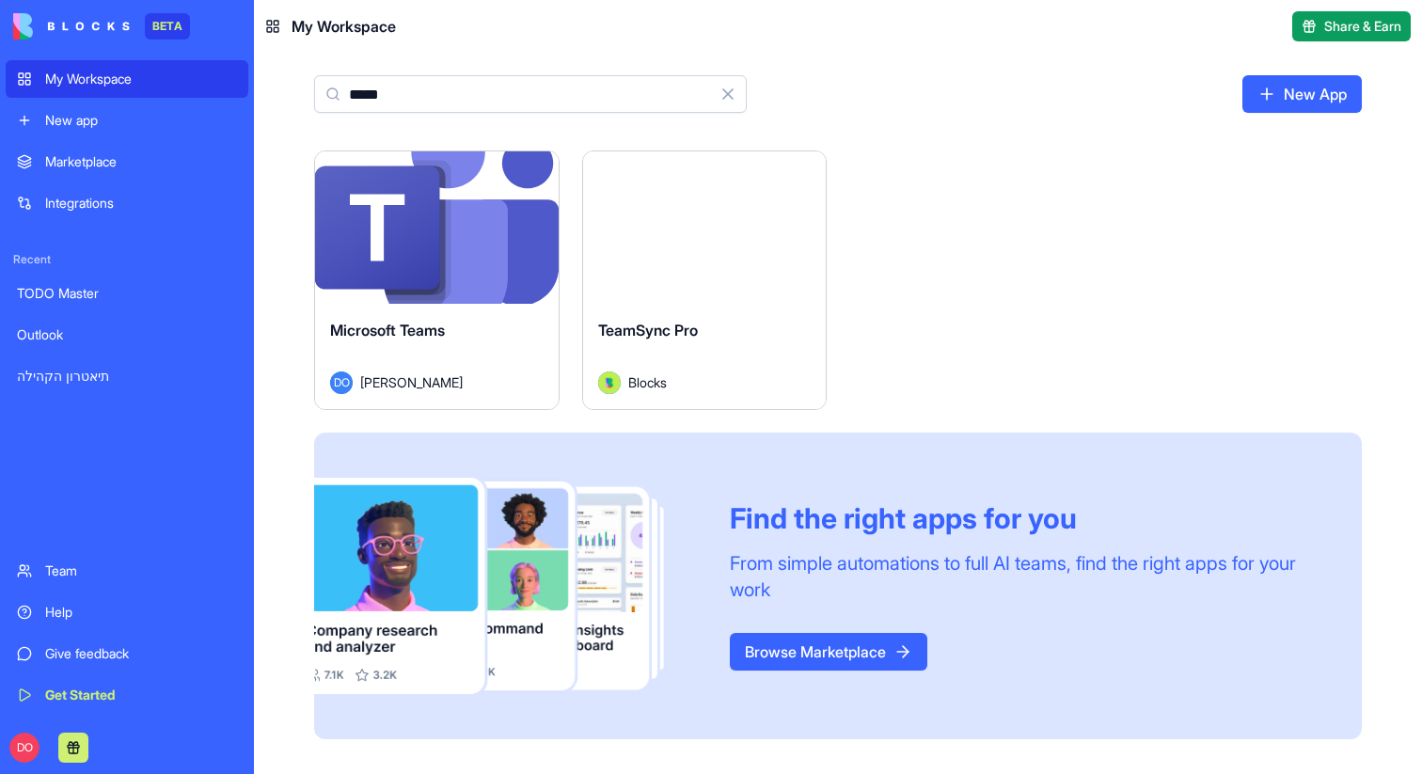
type input "*****"
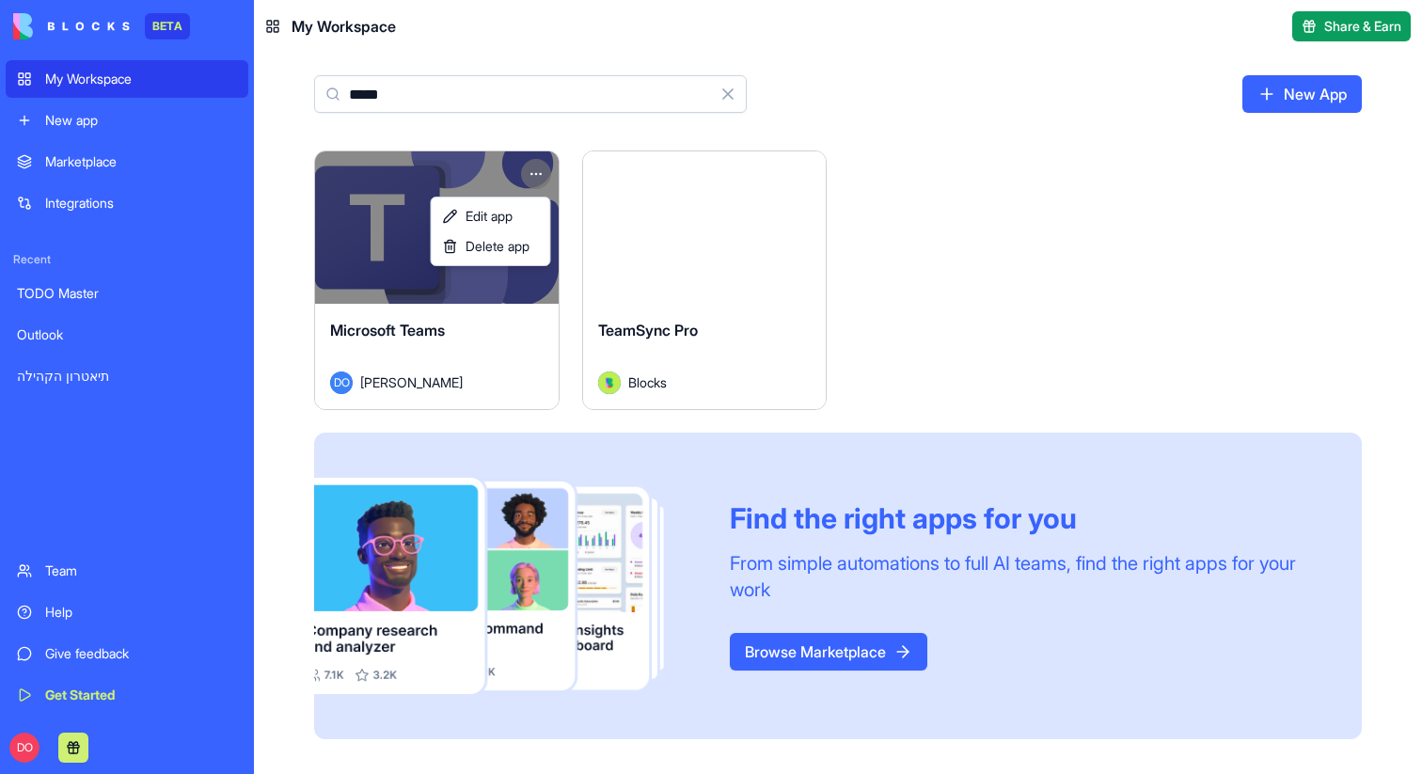
click at [528, 175] on html "BETA My Workspace New app Marketplace Integrations Recent TODO Master Outlook ת…" at bounding box center [711, 387] width 1422 height 774
click at [512, 208] on span "Edit app" at bounding box center [488, 216] width 47 height 19
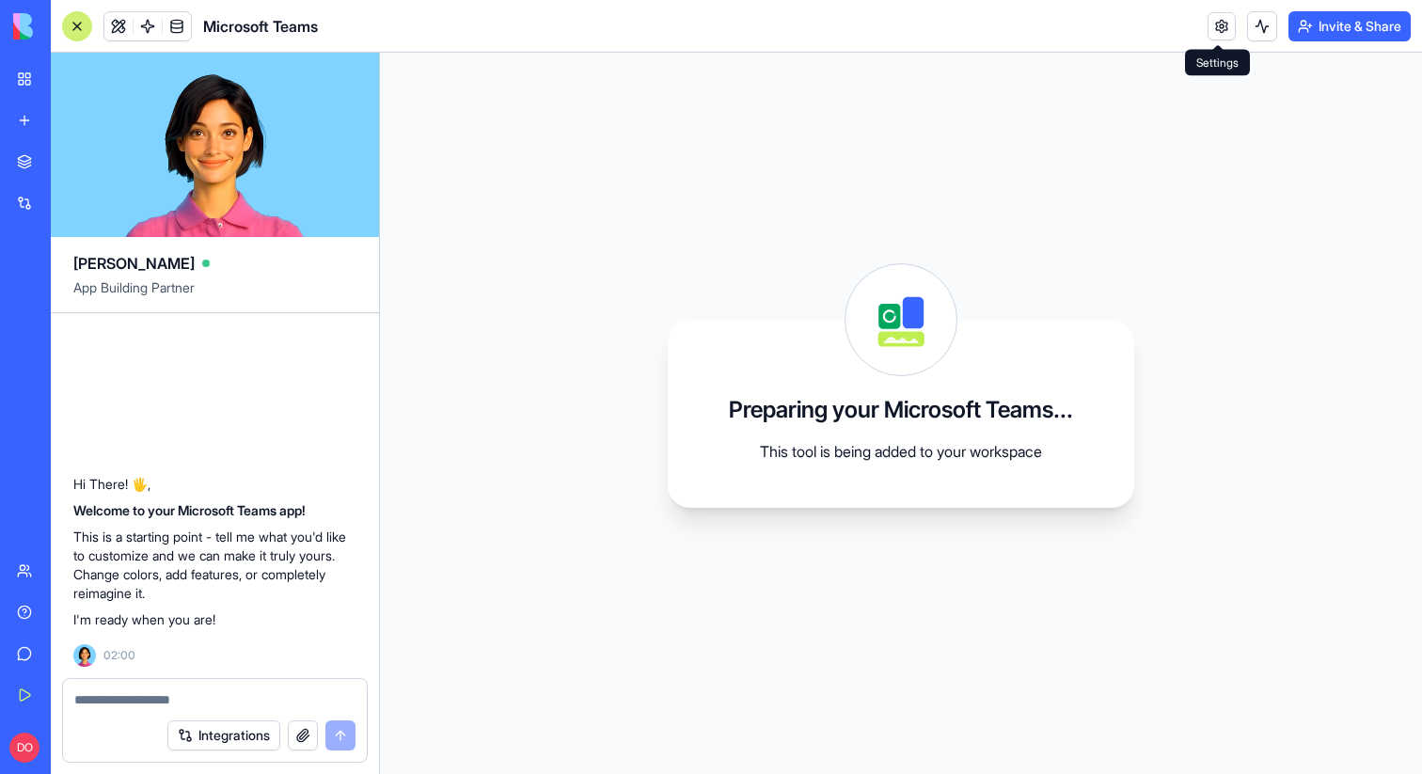
click at [1227, 23] on link at bounding box center [1221, 26] width 28 height 28
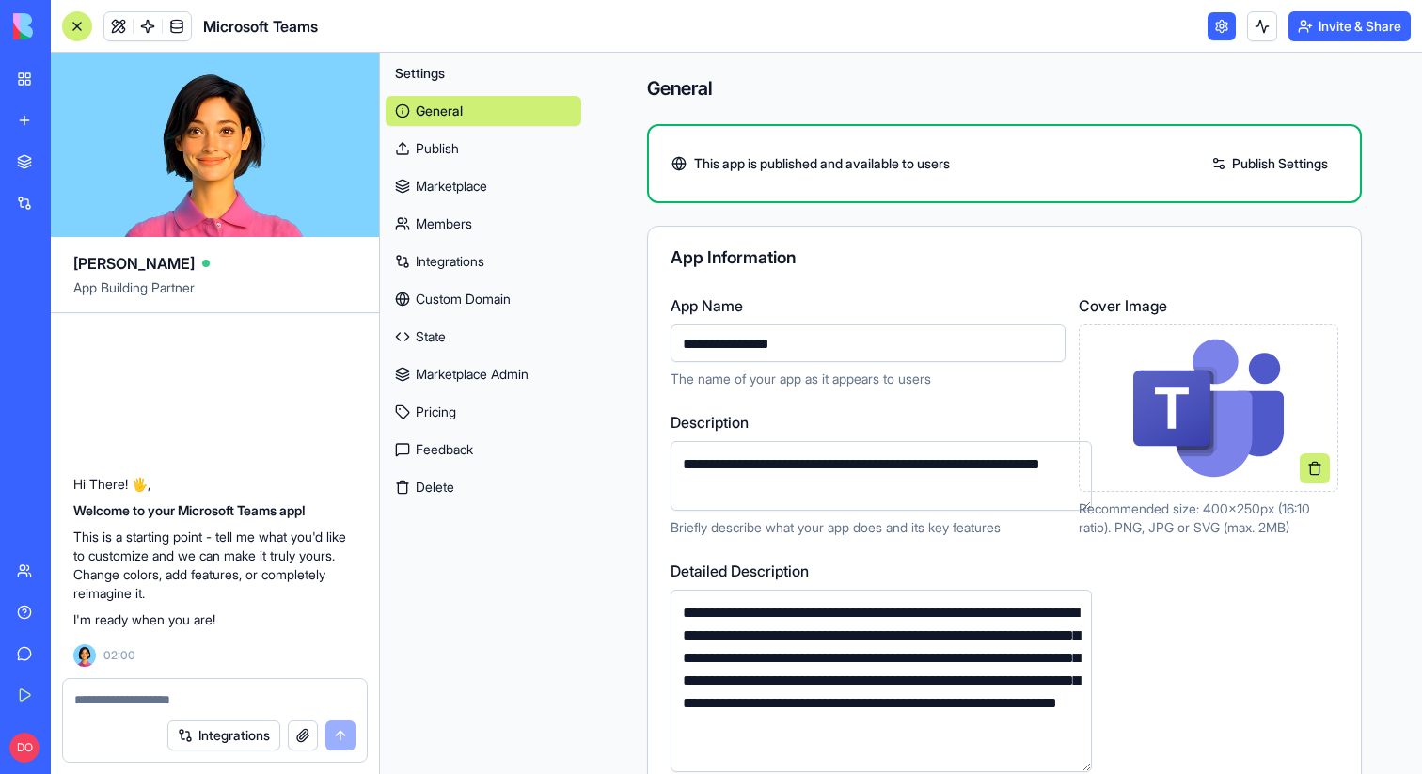
click at [466, 189] on link "Marketplace" at bounding box center [484, 186] width 196 height 30
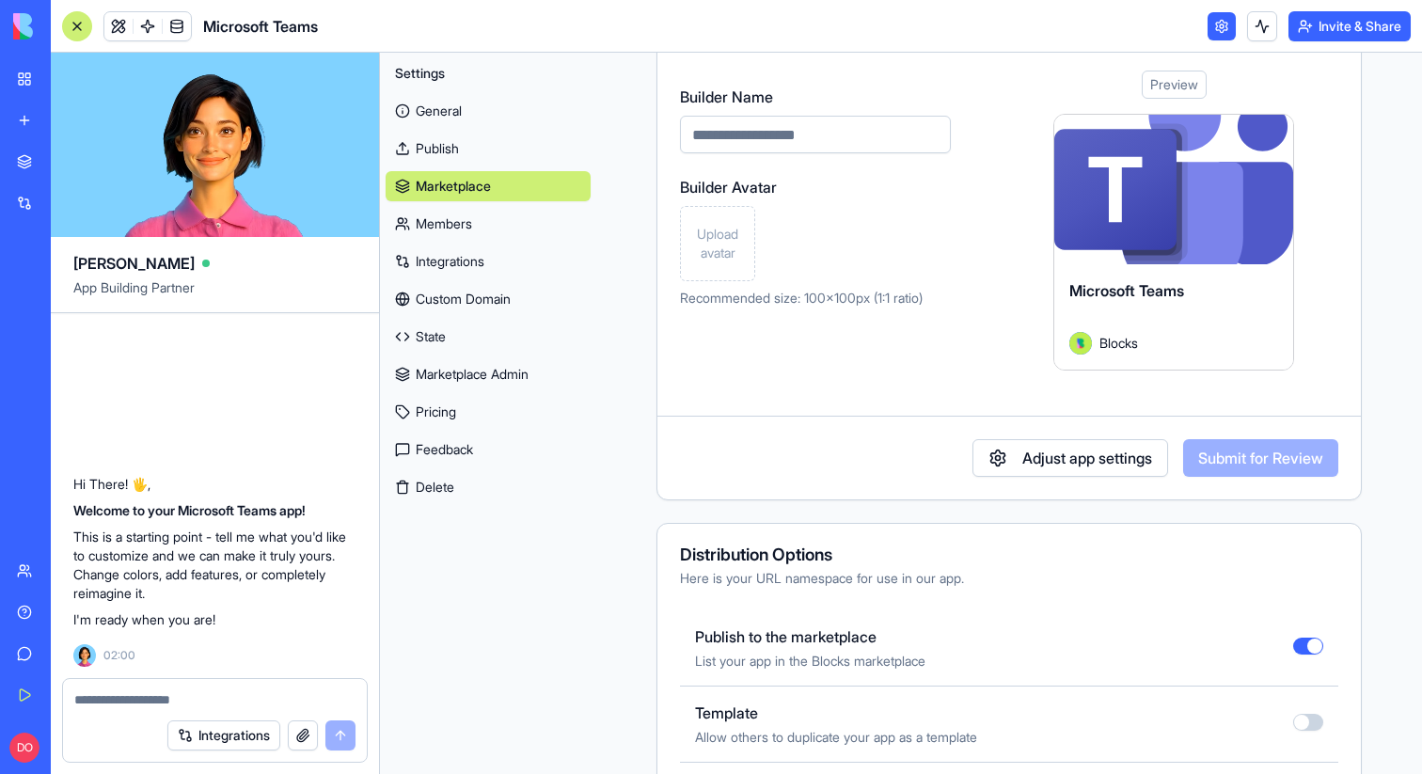
scroll to position [658, 0]
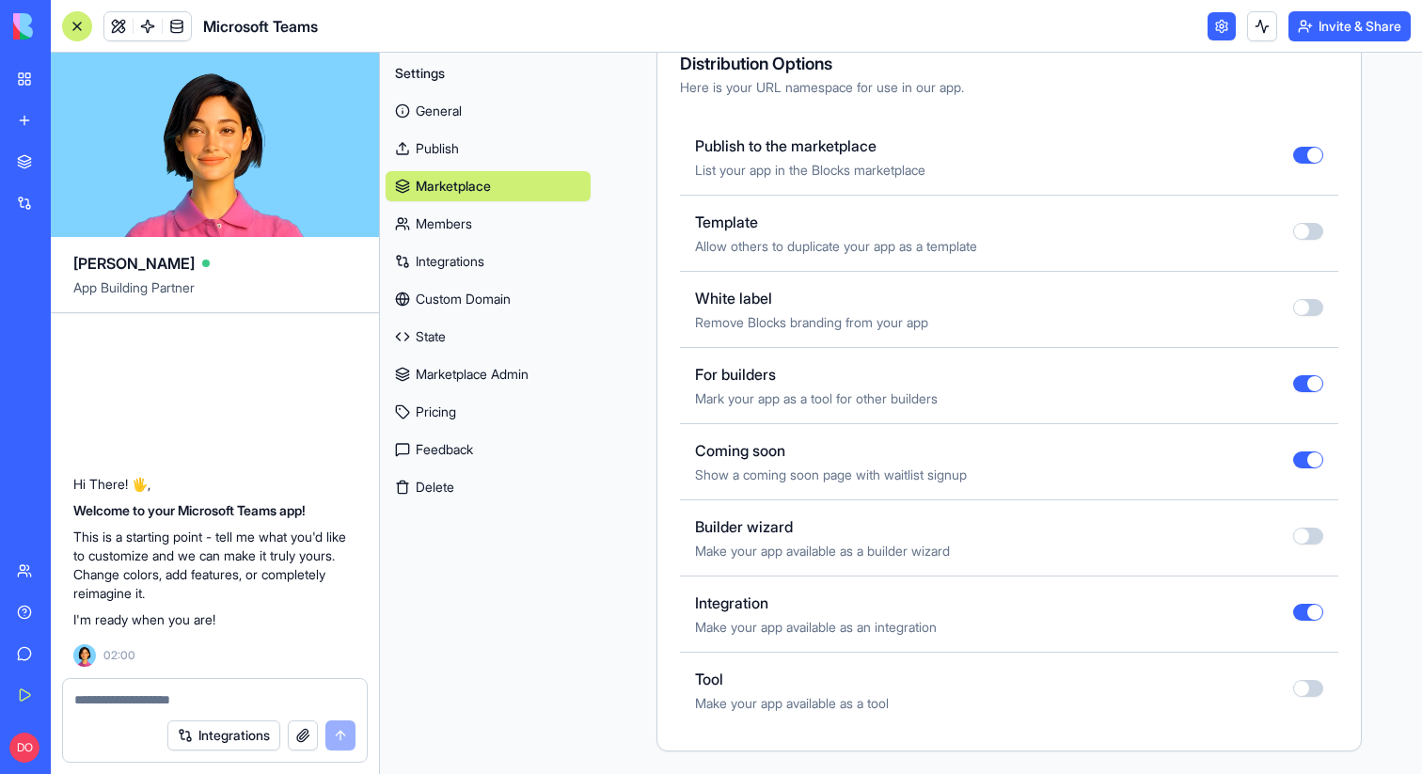
click at [1293, 462] on button "button" at bounding box center [1308, 459] width 30 height 17
click at [567, 594] on div "Settings General Publish Marketplace Members Integrations Custom Domain State M…" at bounding box center [488, 413] width 216 height 721
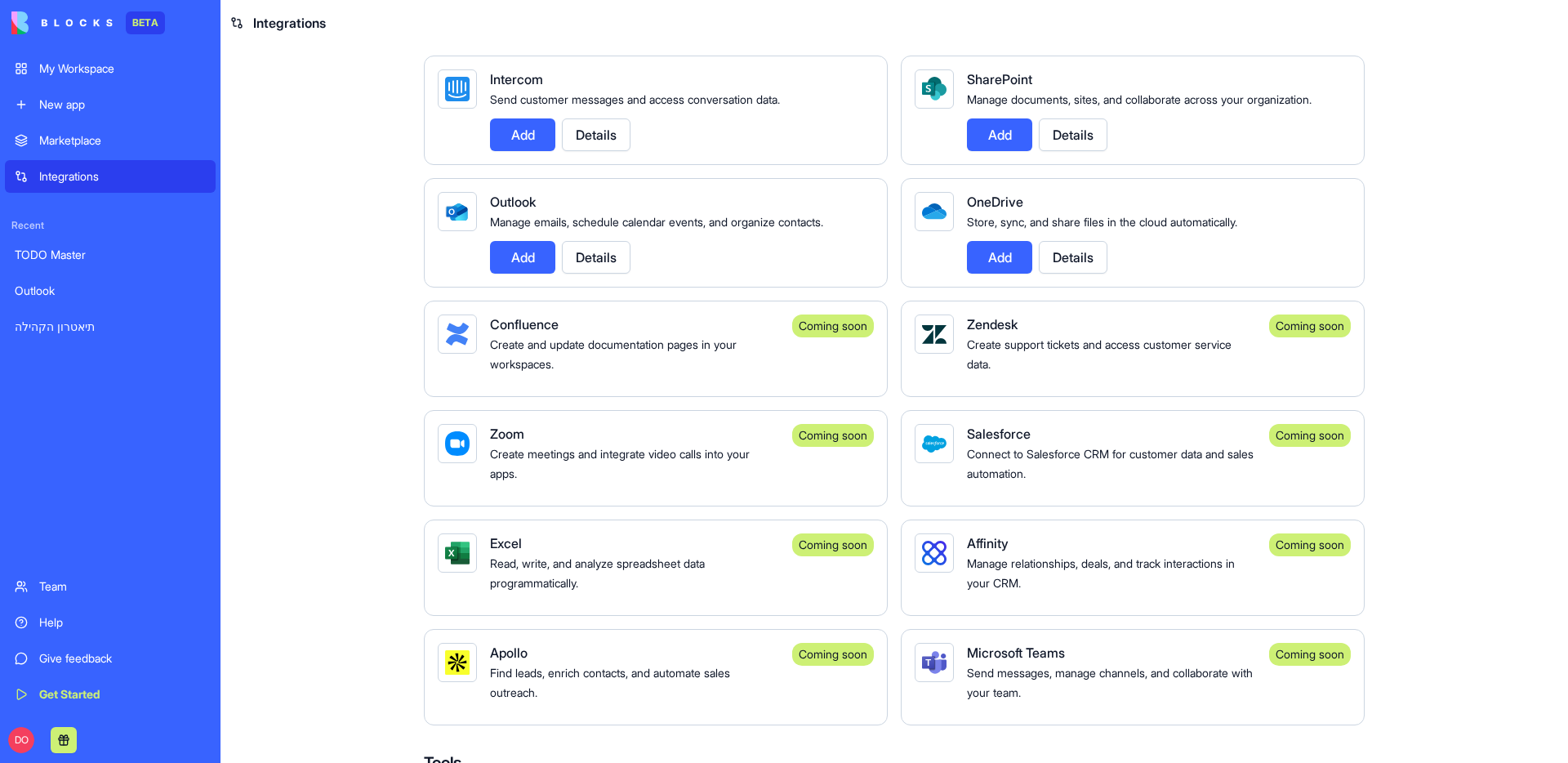
scroll to position [1341, 0]
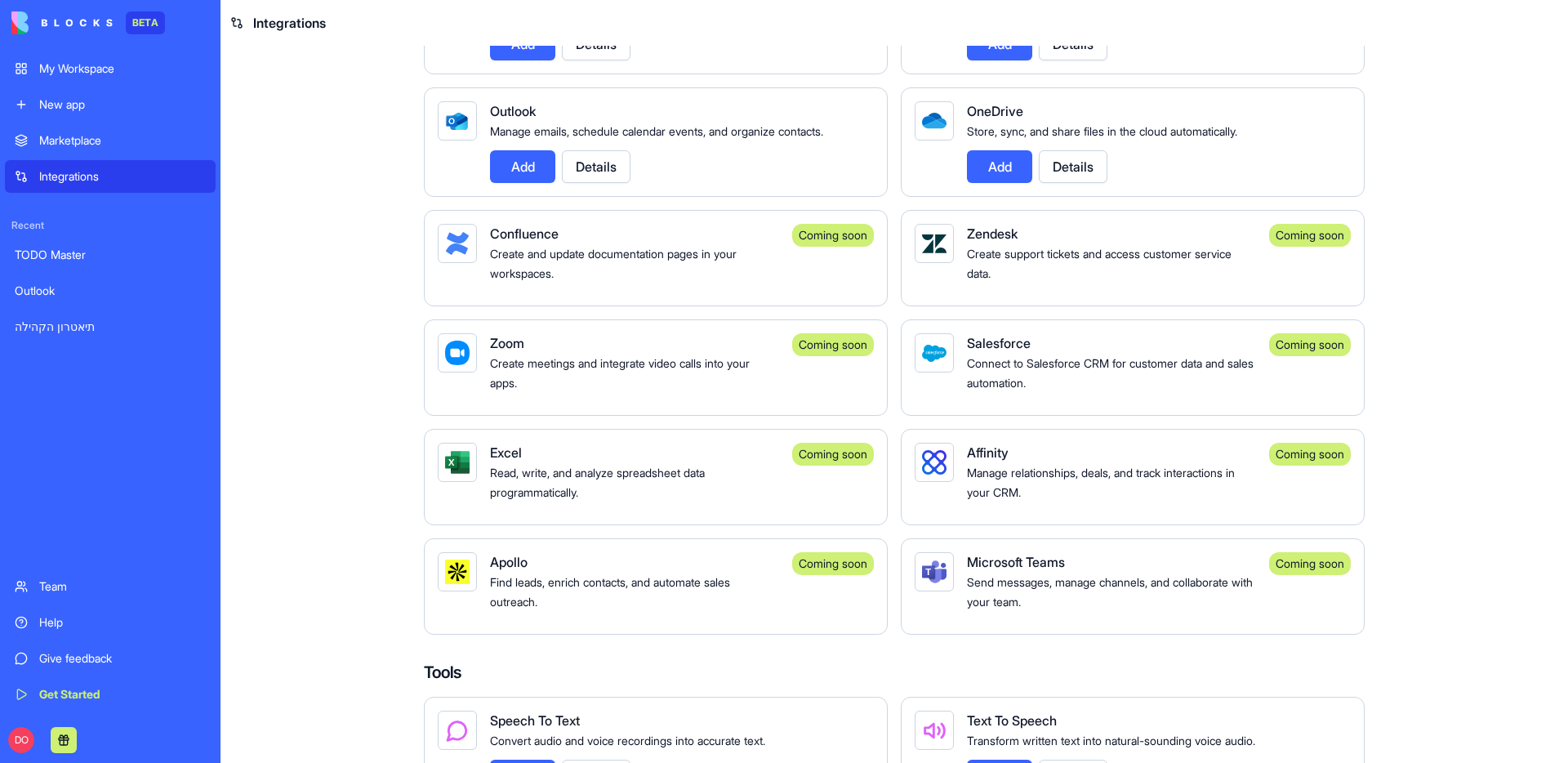
click at [606, 181] on button "Details" at bounding box center [596, 167] width 69 height 33
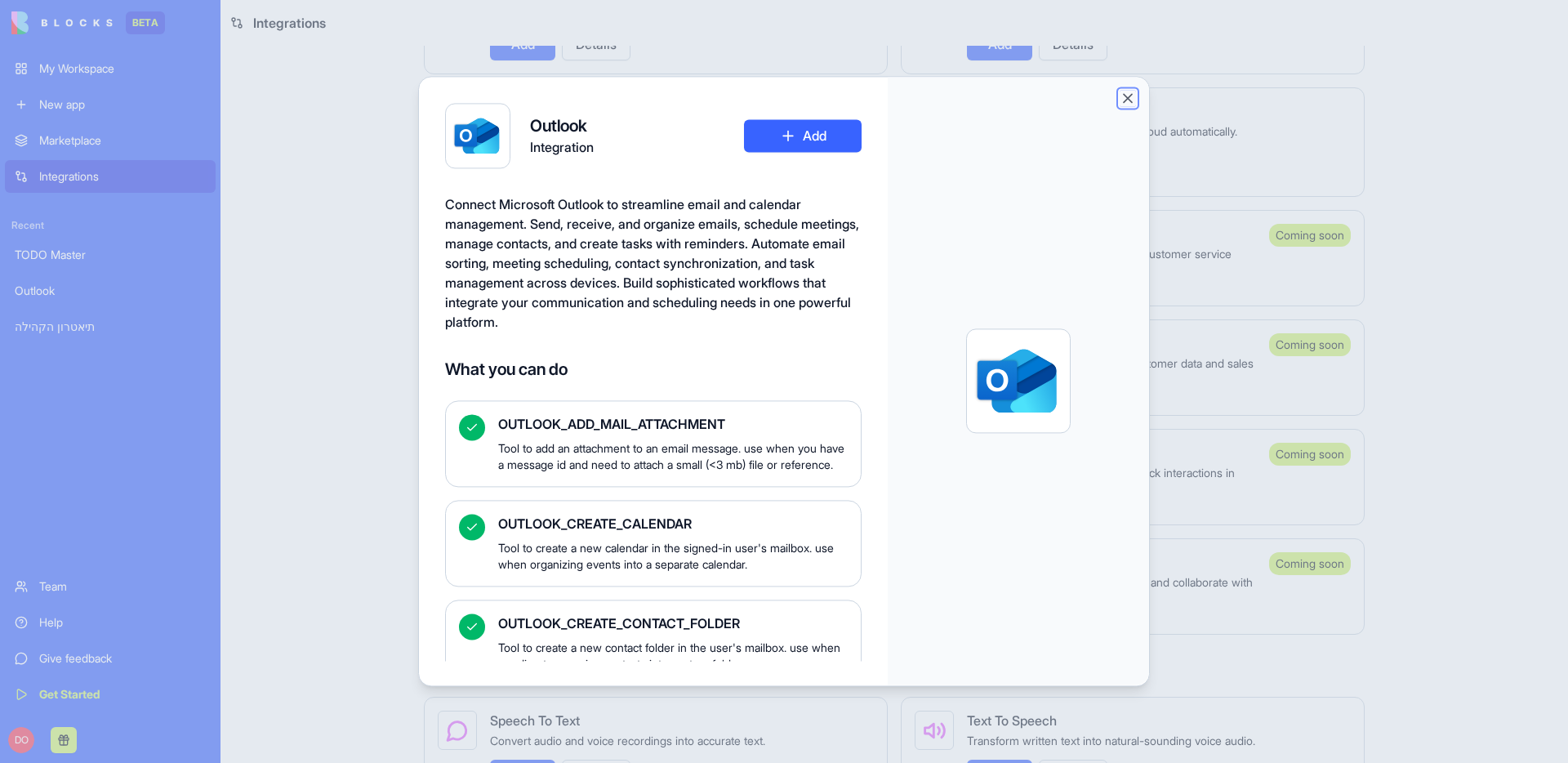
click at [1125, 103] on button "Close" at bounding box center [1128, 97] width 17 height 17
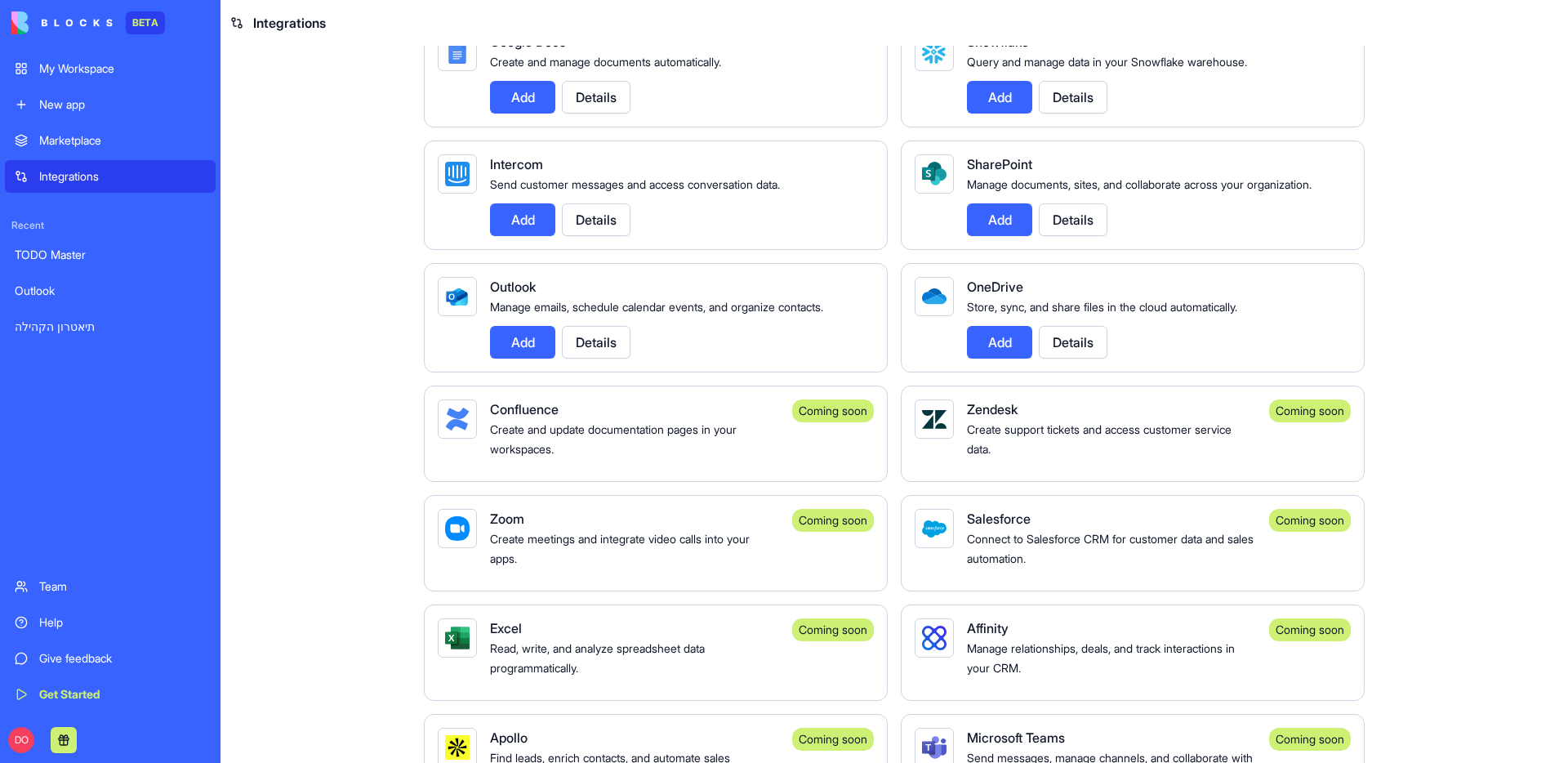
scroll to position [1243, 0]
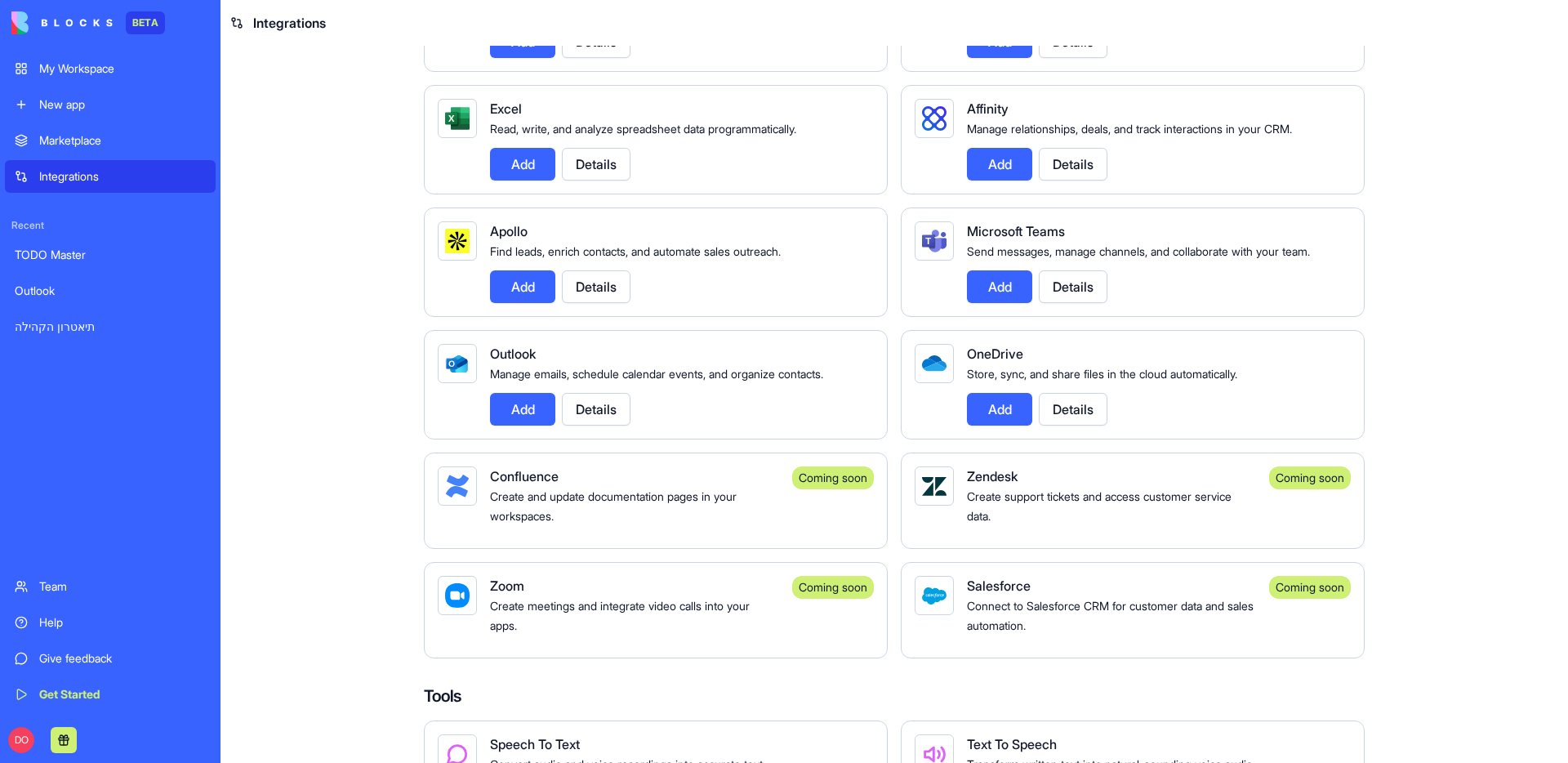
scroll to position [1345, 0]
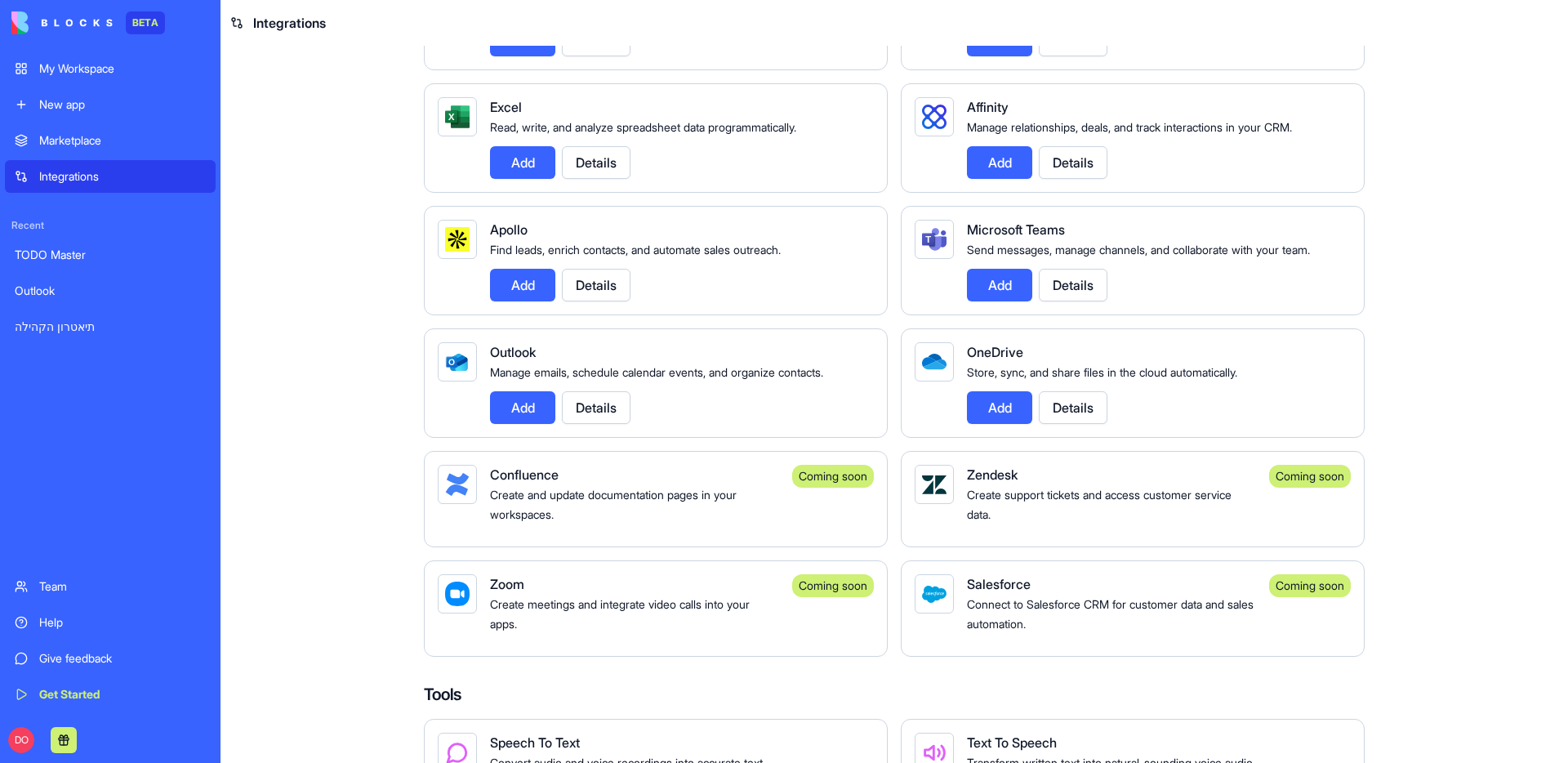
click at [372, 406] on div "Integrations Manage your connected services and discover new integrations Integ…" at bounding box center [895, 162] width 1046 height 2923
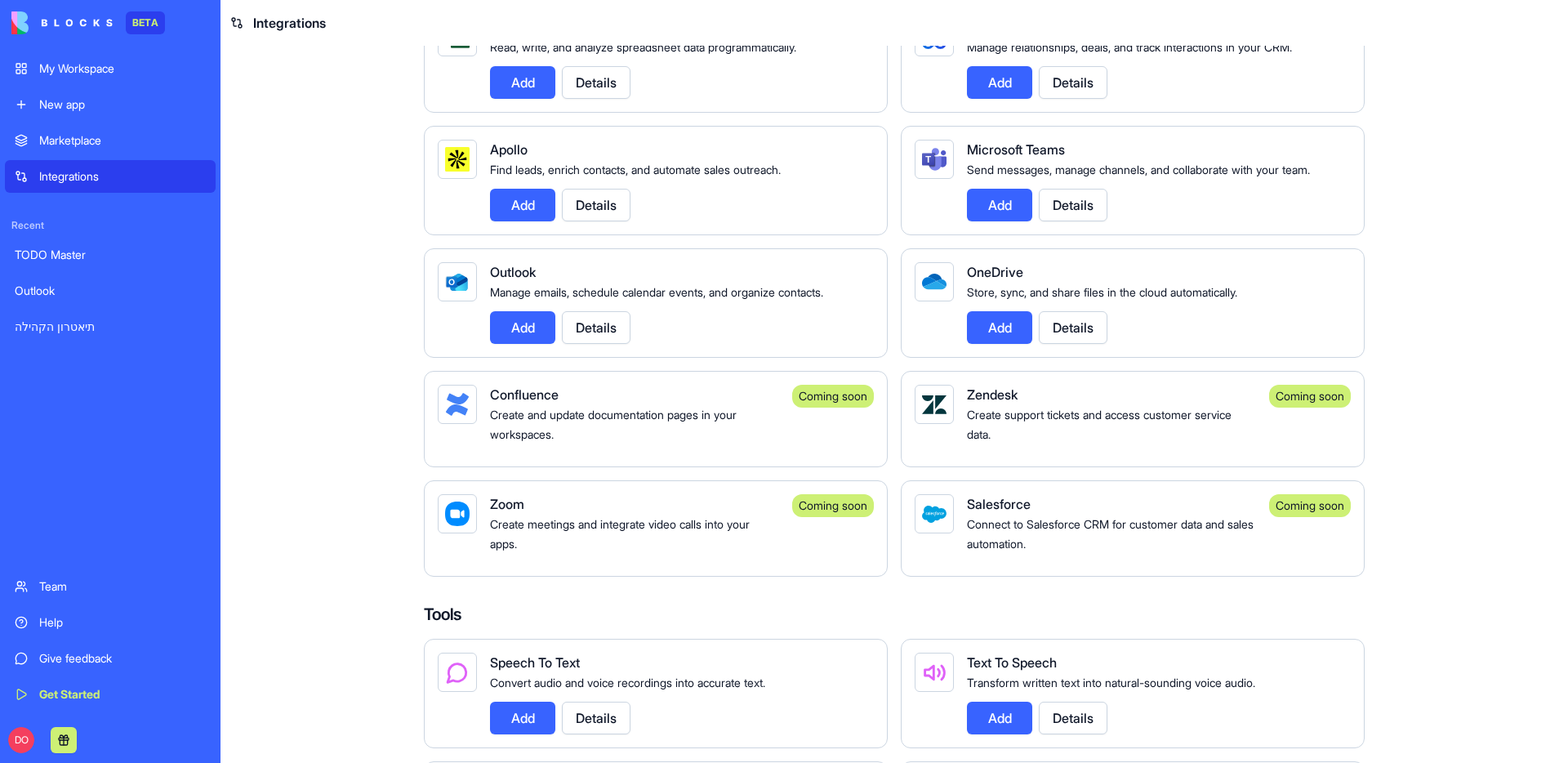
scroll to position [1390, 0]
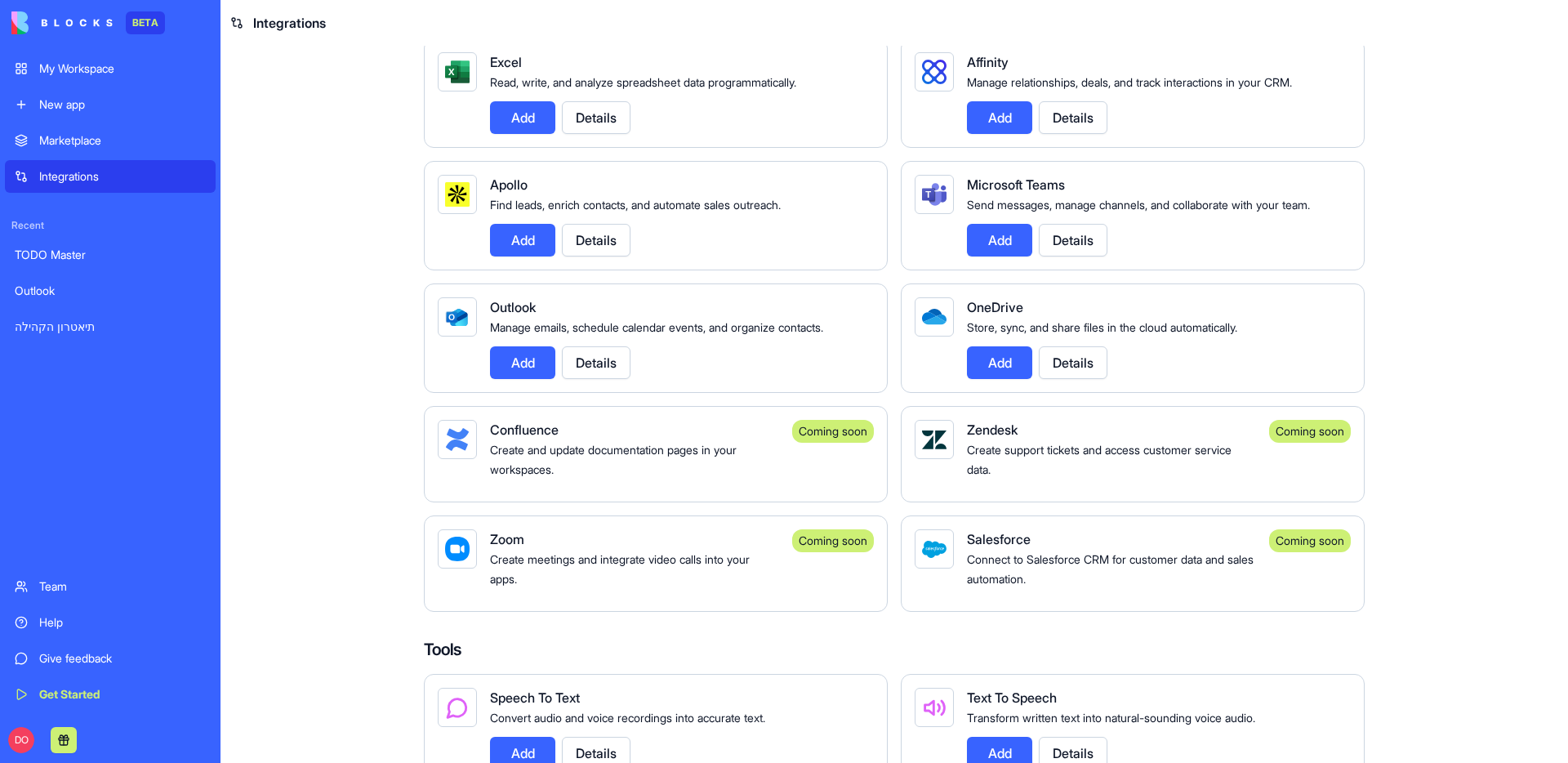
click at [601, 379] on button "Details" at bounding box center [596, 363] width 69 height 33
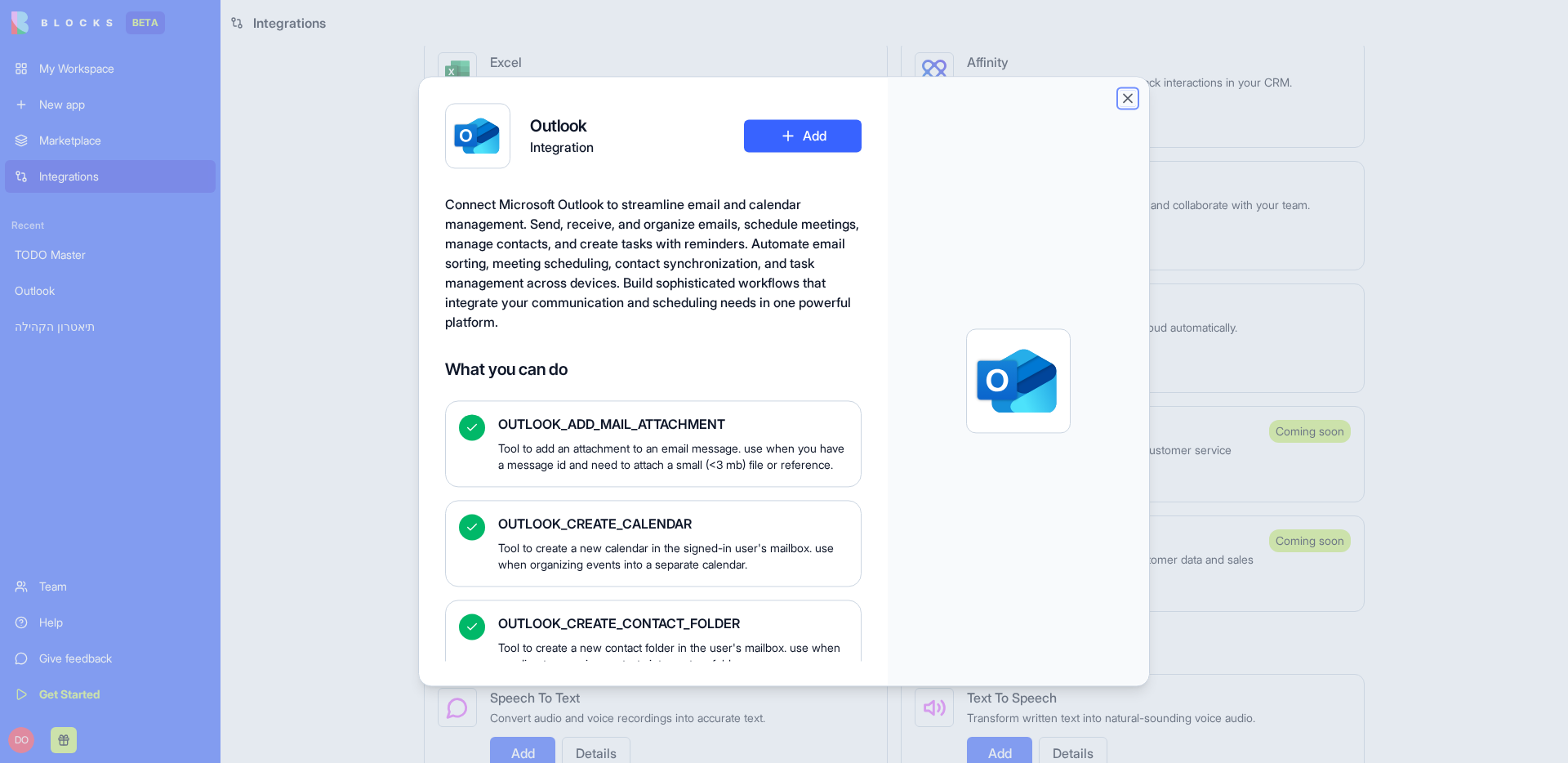
click at [1124, 101] on button "Close" at bounding box center [1128, 97] width 17 height 17
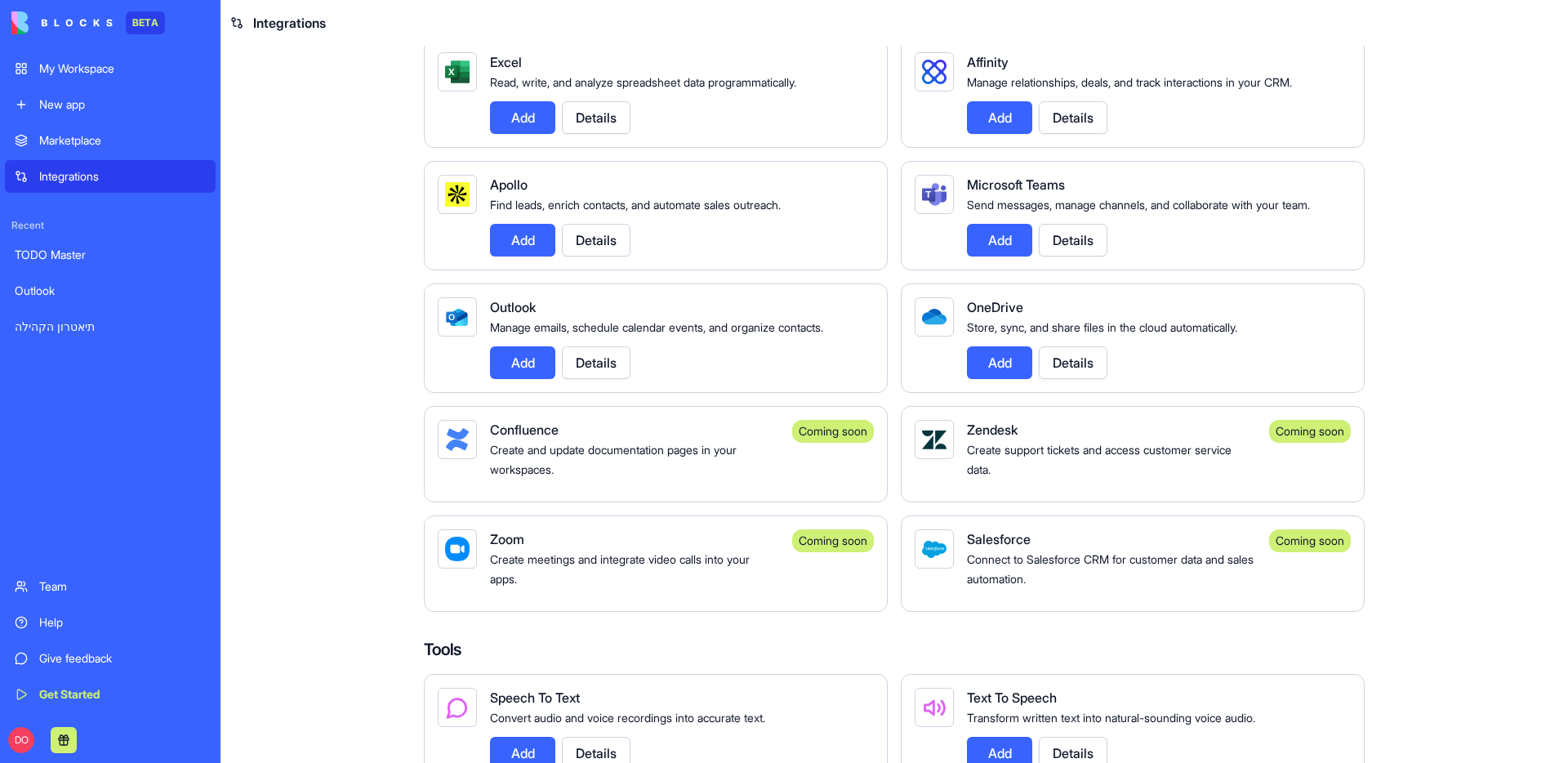
click at [1197, 368] on div "Add Details" at bounding box center [1152, 363] width 371 height 33
click at [1078, 379] on button "Details" at bounding box center [1073, 363] width 69 height 33
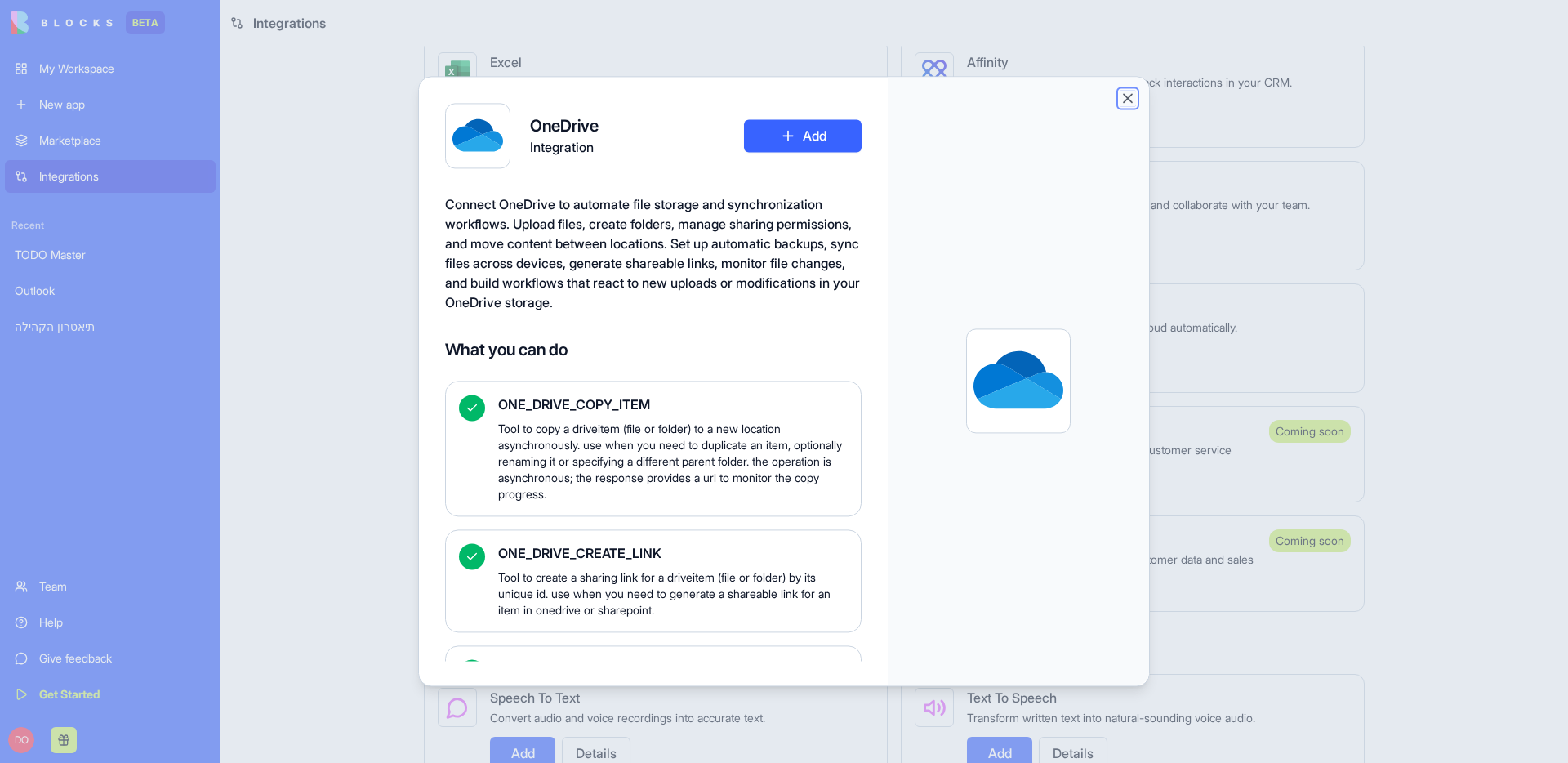
click at [1129, 93] on button "Close" at bounding box center [1128, 97] width 17 height 17
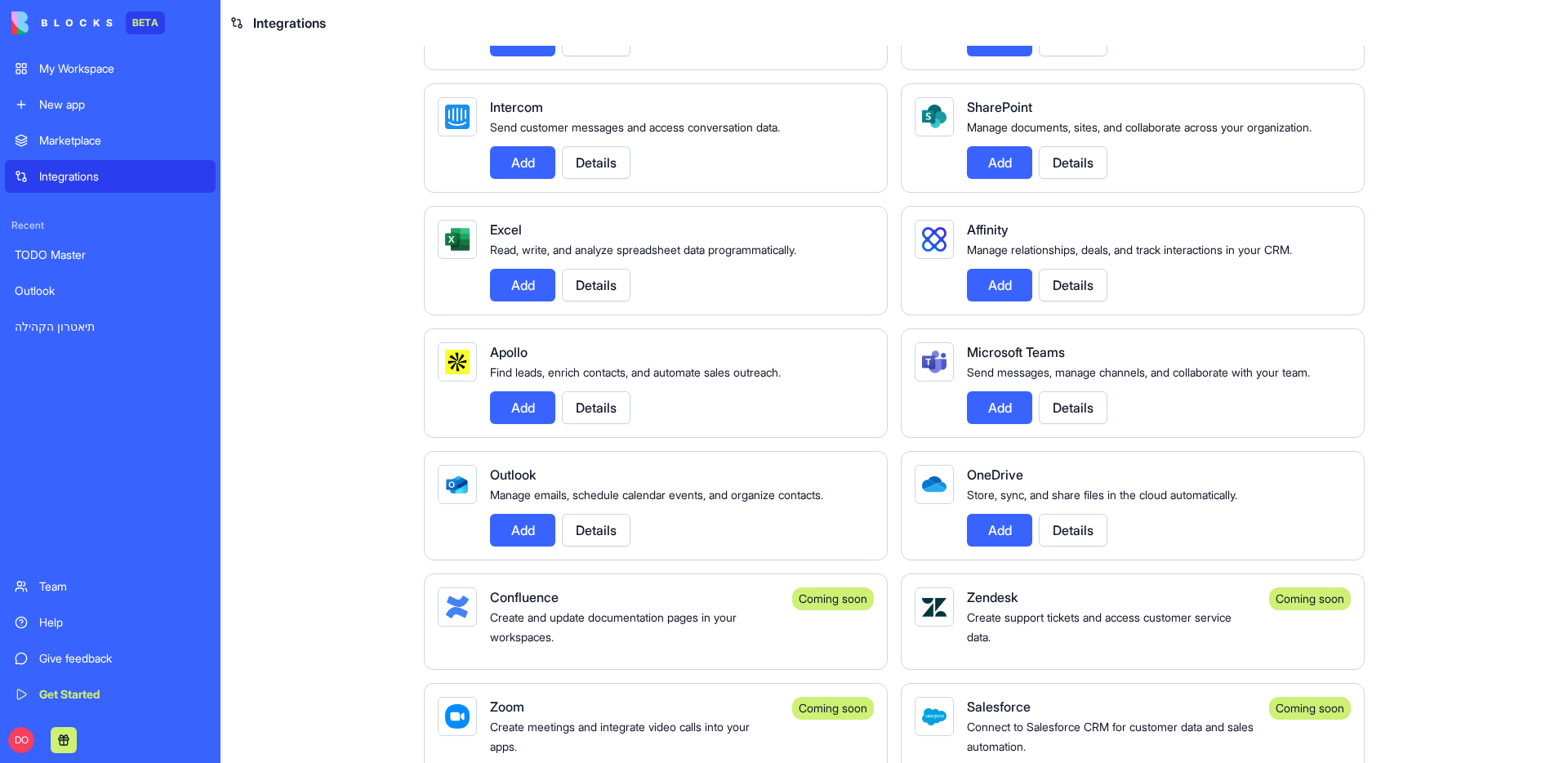
scroll to position [1134, 0]
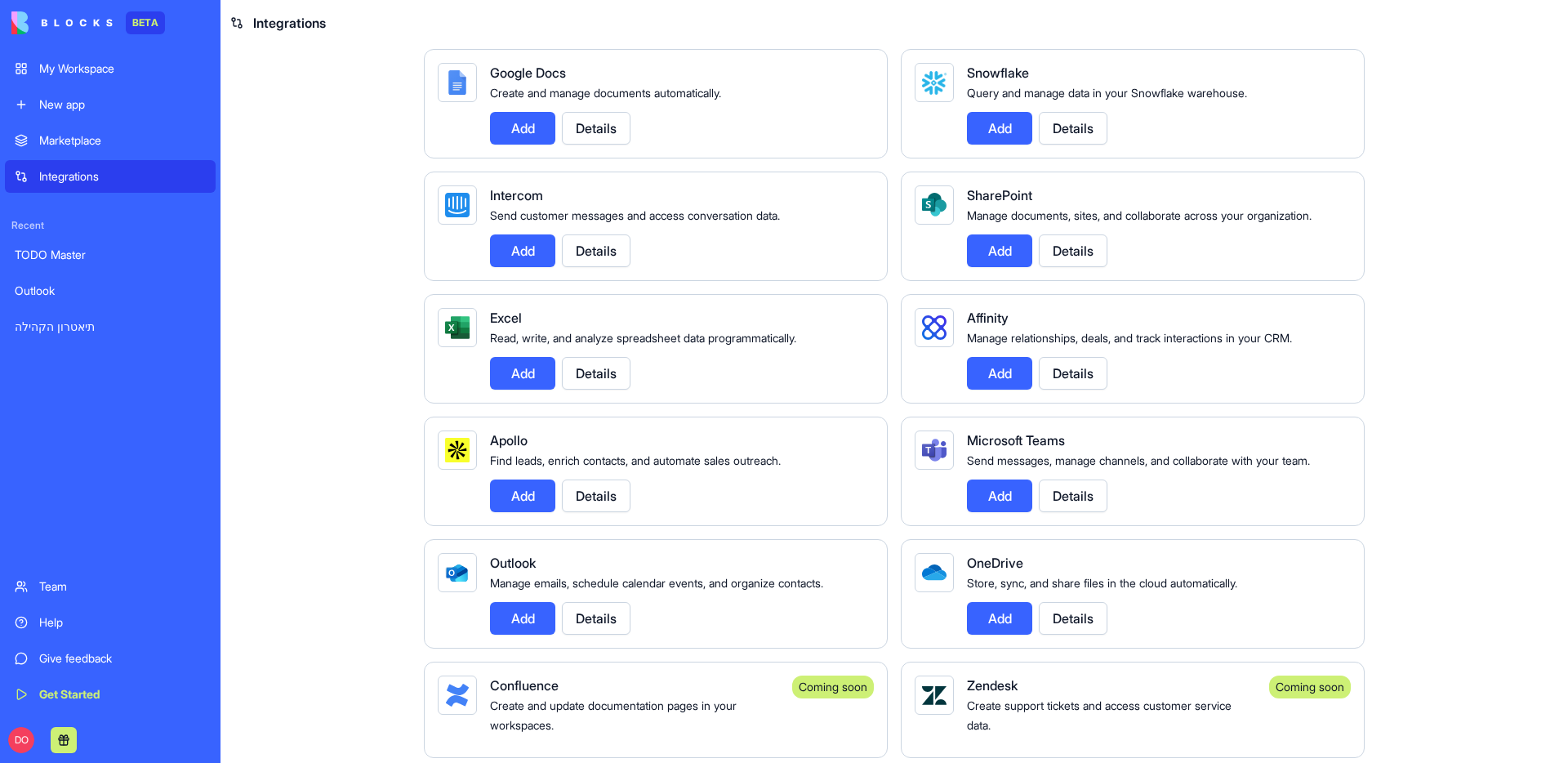
click at [1171, 382] on div "Add Details" at bounding box center [1152, 374] width 371 height 33
click at [1074, 390] on button "Details" at bounding box center [1073, 374] width 69 height 33
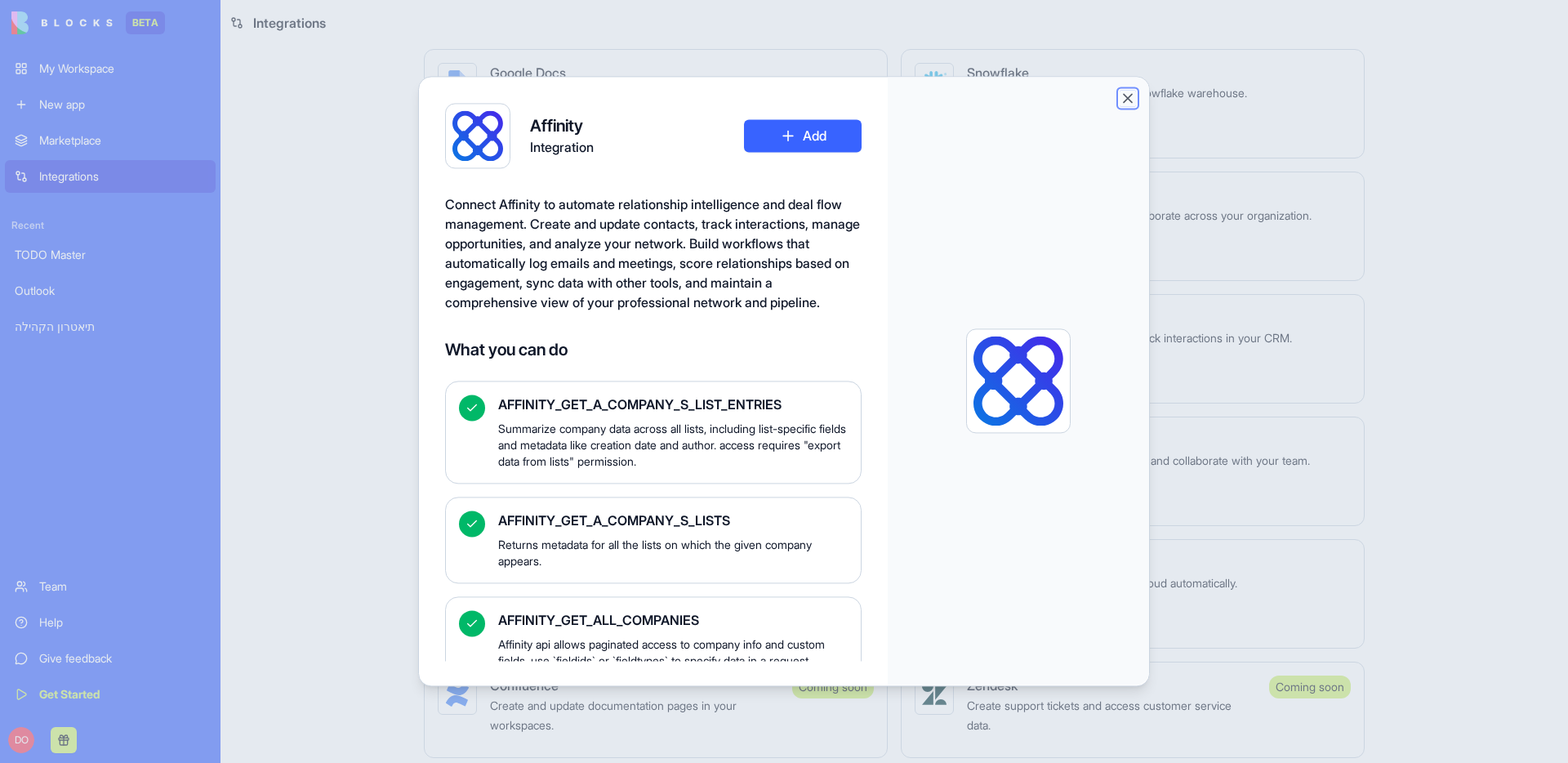
click at [1127, 100] on button "Close" at bounding box center [1128, 97] width 17 height 17
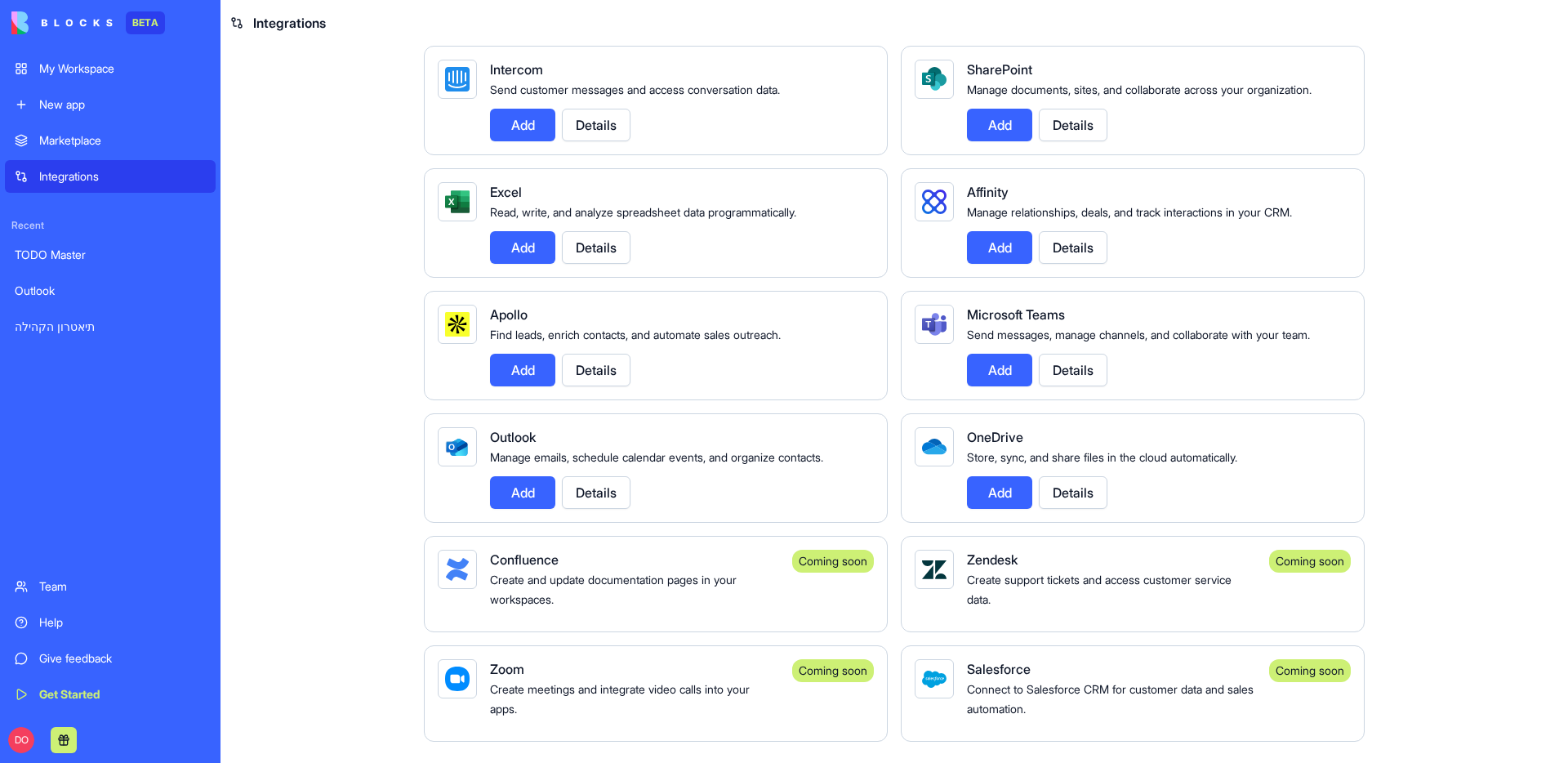
scroll to position [1272, 0]
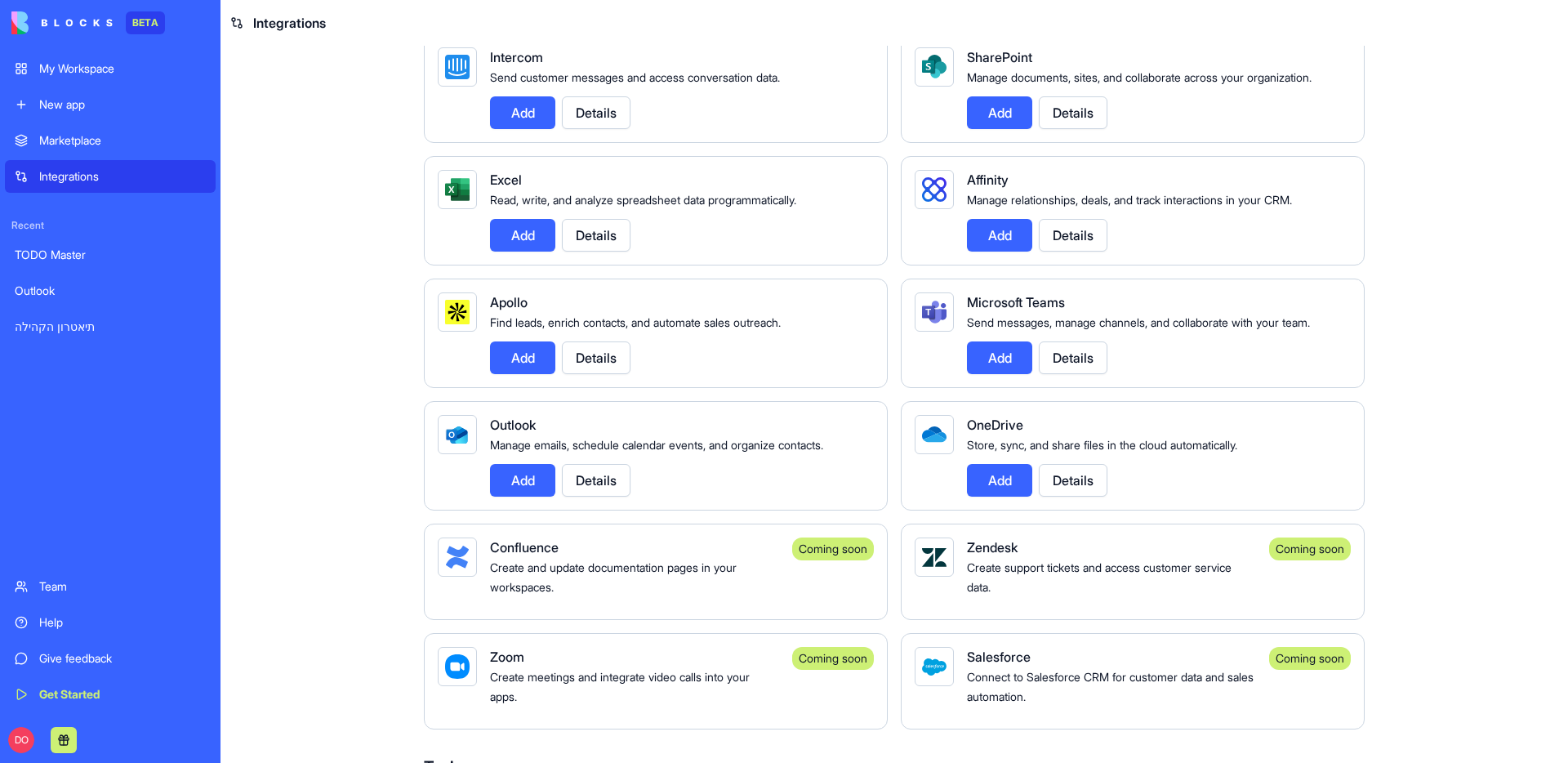
click at [356, 554] on main "Integrations Manage your connected services and discover new integrations Integ…" at bounding box center [895, 405] width 1348 height 718
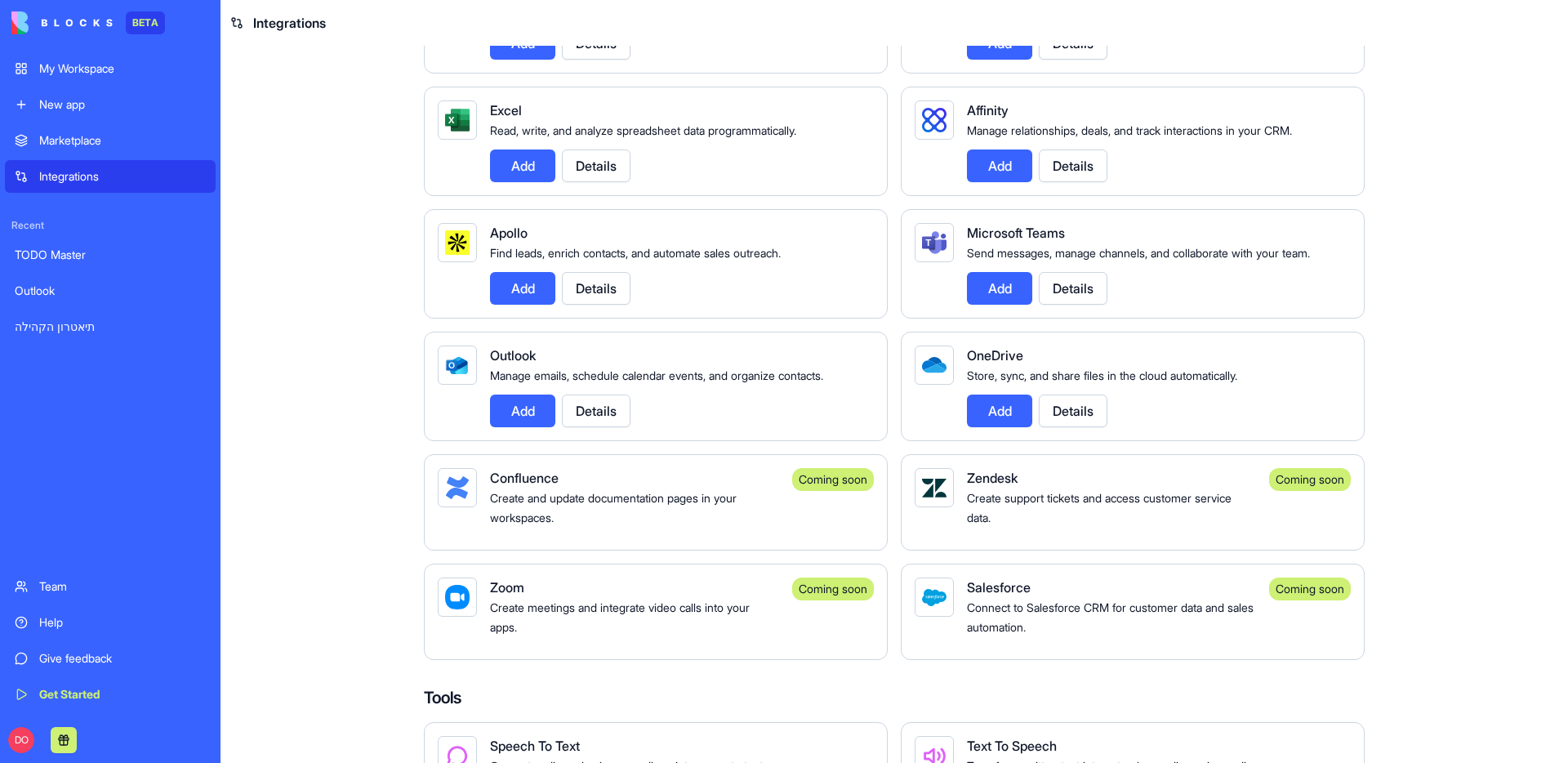
scroll to position [1338, 0]
